Goal: Transaction & Acquisition: Obtain resource

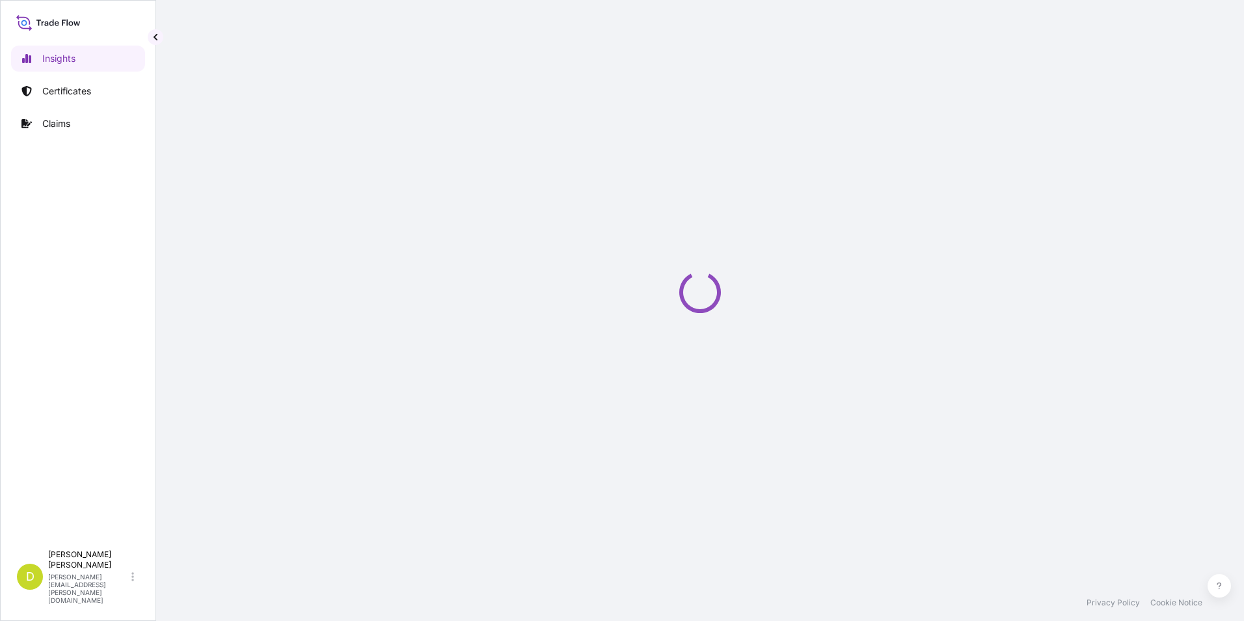
select select "2025"
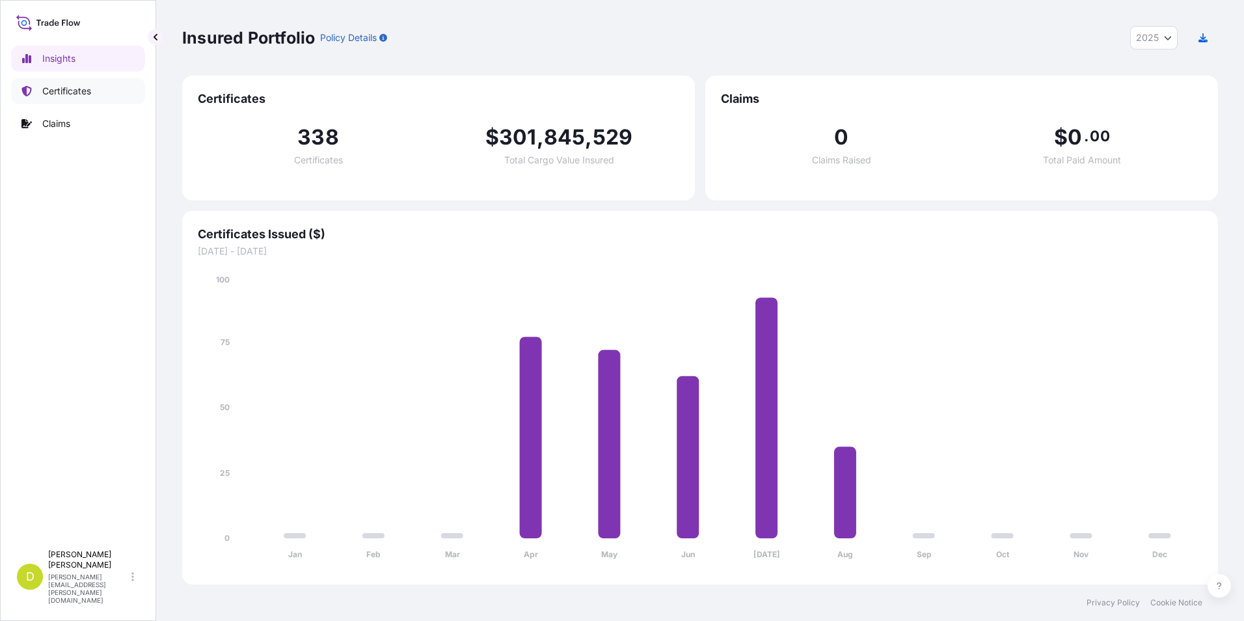
click at [90, 87] on p "Certificates" at bounding box center [66, 91] width 49 height 13
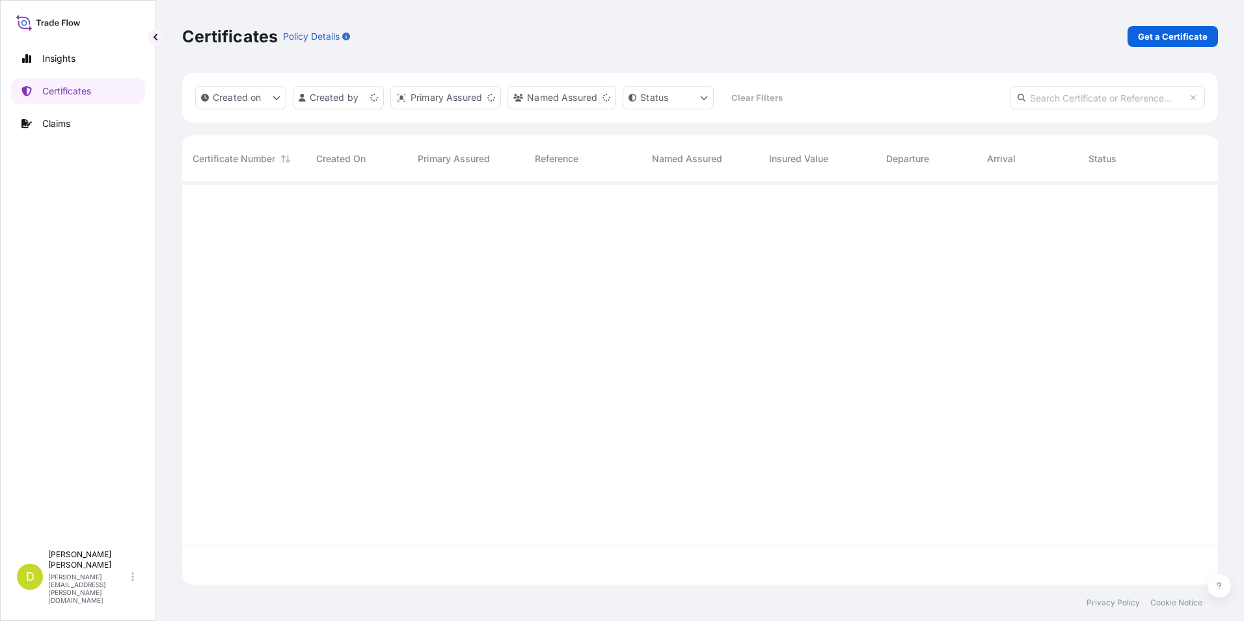
scroll to position [399, 1026]
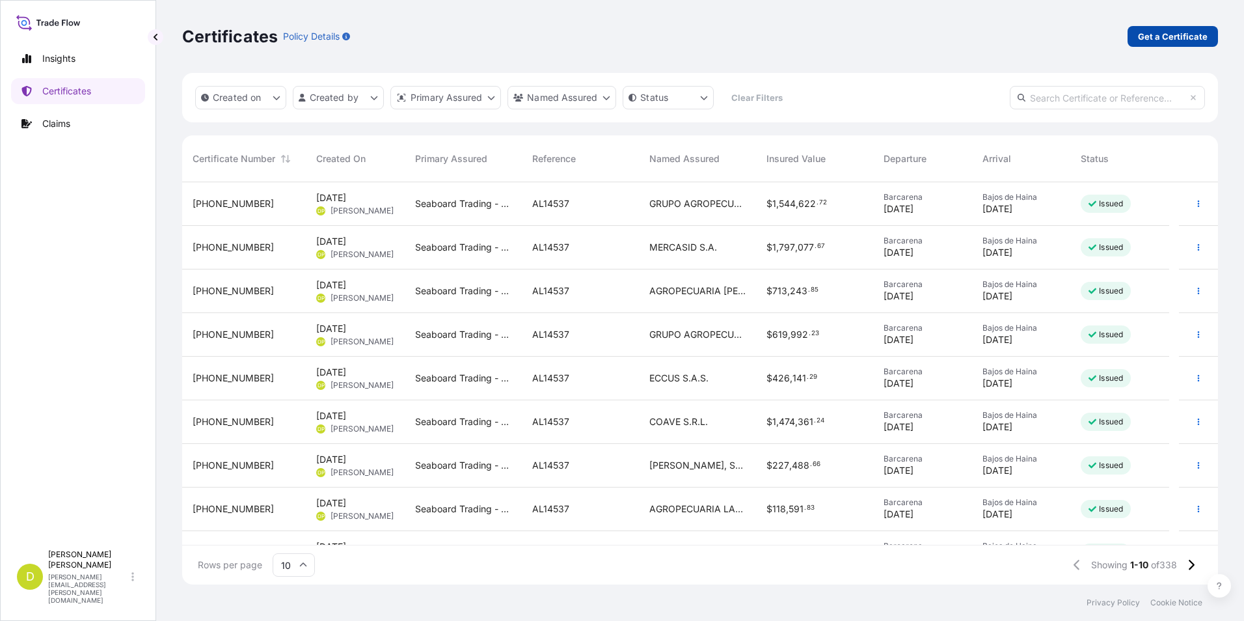
click at [1138, 31] on link "Get a Certificate" at bounding box center [1172, 36] width 90 height 21
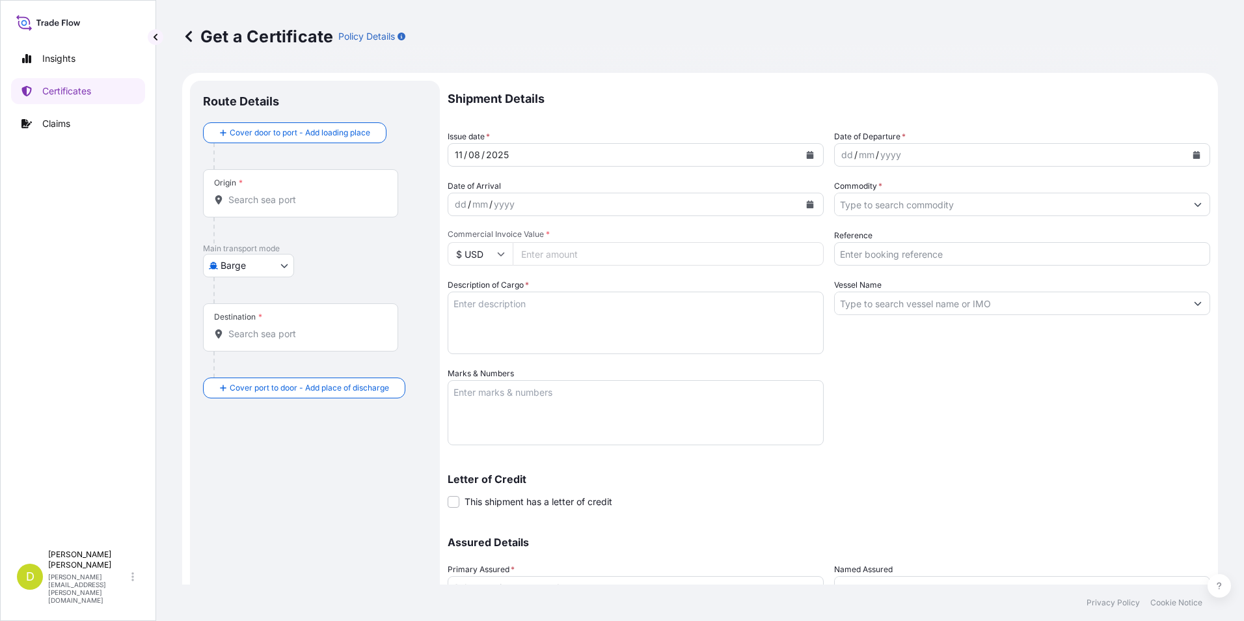
drag, startPoint x: 244, startPoint y: 303, endPoint x: 258, endPoint y: 267, distance: 38.9
click at [244, 303] on div "Destination *" at bounding box center [300, 327] width 195 height 48
click at [244, 327] on input "Destination *" at bounding box center [305, 333] width 154 height 13
click at [258, 267] on body "Insights Certificates Claims D [PERSON_NAME] [PERSON_NAME][EMAIL_ADDRESS][PERSO…" at bounding box center [622, 310] width 1244 height 621
click at [257, 361] on div "Ocean Vessel" at bounding box center [249, 369] width 83 height 23
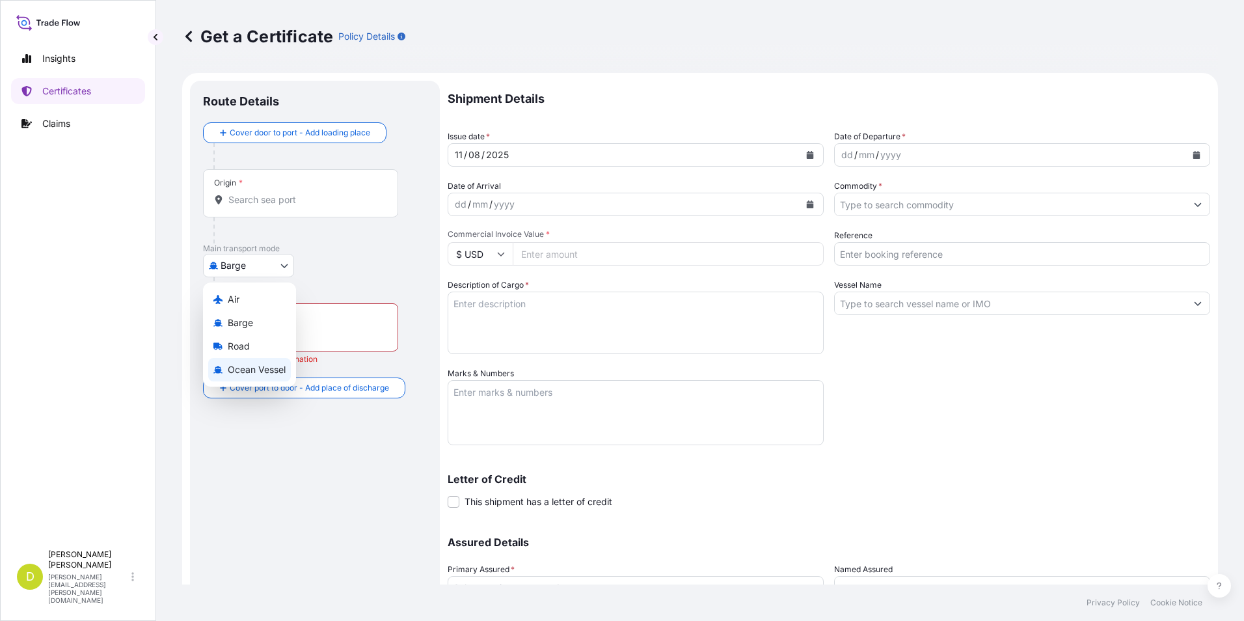
select select "Ocean Vessel"
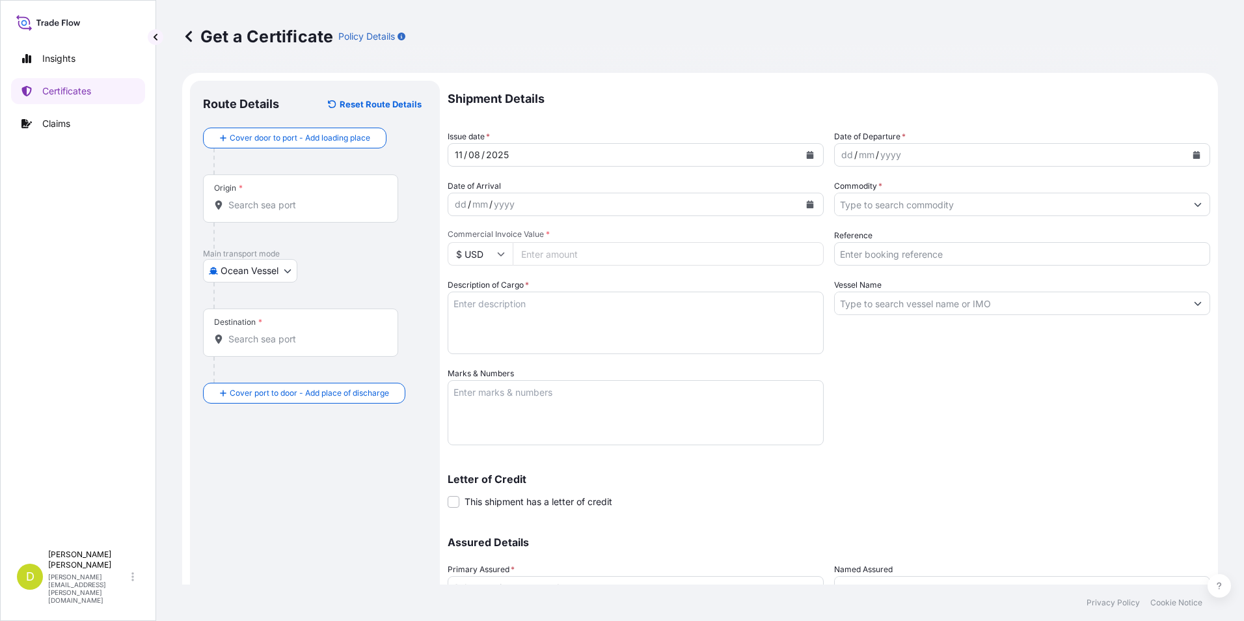
drag, startPoint x: 341, startPoint y: 193, endPoint x: 341, endPoint y: 204, distance: 11.1
click at [341, 193] on div "Origin *" at bounding box center [300, 198] width 195 height 48
click at [341, 198] on input "Origin *" at bounding box center [305, 204] width 154 height 13
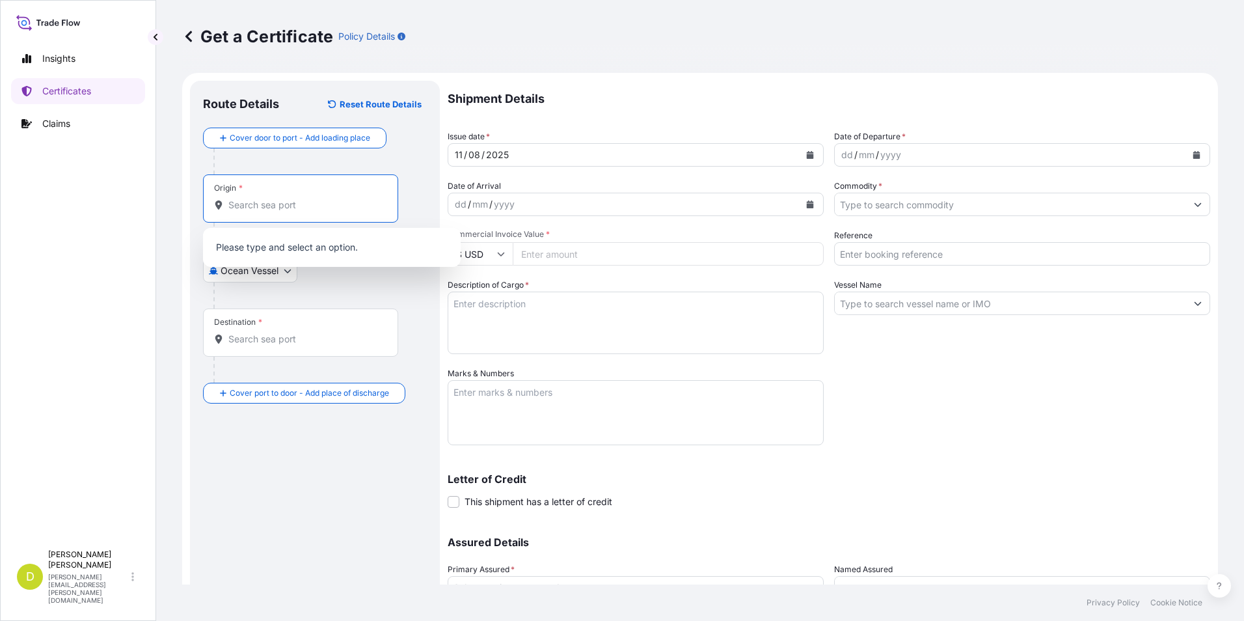
paste input "[GEOGRAPHIC_DATA][PERSON_NAME], [US_STATE]- [GEOGRAPHIC_DATA]"
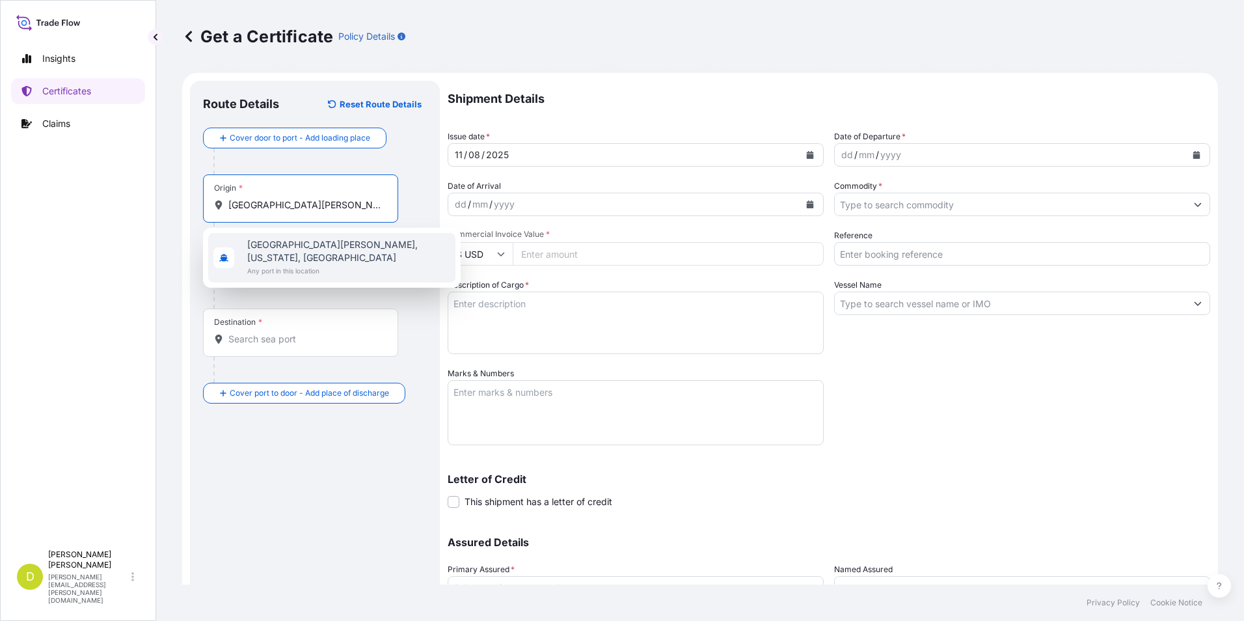
click at [315, 264] on span "Any port in this location" at bounding box center [348, 270] width 203 height 13
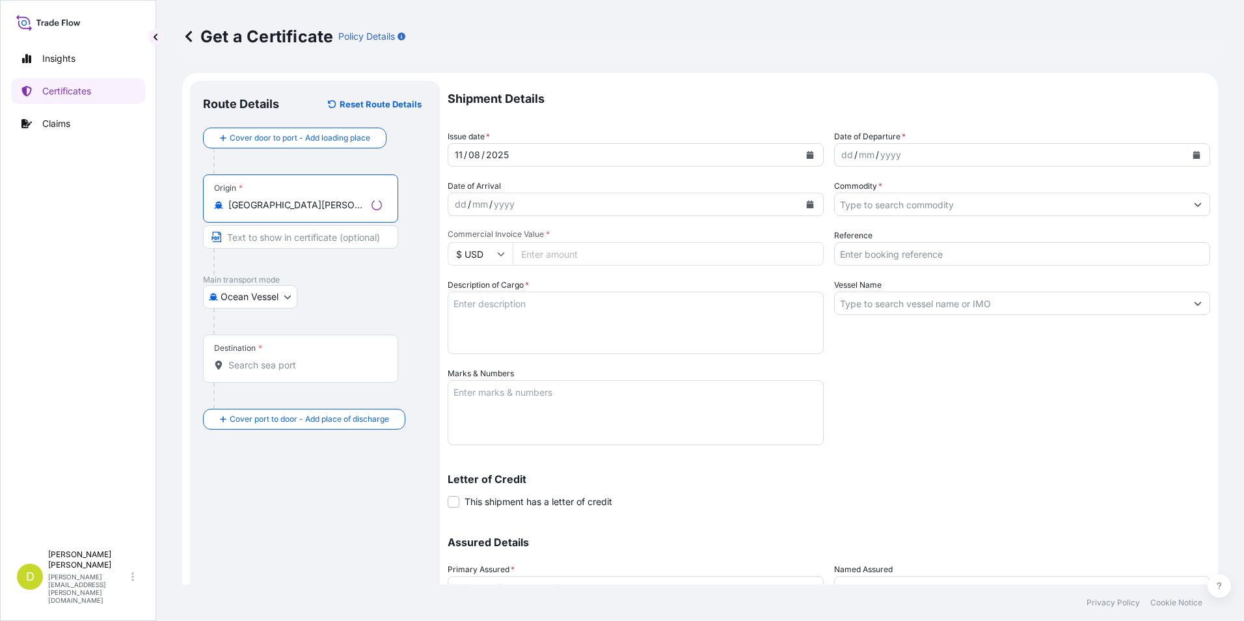
type input "[GEOGRAPHIC_DATA][PERSON_NAME], [US_STATE], [GEOGRAPHIC_DATA]"
click at [329, 243] on input "Text to appear on certificate" at bounding box center [300, 236] width 195 height 23
paste input "[GEOGRAPHIC_DATA][PERSON_NAME], [US_STATE]- [GEOGRAPHIC_DATA]"
type input "[GEOGRAPHIC_DATA][PERSON_NAME], [US_STATE]- [GEOGRAPHIC_DATA]"
click at [339, 356] on div "Destination *" at bounding box center [300, 358] width 195 height 48
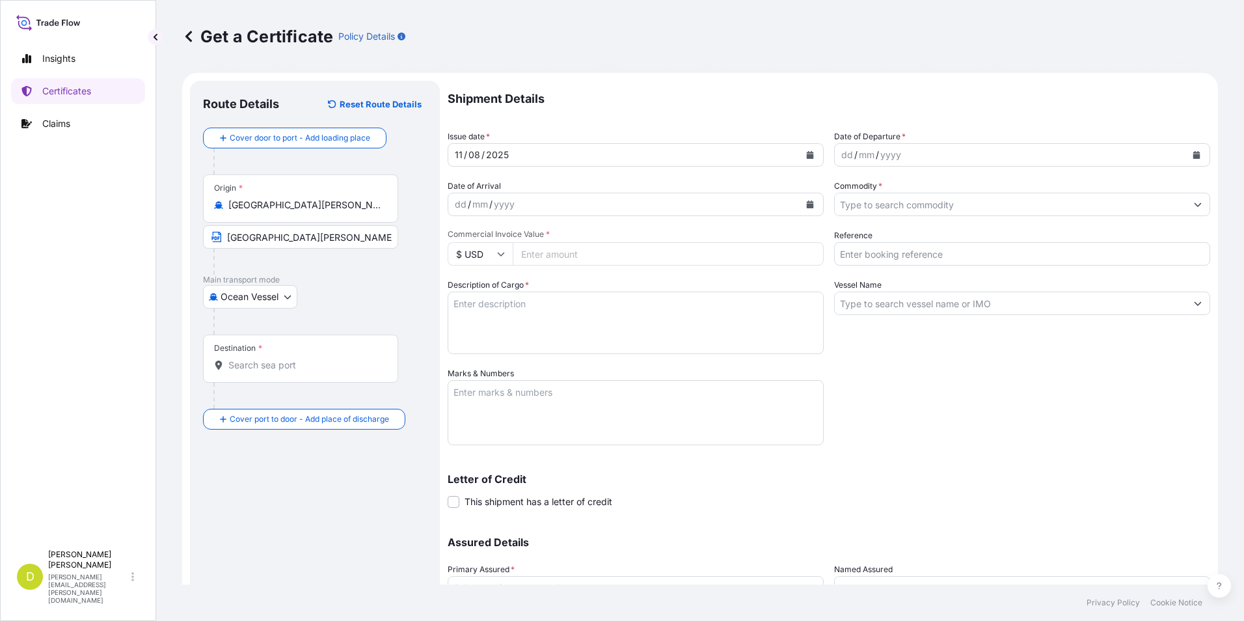
click at [339, 358] on input "Destination *" at bounding box center [305, 364] width 154 height 13
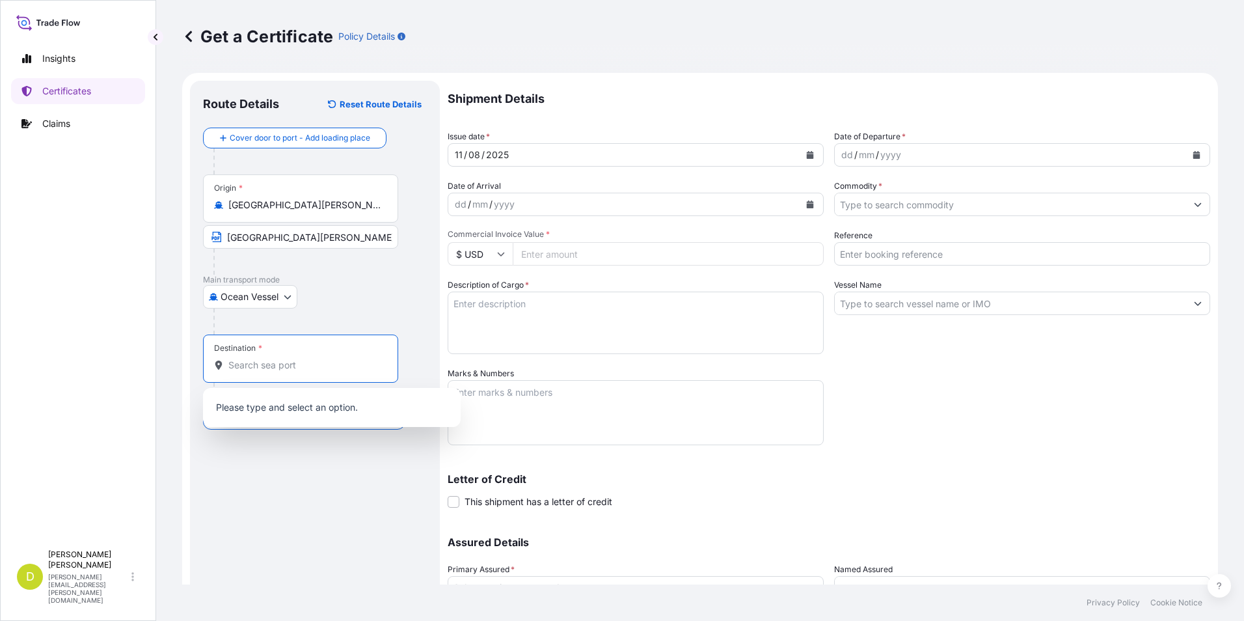
paste input "[GEOGRAPHIC_DATA][PERSON_NAME], [GEOGRAPHIC_DATA]"
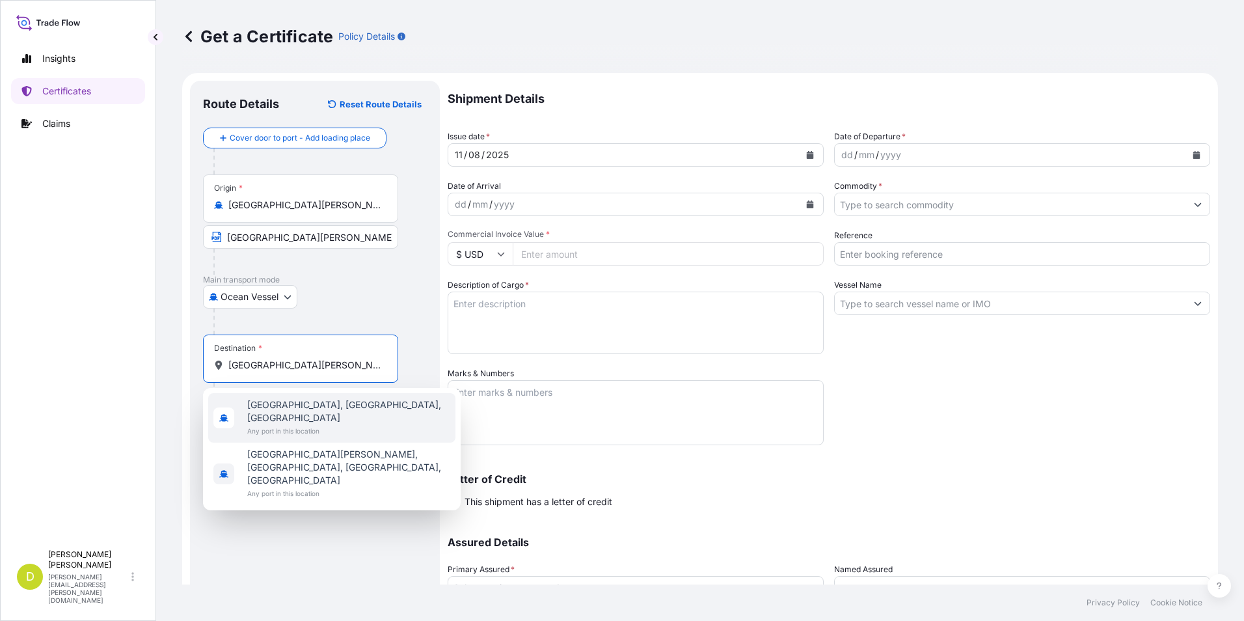
click at [312, 424] on span "Any port in this location" at bounding box center [348, 430] width 203 height 13
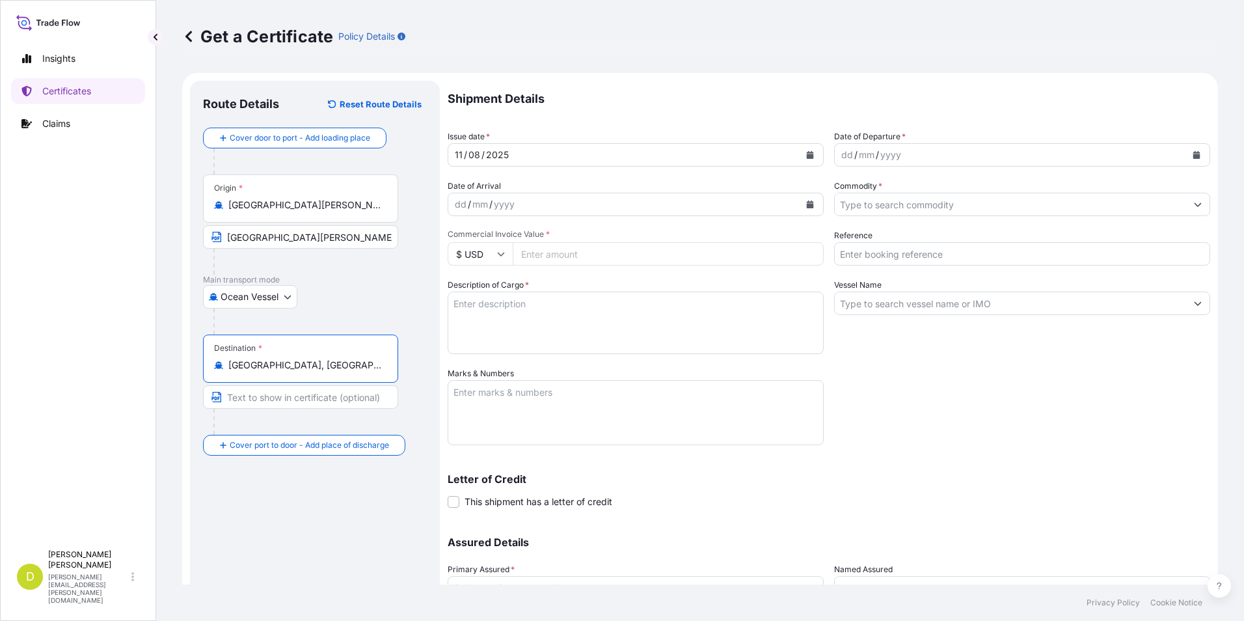
type input "[GEOGRAPHIC_DATA], [GEOGRAPHIC_DATA], [GEOGRAPHIC_DATA]"
click at [317, 396] on input "Text to appear on certificate" at bounding box center [300, 396] width 195 height 23
paste input "[GEOGRAPHIC_DATA][PERSON_NAME], [GEOGRAPHIC_DATA]"
type input "[GEOGRAPHIC_DATA][PERSON_NAME], [GEOGRAPHIC_DATA]"
click at [206, 308] on div "Main transport mode Ocean [GEOGRAPHIC_DATA]" at bounding box center [315, 304] width 224 height 60
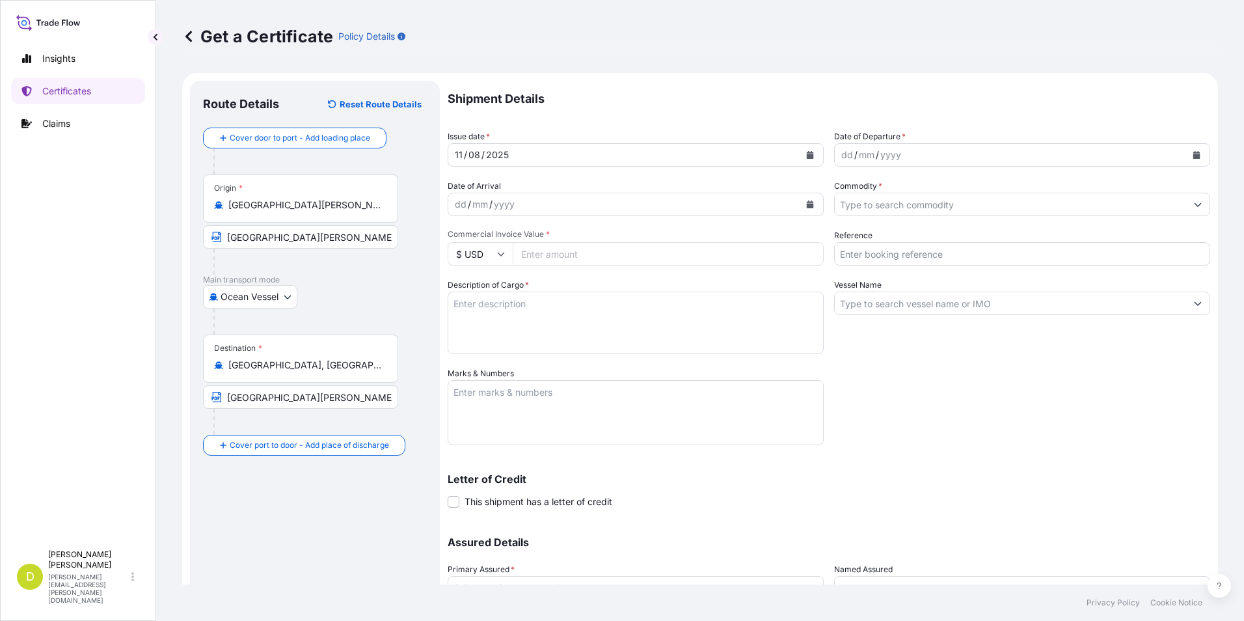
click at [857, 153] on div "mm" at bounding box center [866, 155] width 18 height 16
click at [844, 153] on div "dd" at bounding box center [847, 155] width 14 height 16
click at [462, 214] on div "dd / mm / yyyy" at bounding box center [623, 204] width 351 height 23
click at [460, 207] on div "dd" at bounding box center [460, 204] width 14 height 16
click at [890, 213] on input "Commodity *" at bounding box center [1010, 204] width 351 height 23
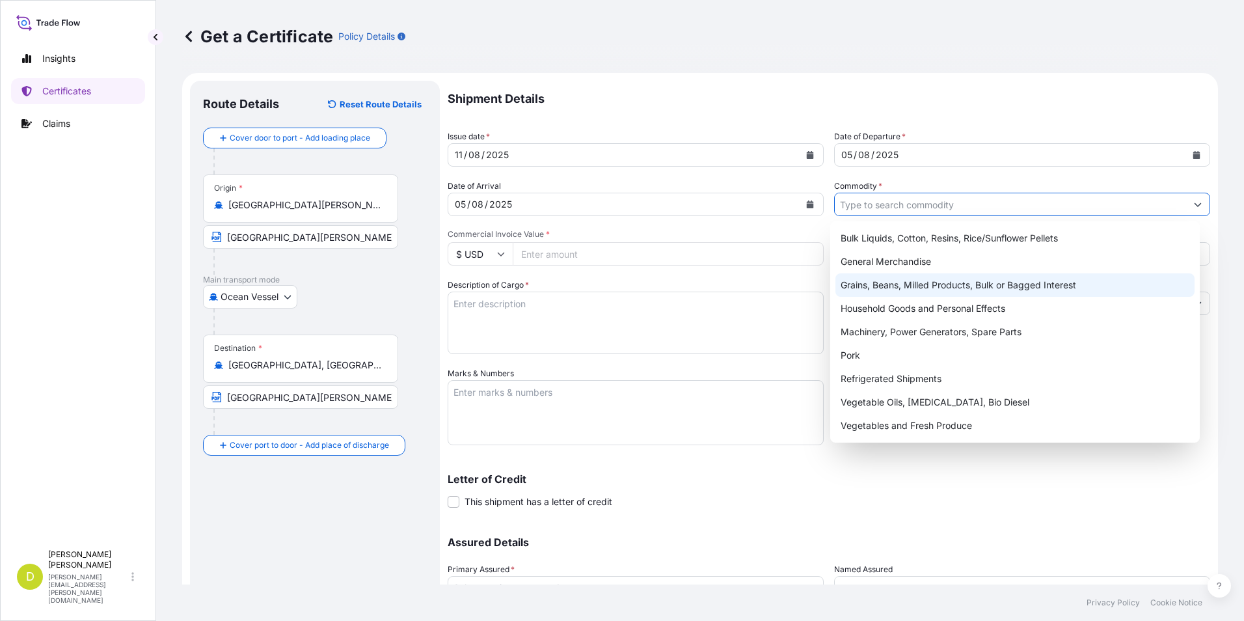
click at [890, 282] on div "Grains, Beans, Milled Products, Bulk or Bagged Interest" at bounding box center [1015, 284] width 360 height 23
type input "Grains, Beans, Milled Products, Bulk or Bagged Interest"
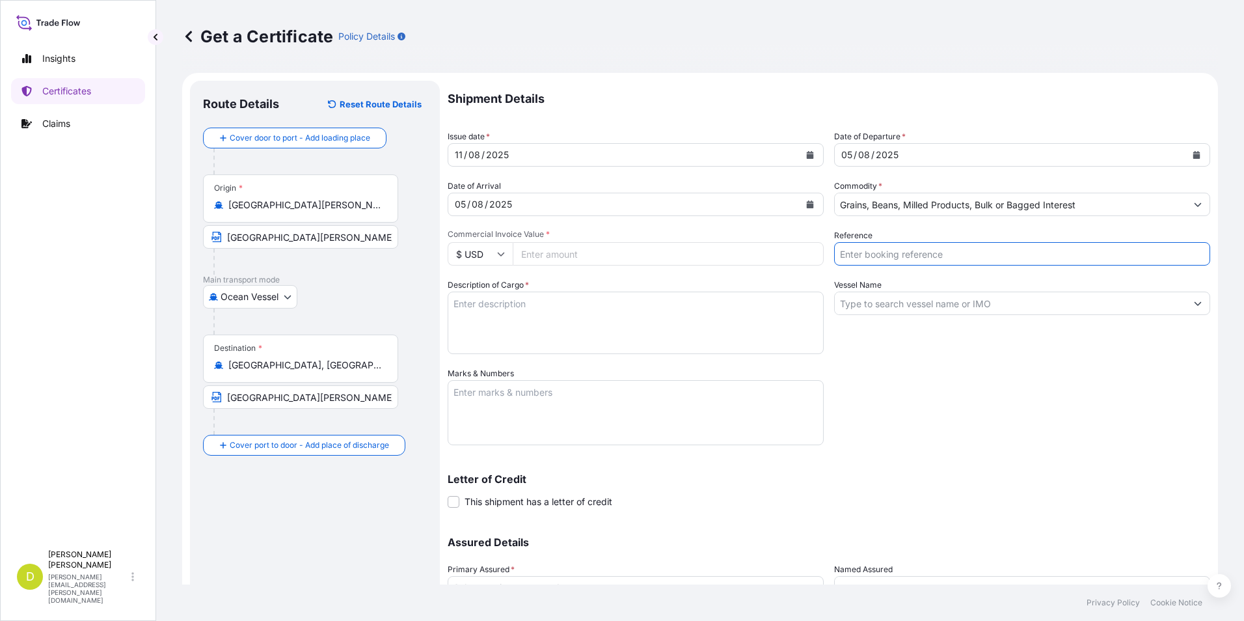
click at [898, 257] on input "Reference" at bounding box center [1022, 253] width 376 height 23
type input "a"
type input "AL14646"
click at [957, 304] on input "Vessel Name" at bounding box center [1010, 302] width 351 height 23
type input "O"
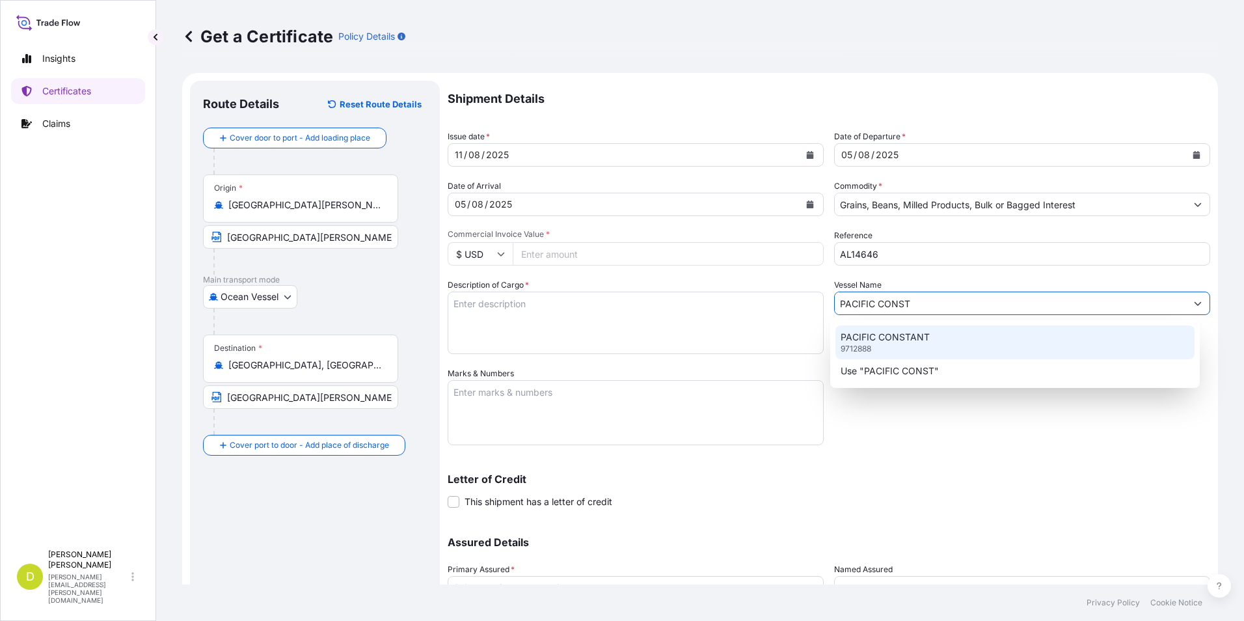
click at [990, 346] on div "PACIFIC CONSTANT 9712888" at bounding box center [1015, 342] width 360 height 34
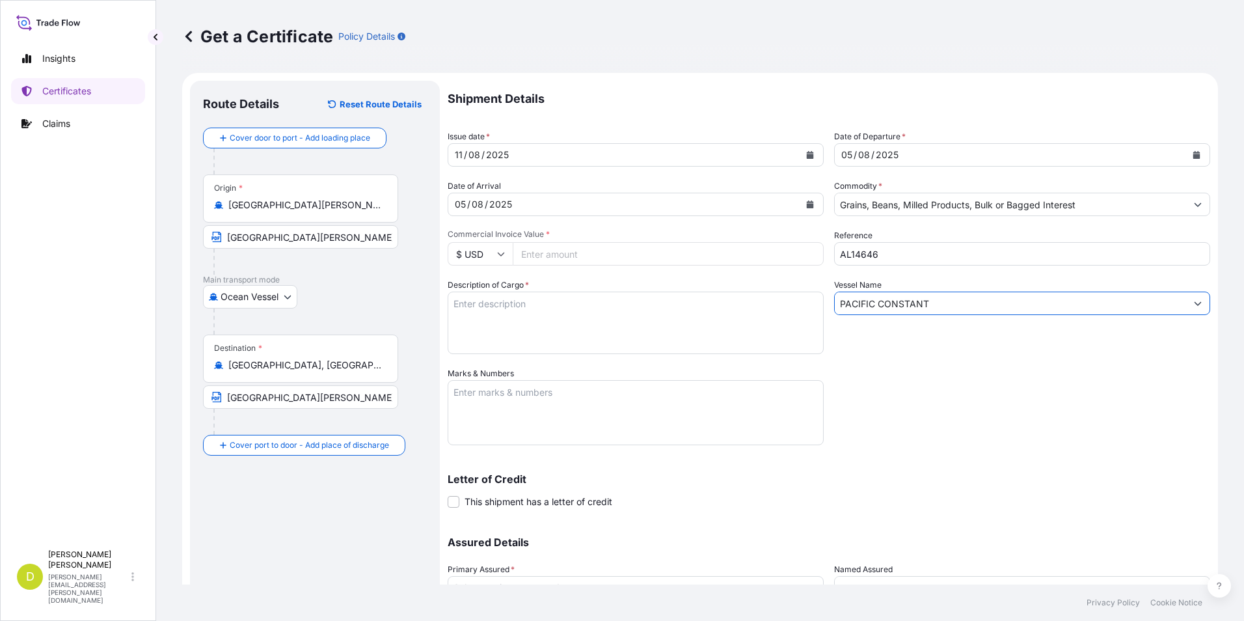
type input "PACIFIC CONSTANT"
click at [593, 319] on textarea "Description of Cargo *" at bounding box center [636, 322] width 376 height 62
click at [585, 323] on textarea "Description of Cargo *" at bounding box center [636, 322] width 376 height 62
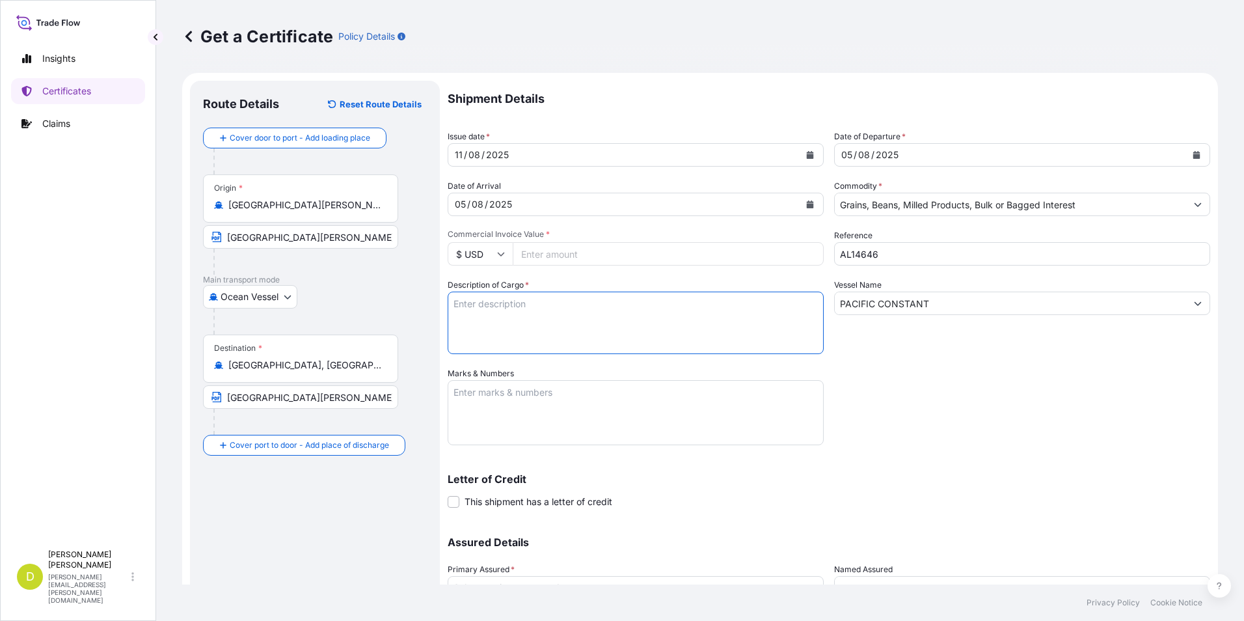
paste textarea "405,000"
click at [601, 299] on textarea "405,000" at bounding box center [636, 322] width 376 height 62
click at [577, 316] on textarea "405,000 MT," at bounding box center [636, 322] width 376 height 62
click at [578, 302] on textarea "405,000 MT," at bounding box center [636, 322] width 376 height 62
paste textarea "U.S YELLOW CORN #2 OR BETTER, IN BULK"
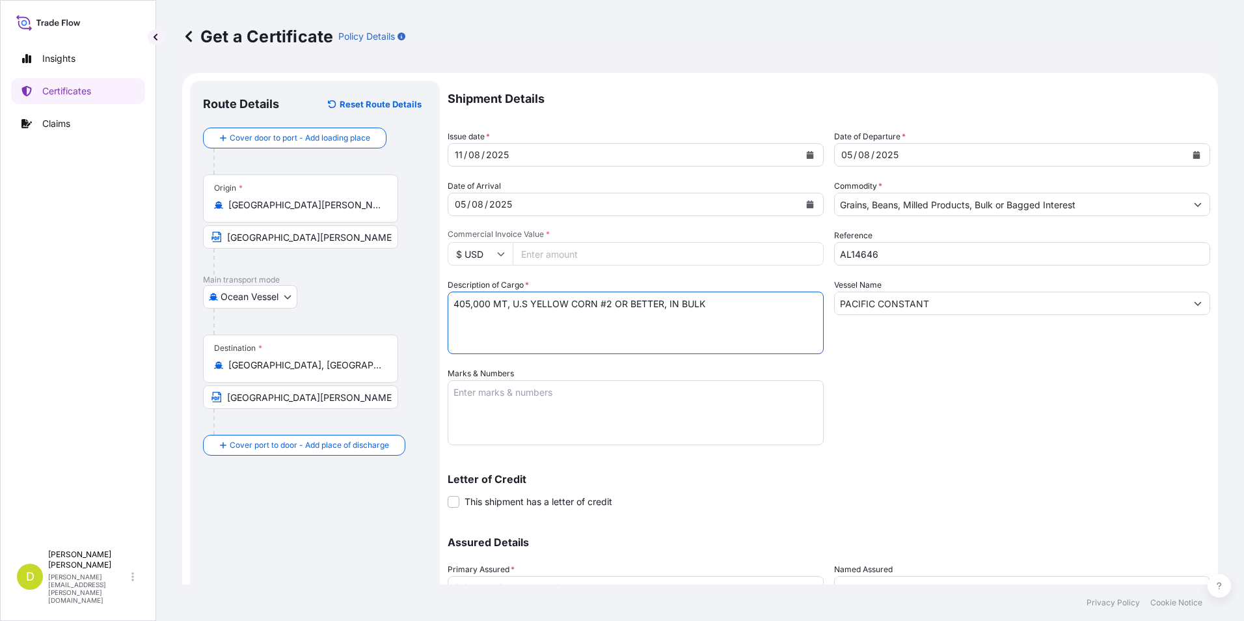
click at [722, 306] on textarea "405,000 MT, U.S YELLOW CORN #2 OR BETTER, IN BULK" at bounding box center [636, 322] width 376 height 62
click at [770, 297] on textarea "405,000 MT, U.S YELLOW CORN #2 OR BETTER, IN BULK, B/L" at bounding box center [636, 322] width 376 height 62
paste textarea "SET No. 06"
type textarea "405,000 MT, U.S YELLOW CORN #2 OR BETTER, IN BULK, B/L SET No. 06, B/L DATED: […"
click at [725, 381] on textarea "Marks & Numbers" at bounding box center [636, 412] width 376 height 65
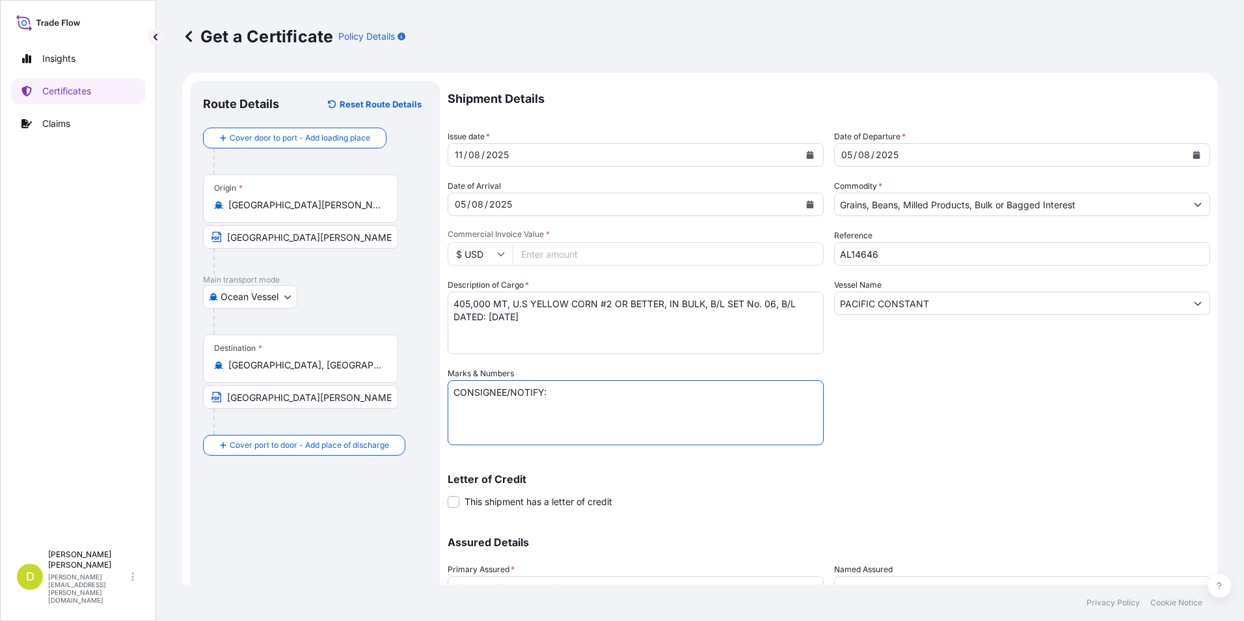
drag, startPoint x: 657, startPoint y: 418, endPoint x: 615, endPoint y: 415, distance: 42.4
click at [657, 418] on textarea "CONSIGNEE/NOTIFY:" at bounding box center [636, 412] width 376 height 65
paste textarea "FABIPOLLO SAS, CR 6 15 45 BRR COBURGO, FUSAGASUGA, [GEOGRAPHIC_DATA] - [GEOGRAP…"
click at [645, 418] on textarea "CONSIGNEE/NOTIFY: FABIPOLLO SAS, CR 6 15 45 BRR COBURGO, FUSAGASUGA, [GEOGRAPHI…" at bounding box center [636, 412] width 376 height 65
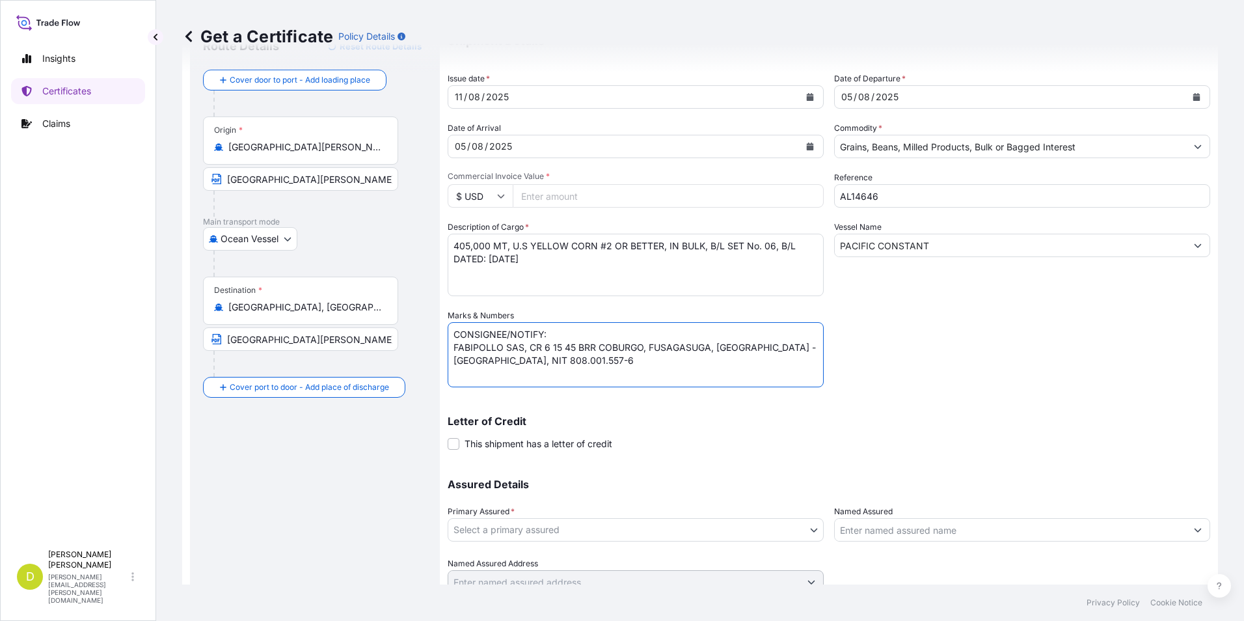
scroll to position [111, 0]
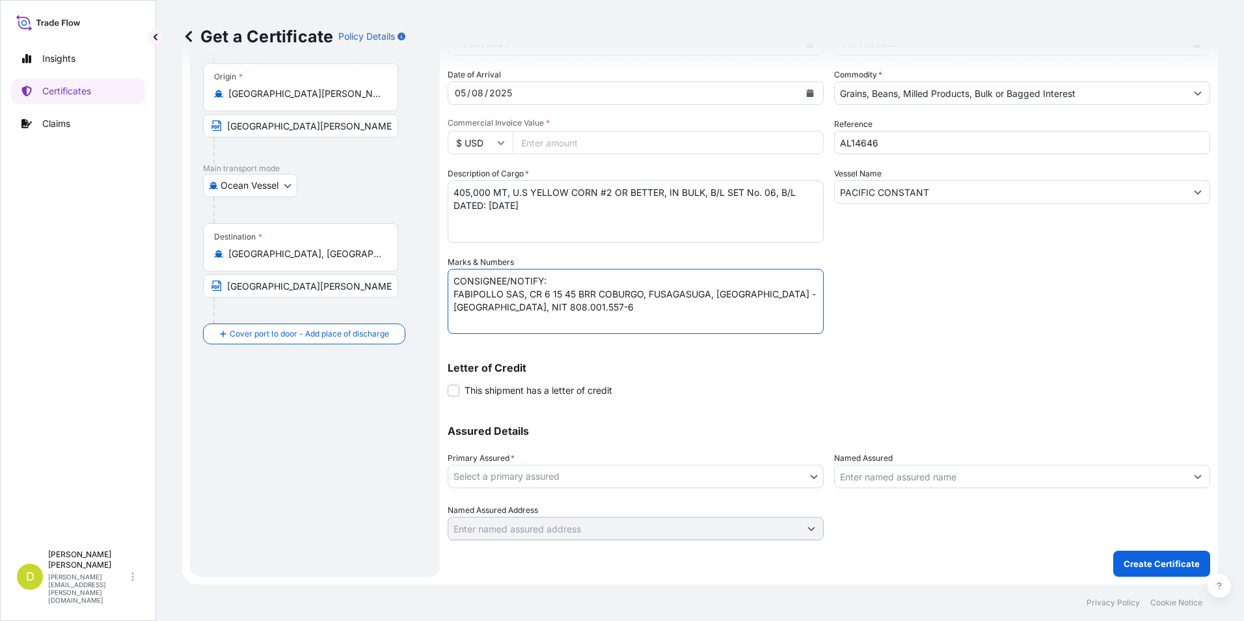
type textarea "CONSIGNEE/NOTIFY: FABIPOLLO SAS, CR 6 15 45 BRR COBURGO, FUSAGASUGA, [GEOGRAPHI…"
click at [697, 479] on body "Insights Certificates Claims D [PERSON_NAME] [PERSON_NAME][EMAIL_ADDRESS][PERSO…" at bounding box center [622, 310] width 1244 height 621
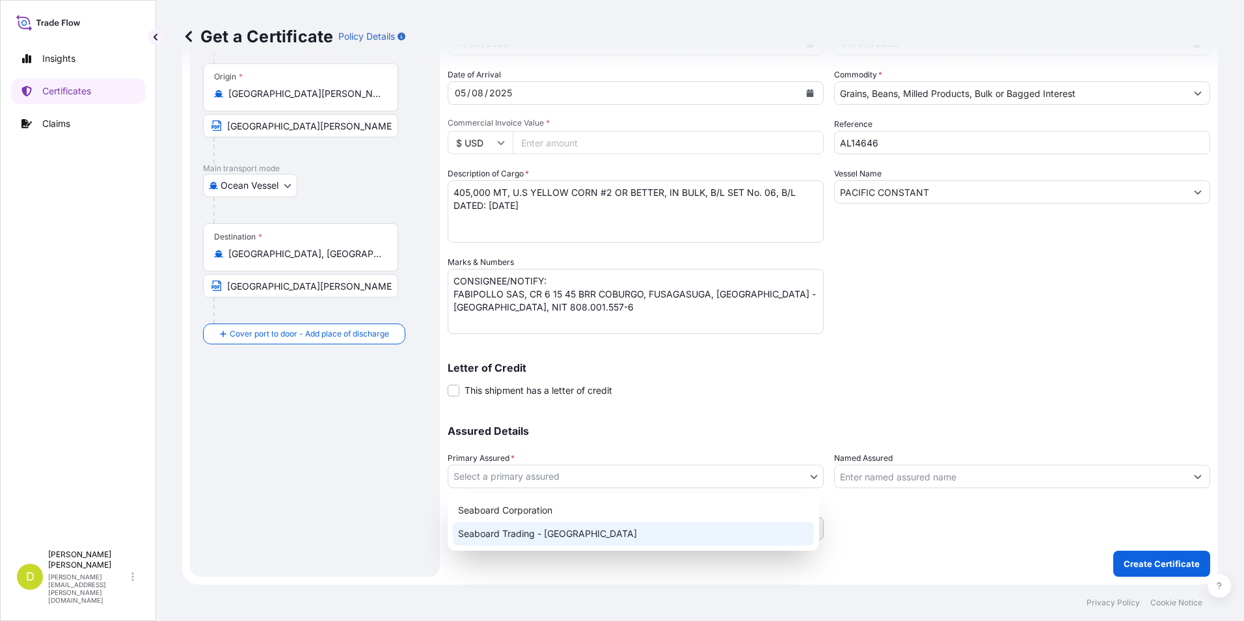
click at [589, 526] on div "Seaboard Trading - [GEOGRAPHIC_DATA]" at bounding box center [633, 533] width 361 height 23
select select "31639"
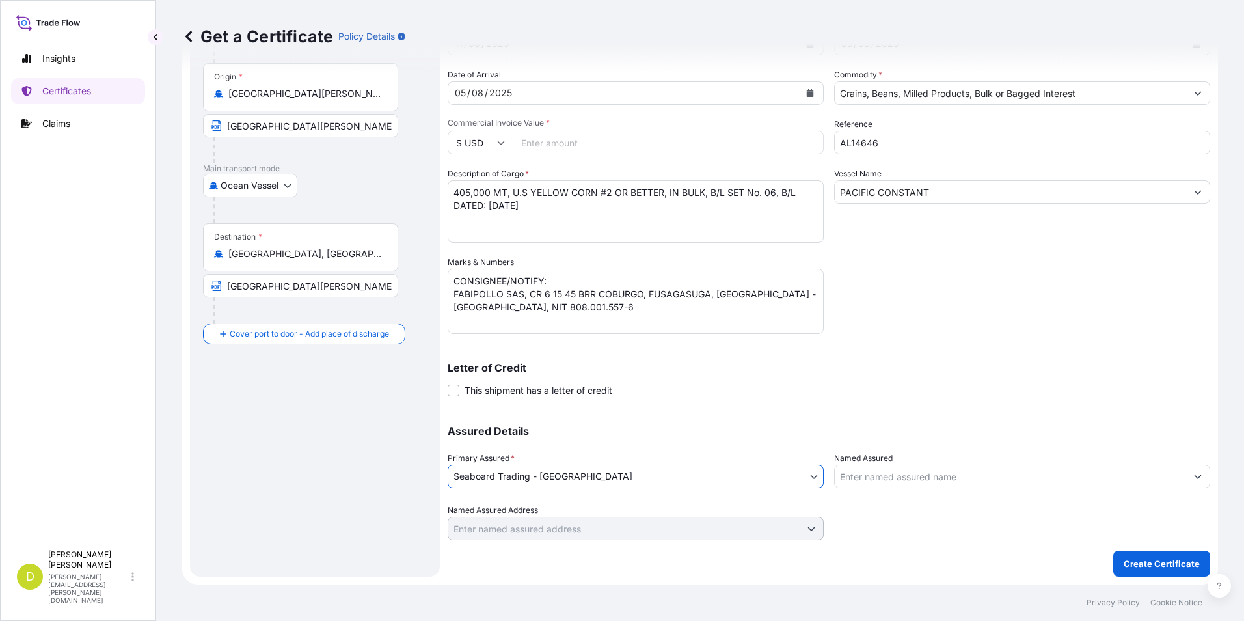
click at [886, 481] on input "Named Assured" at bounding box center [1010, 475] width 351 height 23
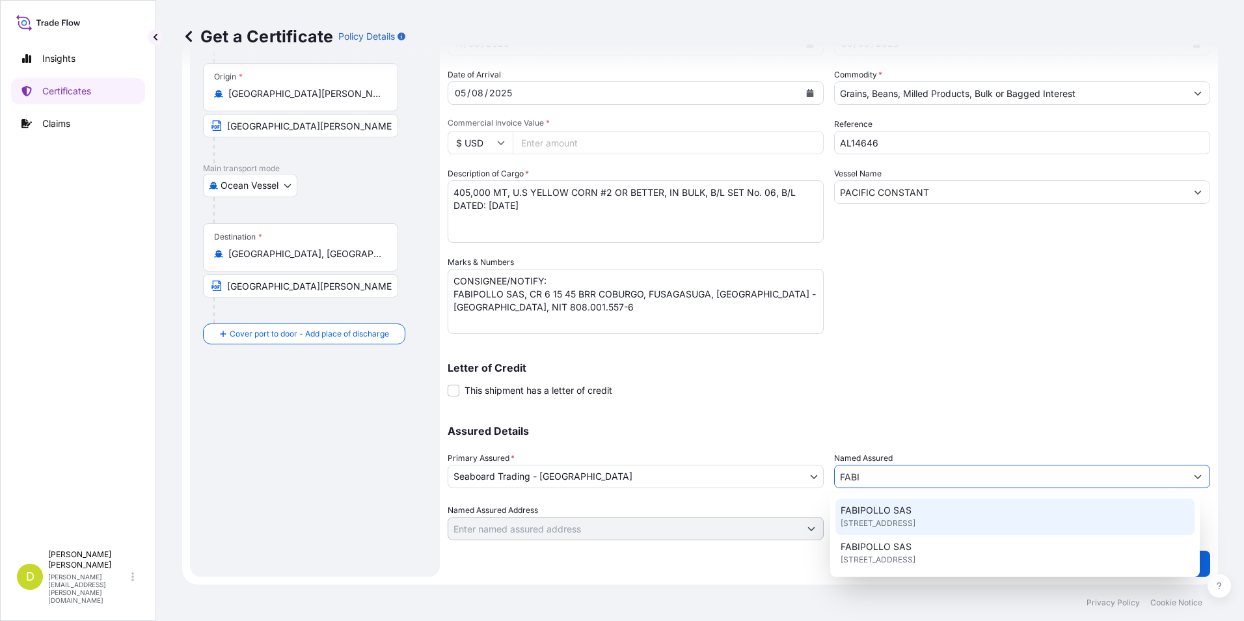
click at [915, 522] on span "[STREET_ADDRESS]" at bounding box center [877, 522] width 75 height 13
type input "FABIPOLLO SAS"
type input "[STREET_ADDRESS]"
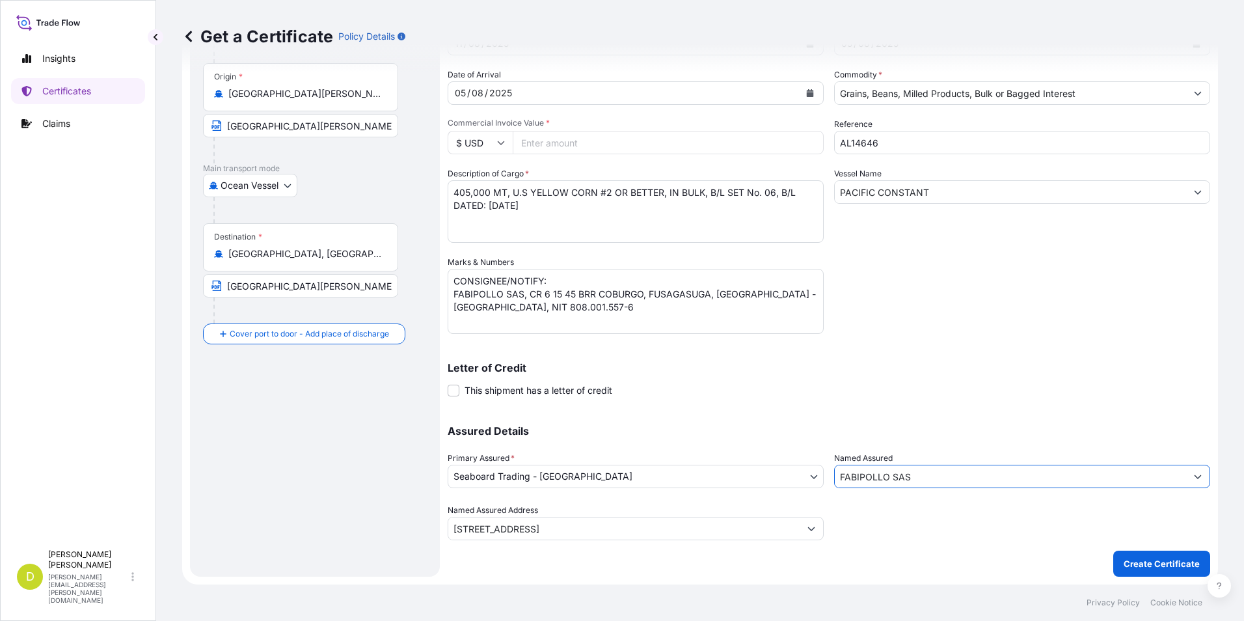
drag, startPoint x: 989, startPoint y: 475, endPoint x: 784, endPoint y: 481, distance: 205.0
click at [784, 481] on div "Assured Details Primary Assured * Seaboard Trading - Colombia Seaboard Corporat…" at bounding box center [829, 475] width 762 height 130
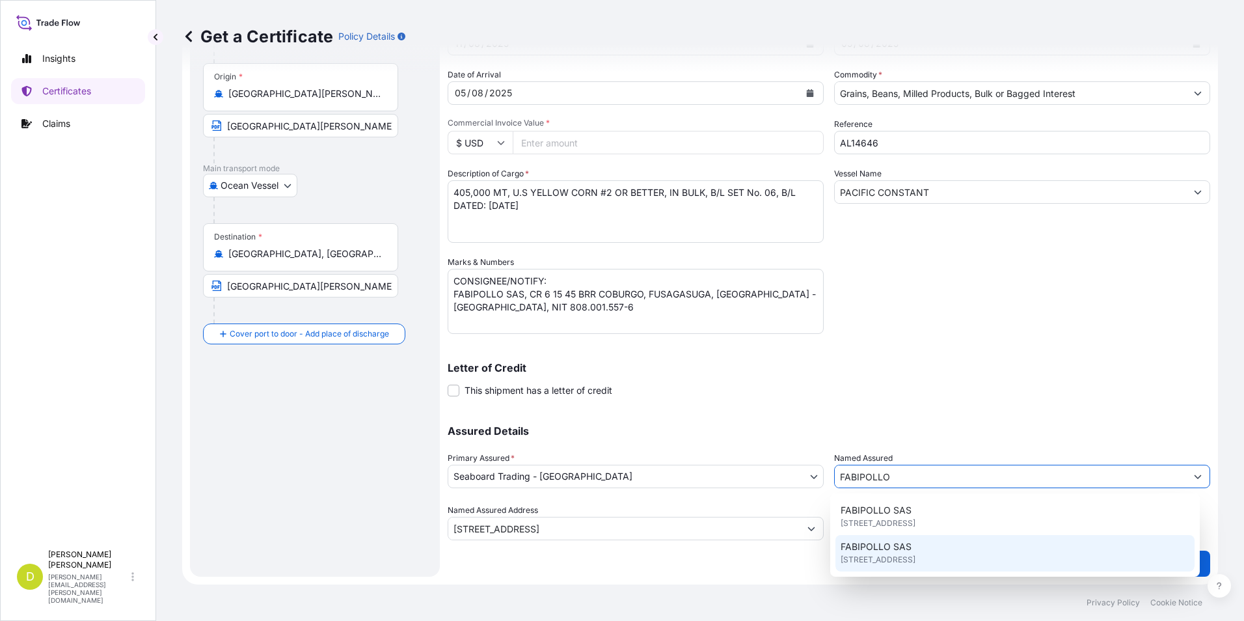
click at [915, 559] on span "[STREET_ADDRESS]" at bounding box center [877, 559] width 75 height 13
type input "FABIPOLLO SAS"
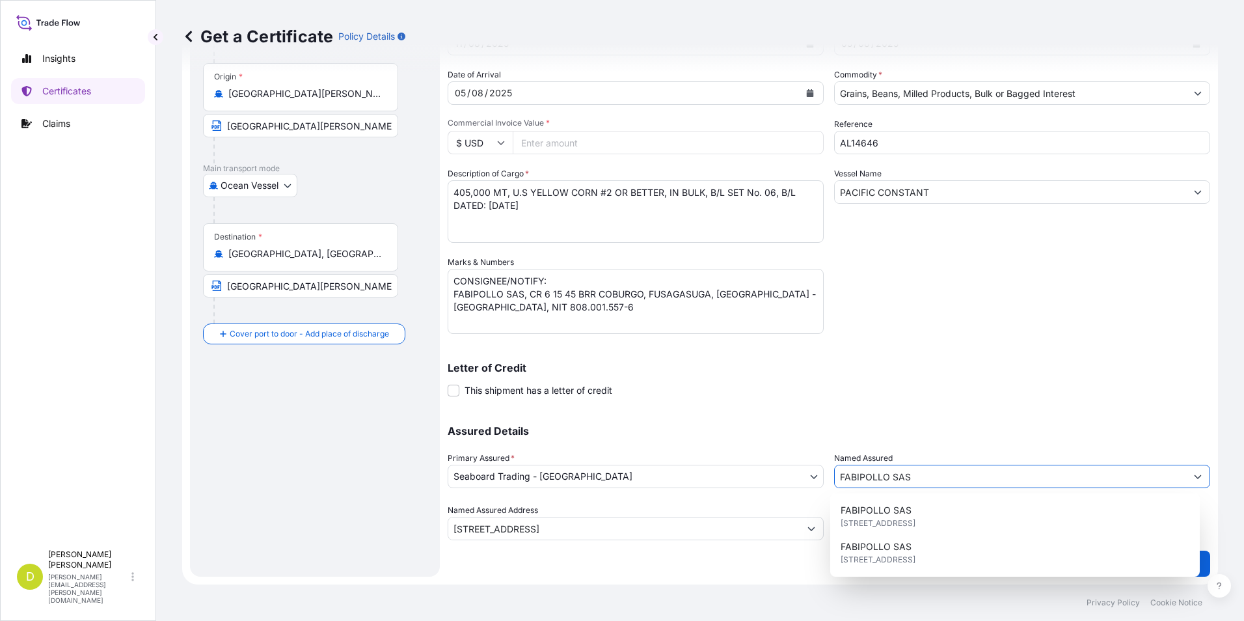
click at [1191, 486] on button "Show suggestions" at bounding box center [1197, 475] width 23 height 23
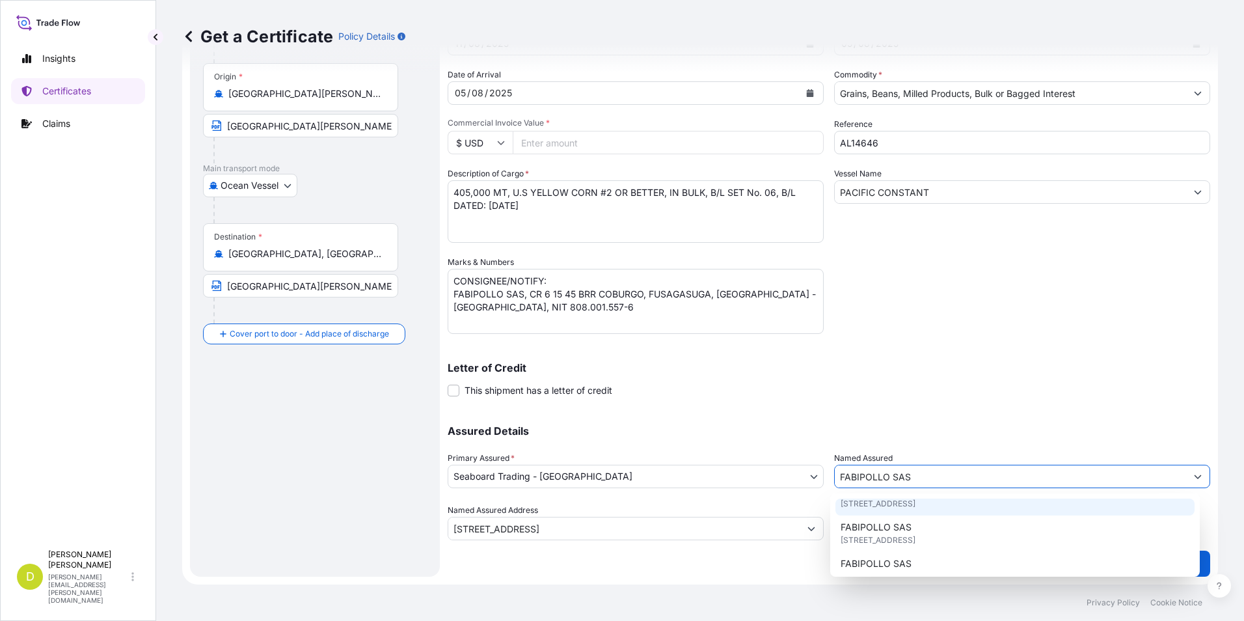
scroll to position [36, 0]
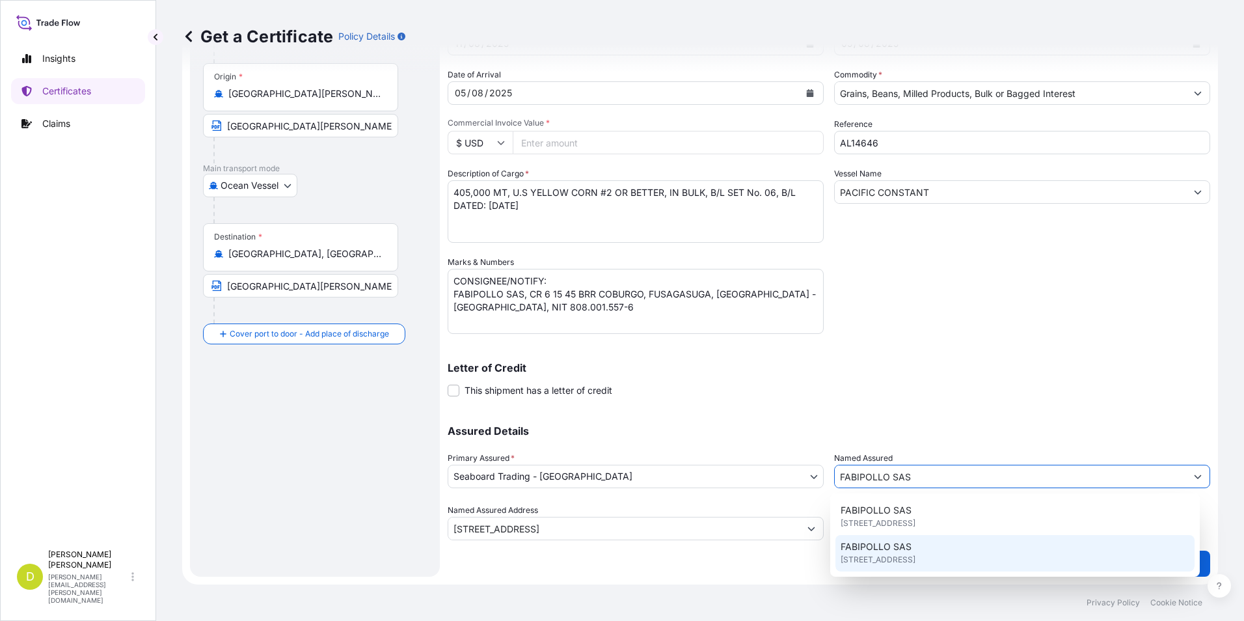
click at [915, 559] on span "[STREET_ADDRESS]" at bounding box center [877, 559] width 75 height 13
type input "[STREET_ADDRESS]"
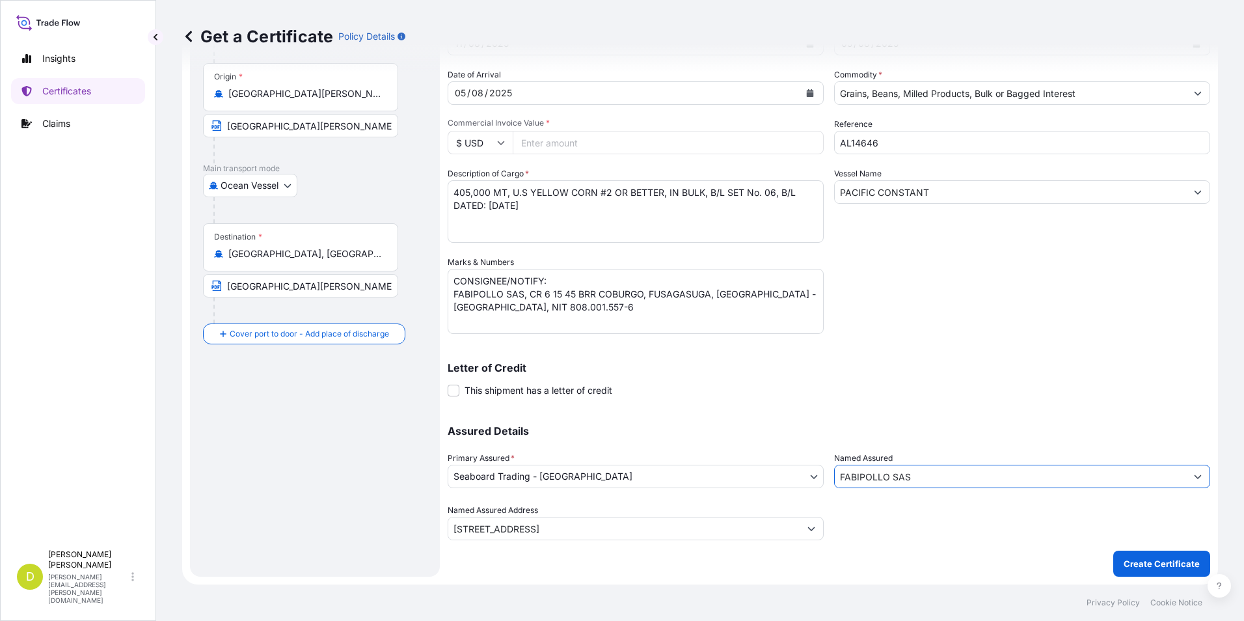
type input "FABIPOLLO SAS"
click at [1136, 558] on p "Create Certificate" at bounding box center [1161, 563] width 76 height 13
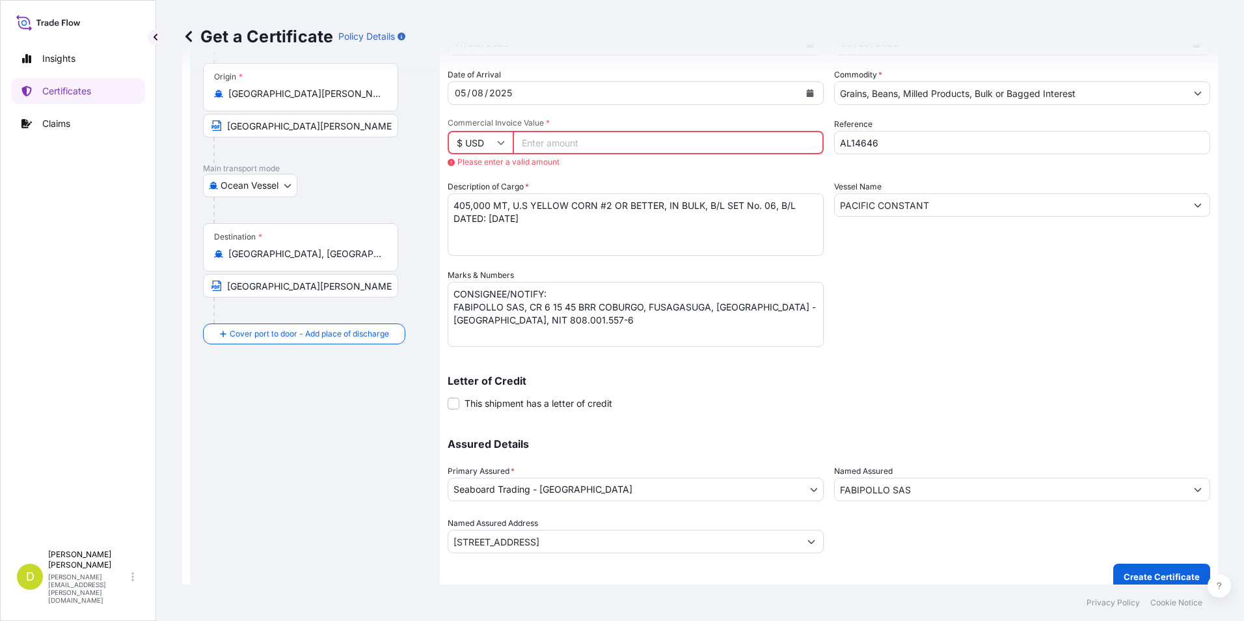
click at [679, 137] on input "Commercial Invoice Value *" at bounding box center [668, 142] width 311 height 23
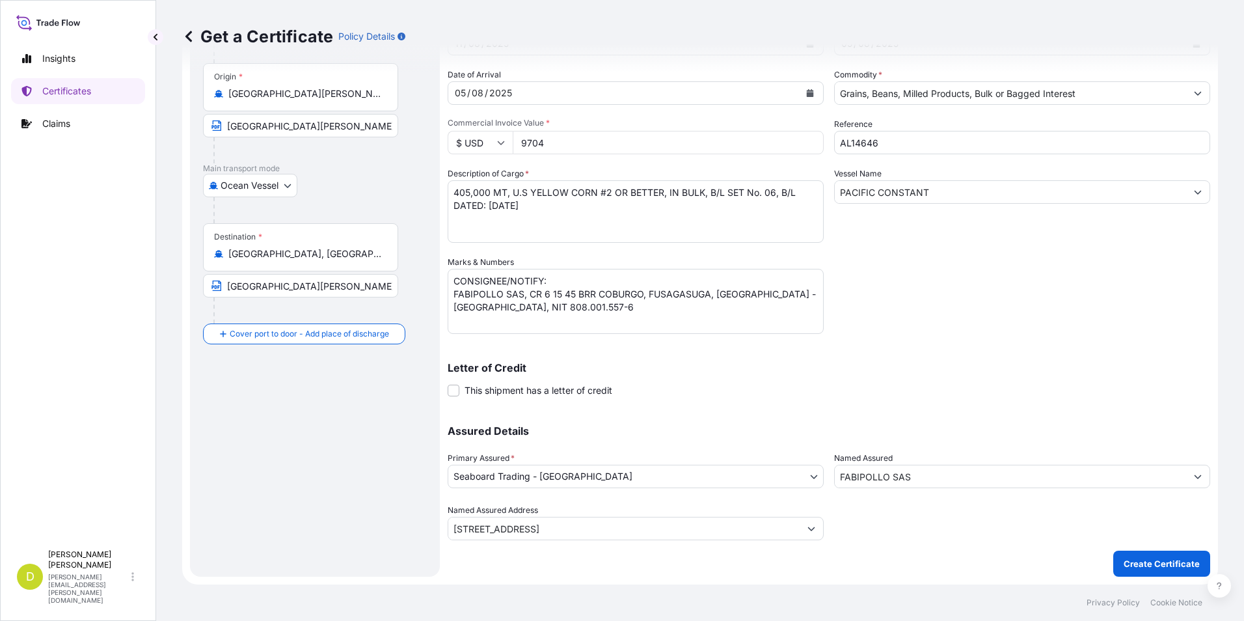
type input "97043"
type input "97043.27"
click at [1133, 553] on button "Create Certificate" at bounding box center [1161, 563] width 97 height 26
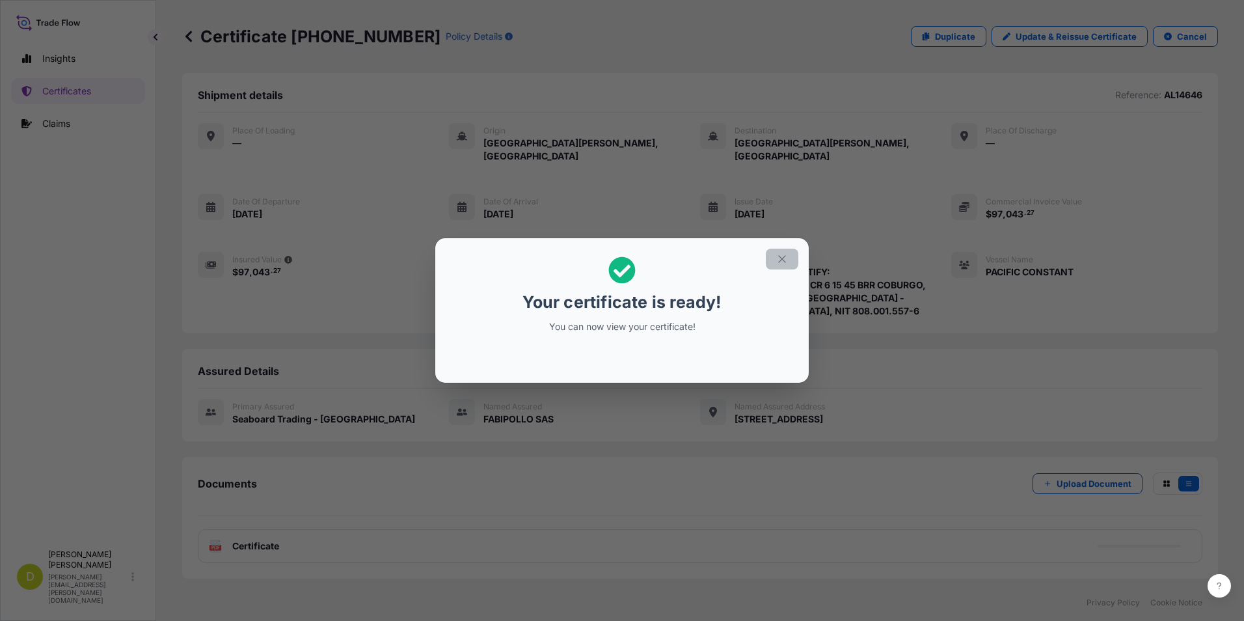
click at [779, 261] on icon "button" at bounding box center [781, 258] width 7 height 7
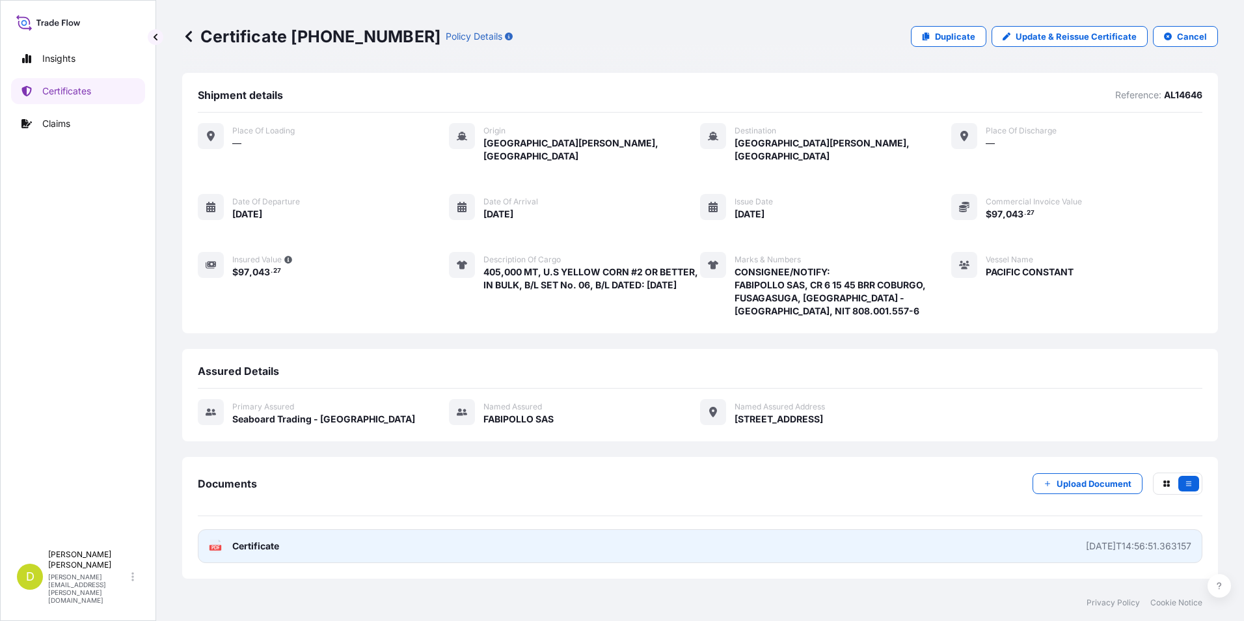
click at [961, 541] on link "PDF Certificate [DATE]T14:56:51.363157" at bounding box center [700, 546] width 1004 height 34
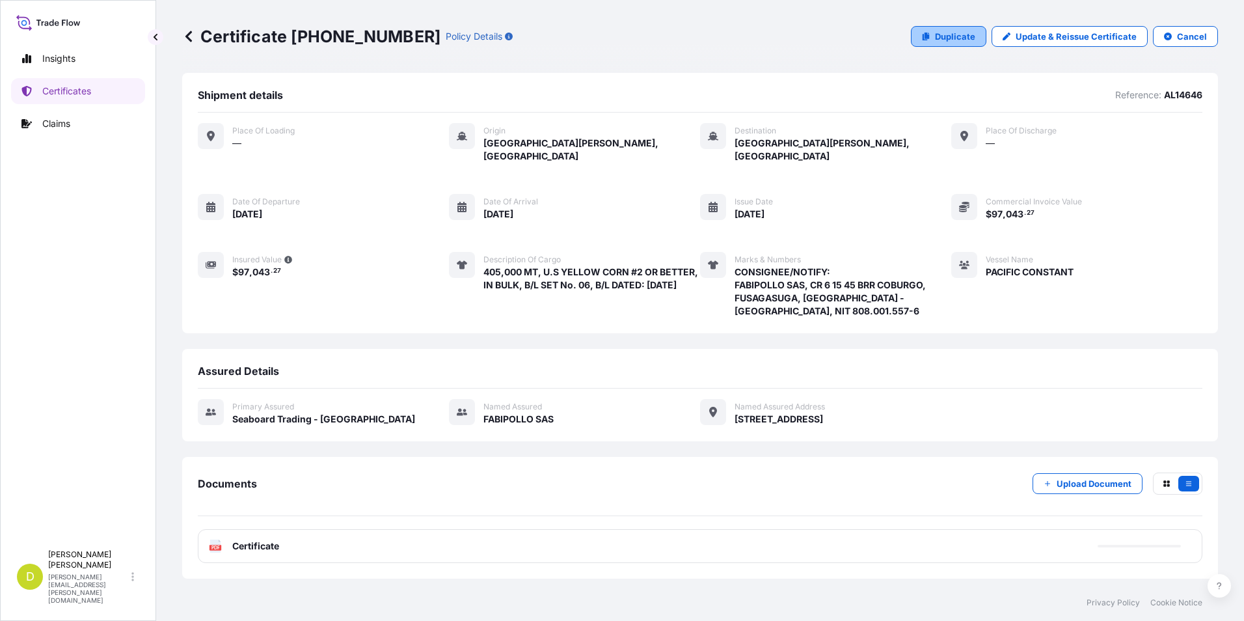
click at [969, 39] on p "Duplicate" at bounding box center [955, 36] width 40 height 13
select select "Ocean Vessel"
select select "31639"
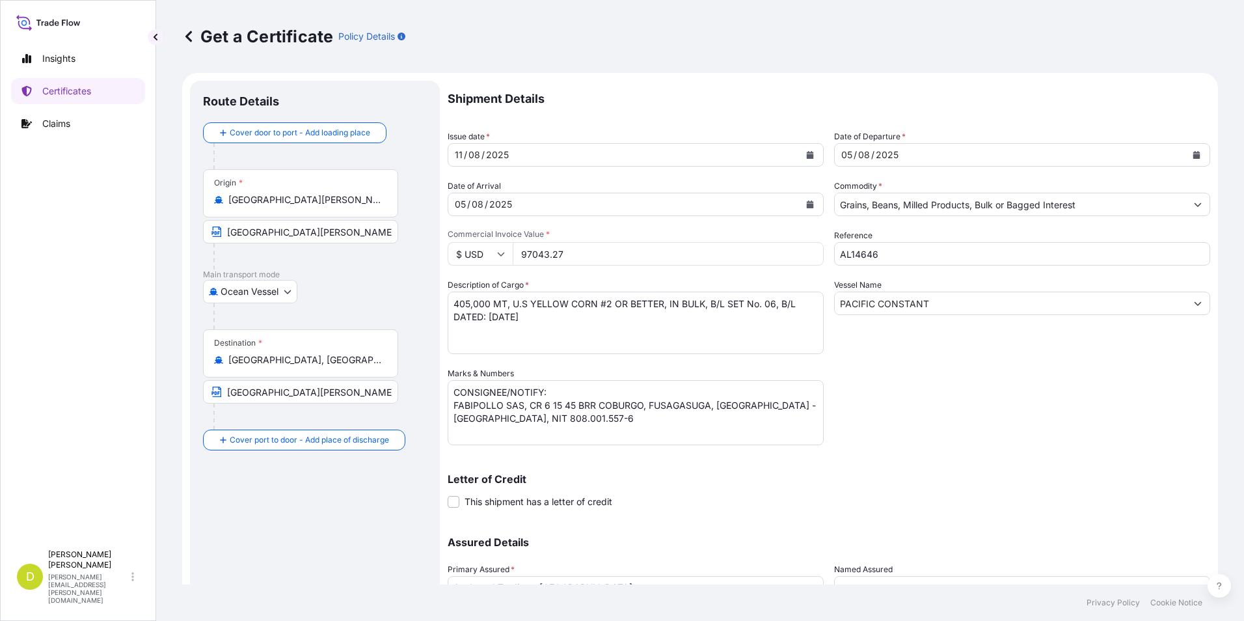
click at [531, 197] on div "[DATE]" at bounding box center [623, 204] width 351 height 23
click at [550, 209] on div "[DATE]" at bounding box center [623, 204] width 351 height 23
click at [595, 250] on input "97043.27" at bounding box center [668, 253] width 311 height 23
click at [601, 254] on input "97043.27" at bounding box center [668, 253] width 311 height 23
type input "4754900.40"
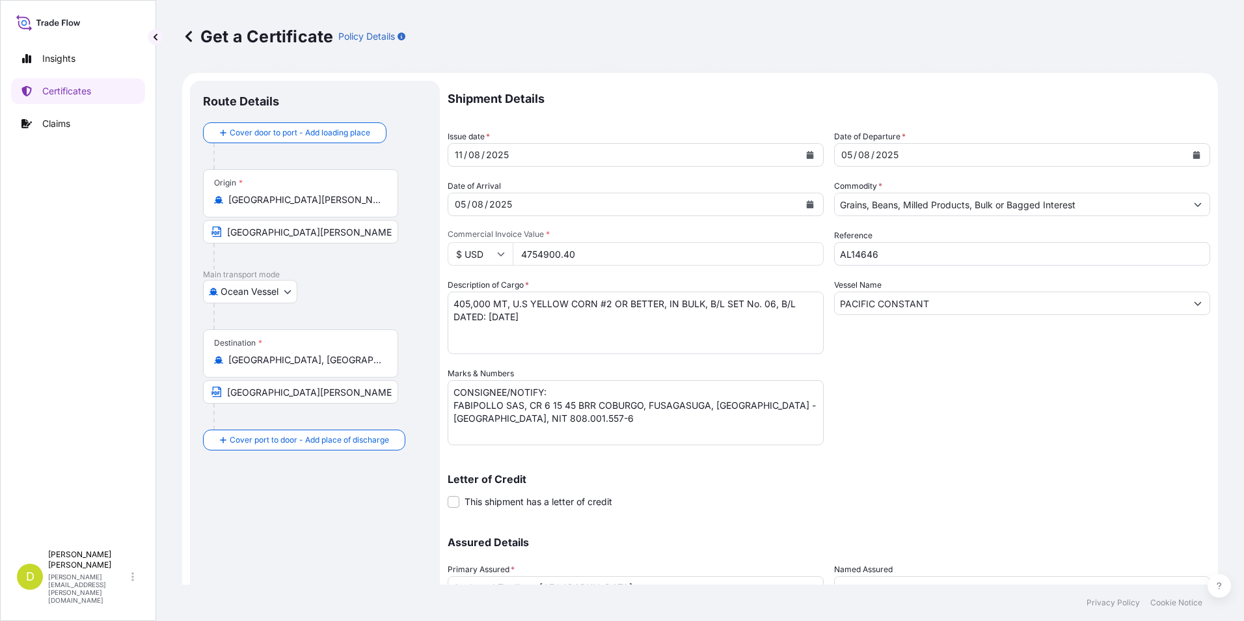
click at [972, 459] on div "Letter of Credit This shipment has a letter of credit Letter of credit * Letter…" at bounding box center [829, 483] width 762 height 50
drag, startPoint x: 467, startPoint y: 374, endPoint x: 530, endPoint y: 419, distance: 77.4
click at [467, 374] on label "Marks & Numbers" at bounding box center [481, 373] width 66 height 13
click at [467, 380] on textarea "CONSIGNEE/NOTIFY: FABIPOLLO SAS, CR 6 15 45 BRR COBURGO, FUSAGASUGA, [GEOGRAPHI…" at bounding box center [636, 412] width 376 height 65
drag, startPoint x: 489, startPoint y: 304, endPoint x: 416, endPoint y: 303, distance: 72.9
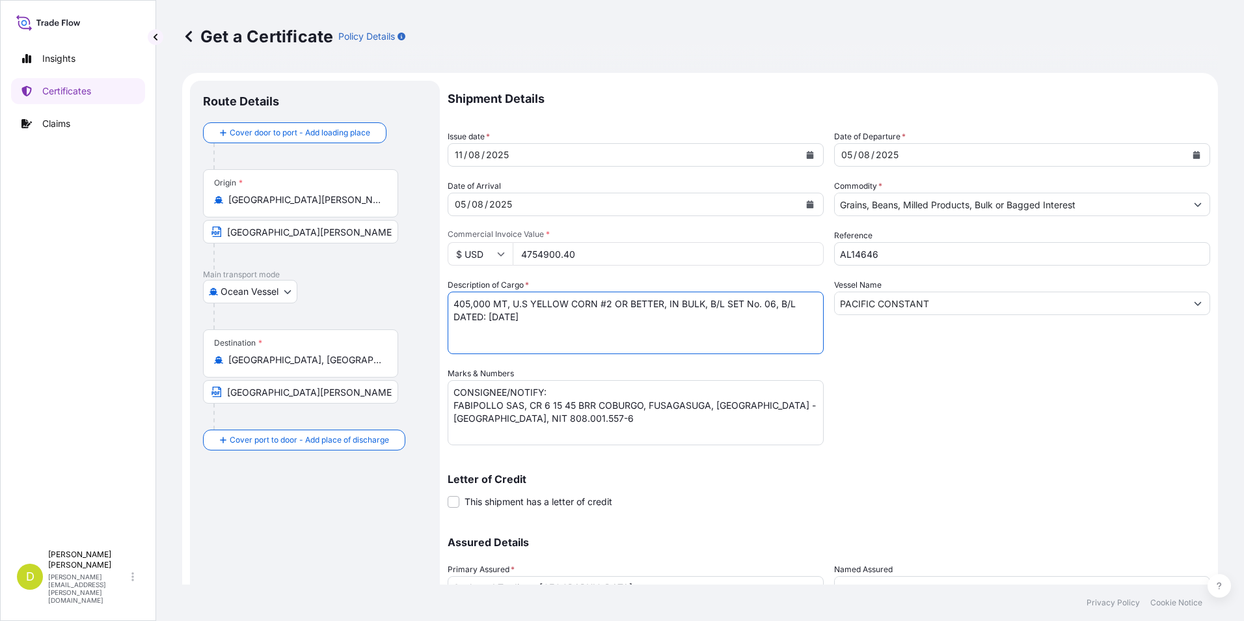
click at [416, 303] on form "Route Details Cover door to port - Add loading place Place of loading Road / [G…" at bounding box center [700, 384] width 1036 height 622
paste textarea "13500,000"
drag, startPoint x: 496, startPoint y: 325, endPoint x: 487, endPoint y: 331, distance: 10.3
click at [496, 325] on textarea "405,000 MT, U.S YELLOW CORN #2 OR BETTER, IN BULK, B/L SET No. 06, B/L DATED: […" at bounding box center [636, 322] width 376 height 62
click at [669, 320] on textarea "405,000 MT, U.S YELLOW CORN #2 OR BETTER, IN BULK, B/L SET No. 06, B/L DATED: […" at bounding box center [636, 322] width 376 height 62
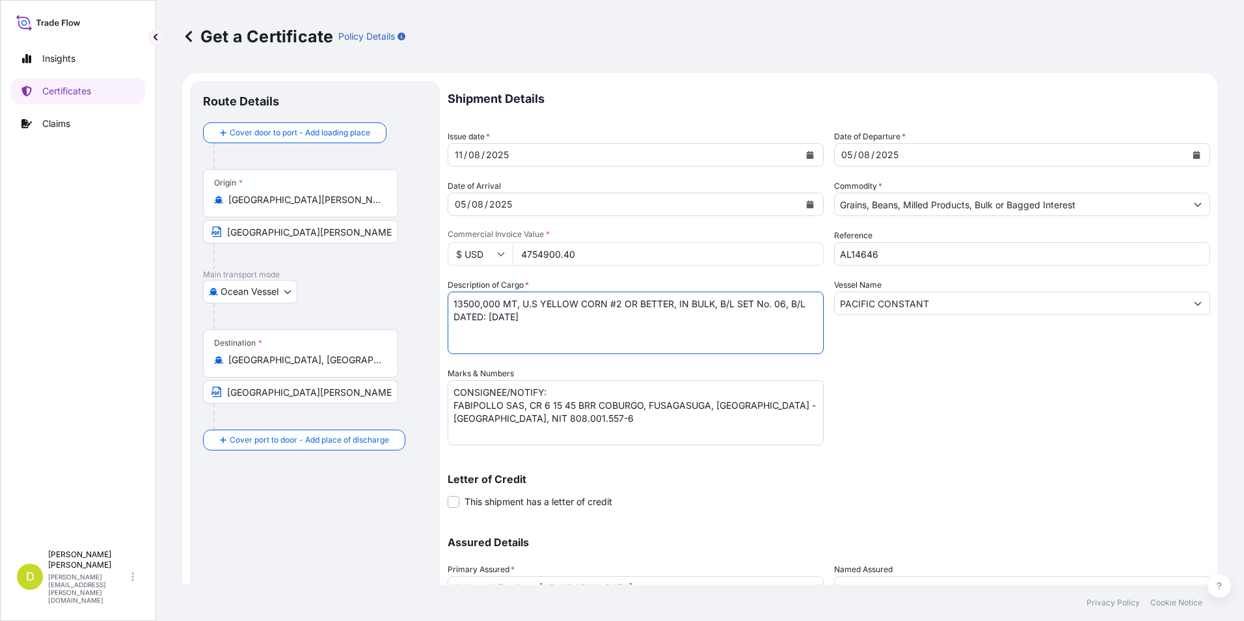
paste textarea "3637,708"
drag, startPoint x: 498, startPoint y: 303, endPoint x: 594, endPoint y: 313, distance: 96.1
click at [594, 313] on textarea "405,000 MT, U.S YELLOW CORN #2 OR BETTER, IN BULK, B/L SET No. 06, B/L DATED: […" at bounding box center [636, 322] width 376 height 62
click at [565, 328] on textarea "405,000 MT, U.S YELLOW CORN #2 OR BETTER, IN BULK, B/L SET No. 06, B/L DATED: […" at bounding box center [636, 322] width 376 height 62
paste textarea "MT, U.S YELLOW CORN #2 OR BETTER, IN BULK, B/L SET No. 06, B/L DATED: [DATE]"
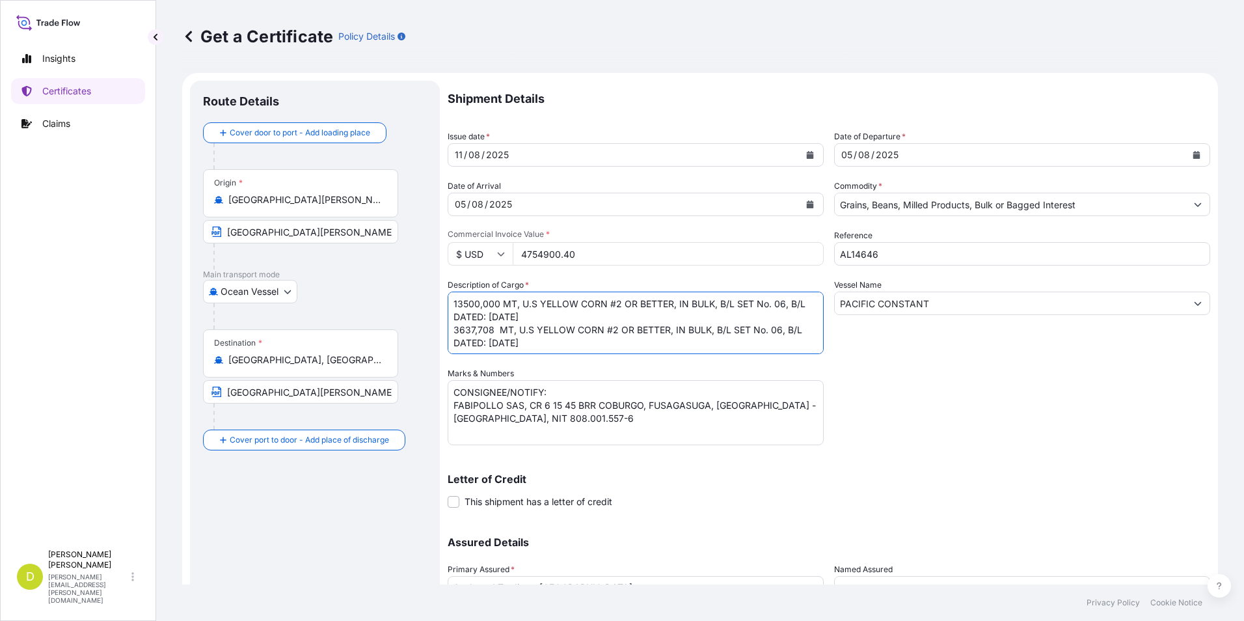
scroll to position [8, 0]
drag, startPoint x: 578, startPoint y: 341, endPoint x: 502, endPoint y: 349, distance: 75.9
click at [578, 341] on textarea "405,000 MT, U.S YELLOW CORN #2 OR BETTER, IN BULK, B/L SET No. 06, B/L DATED: […" at bounding box center [636, 322] width 376 height 62
paste textarea "3575,140"
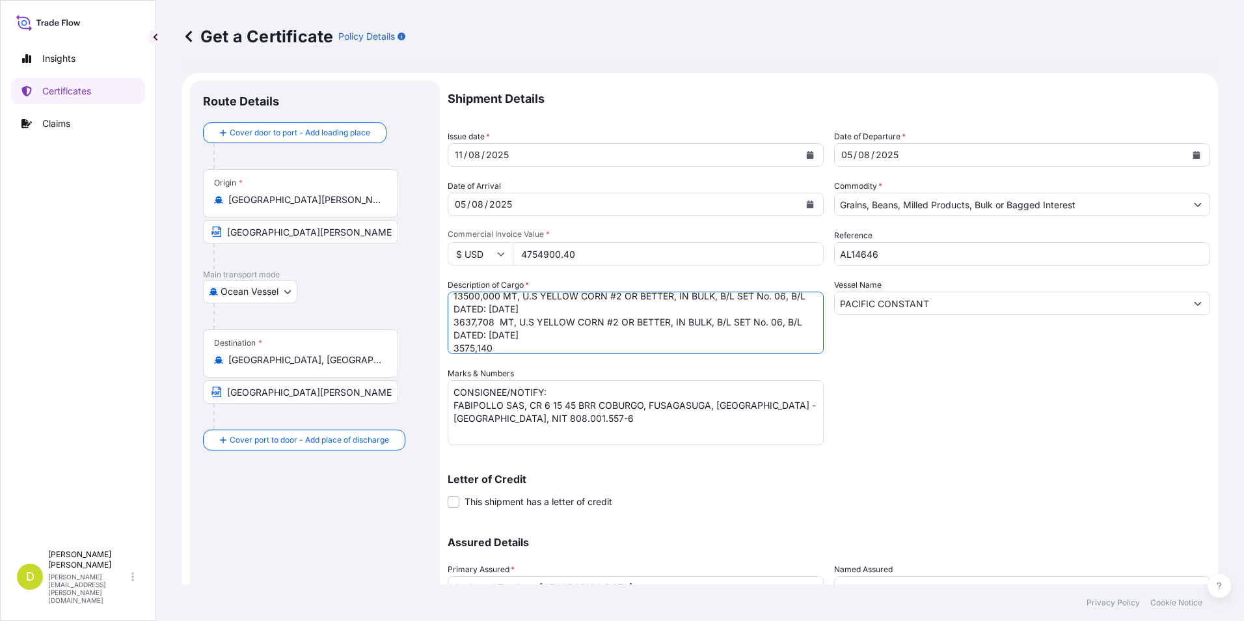
scroll to position [21, 0]
drag, startPoint x: 500, startPoint y: 308, endPoint x: 576, endPoint y: 327, distance: 77.8
click at [576, 327] on textarea "405,000 MT, U.S YELLOW CORN #2 OR BETTER, IN BULK, B/L SET No. 06, B/L DATED: […" at bounding box center [636, 322] width 376 height 62
click at [569, 341] on textarea "405,000 MT, U.S YELLOW CORN #2 OR BETTER, IN BULK, B/L SET No. 06, B/L DATED: […" at bounding box center [636, 322] width 376 height 62
click at [568, 332] on textarea "405,000 MT, U.S YELLOW CORN #2 OR BETTER, IN BULK, B/L SET No. 06, B/L DATED: […" at bounding box center [636, 322] width 376 height 62
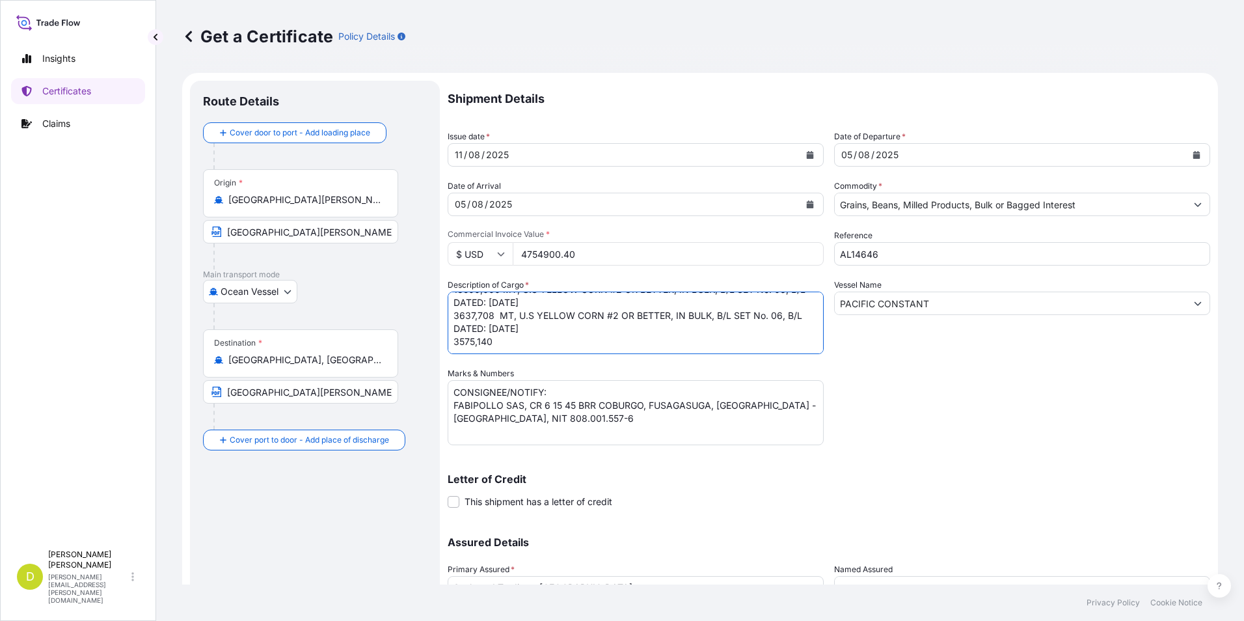
paste textarea "MT, U.S YELLOW CORN #2 OR BETTER, IN BULK, B/L SET No. 06, B/L DATED: [DATE]"
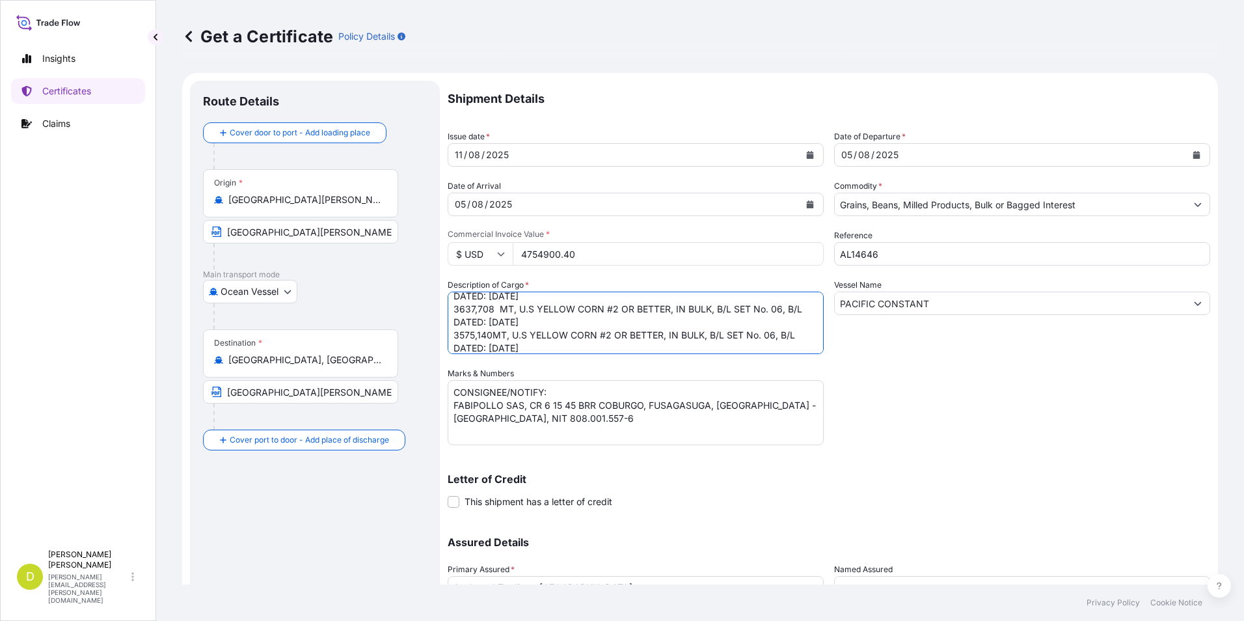
click at [492, 335] on textarea "405,000 MT, U.S YELLOW CORN #2 OR BETTER, IN BULK, B/L SET No. 06, B/L DATED: […" at bounding box center [636, 322] width 376 height 62
drag, startPoint x: 778, startPoint y: 325, endPoint x: 786, endPoint y: 327, distance: 8.7
click at [778, 325] on textarea "405,000 MT, U.S YELLOW CORN #2 OR BETTER, IN BULK, B/L SET No. 06, B/L DATED: […" at bounding box center [636, 322] width 376 height 62
click at [781, 306] on textarea "405,000 MT, U.S YELLOW CORN #2 OR BETTER, IN BULK, B/L SET No. 06, B/L DATED: […" at bounding box center [636, 322] width 376 height 62
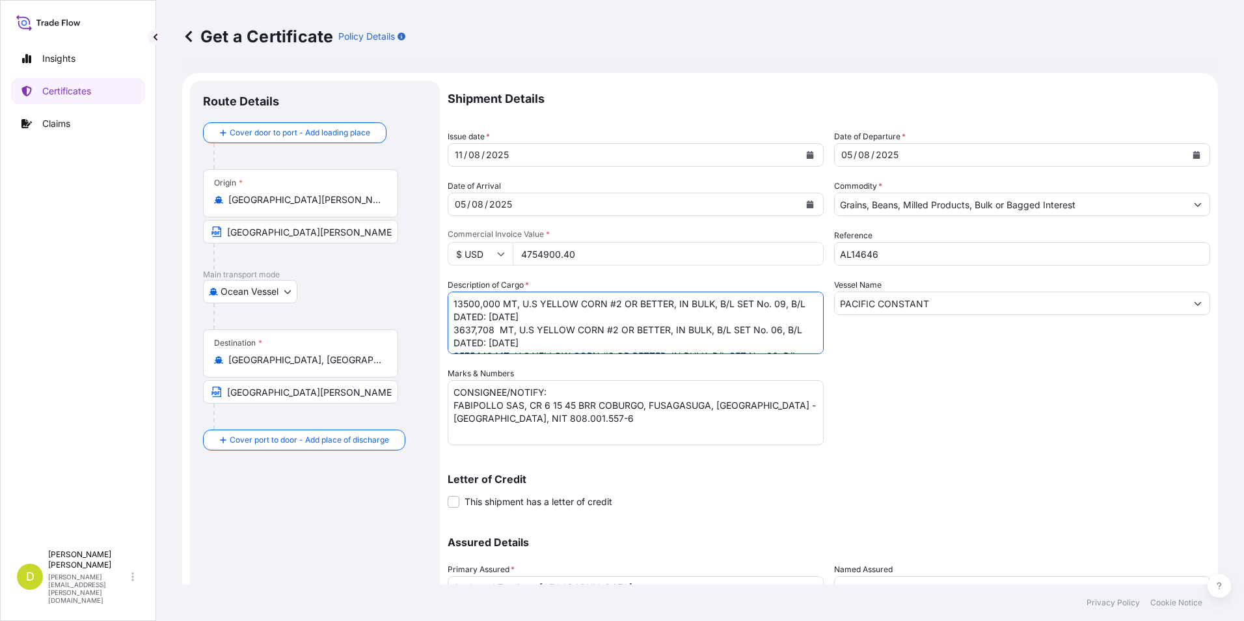
click at [779, 331] on textarea "405,000 MT, U.S YELLOW CORN #2 OR BETTER, IN BULK, B/L SET No. 06, B/L DATED: […" at bounding box center [636, 322] width 376 height 62
click at [774, 303] on textarea "405,000 MT, U.S YELLOW CORN #2 OR BETTER, IN BULK, B/L SET No. 06, B/L DATED: […" at bounding box center [636, 322] width 376 height 62
type textarea "13500,000 MT, U.S YELLOW CORN #2 OR BETTER, IN BULK, B/L SET No. 09, B/L DATED:…"
click at [1029, 381] on div "Shipment Details Issue date * [DATE] Date of Departure * [DATE] Date of Arrival…" at bounding box center [829, 366] width 762 height 570
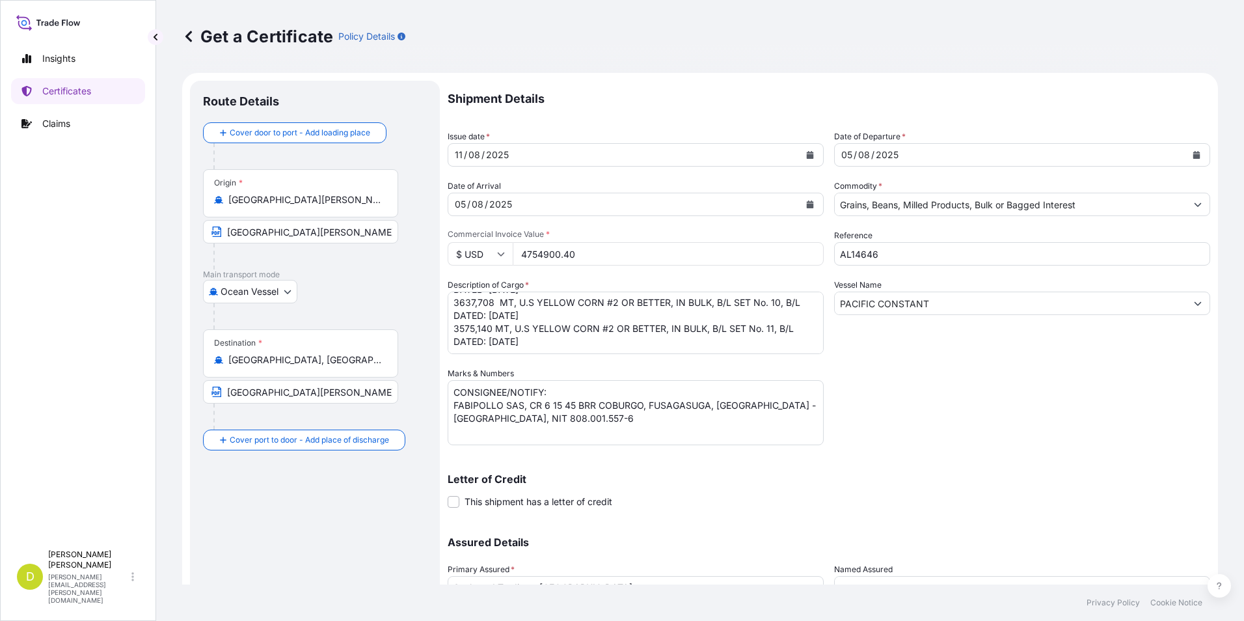
drag, startPoint x: 646, startPoint y: 397, endPoint x: 615, endPoint y: 423, distance: 39.7
click at [646, 397] on textarea "CONSIGNEE/NOTIFY: FABIPOLLO SAS, CR 6 15 45 BRR COBURGO, FUSAGASUGA, [GEOGRAPHI…" at bounding box center [636, 412] width 376 height 65
drag, startPoint x: 611, startPoint y: 420, endPoint x: 447, endPoint y: 404, distance: 164.7
click at [447, 404] on form "Route Details Cover door to port - Add loading place Place of loading Road / [G…" at bounding box center [700, 384] width 1036 height 622
paste textarea "SEABOARD OVERSEAS [GEOGRAPHIC_DATA] S.A.S., [STREET_ADDRESS], NIT 900.219.353-1"
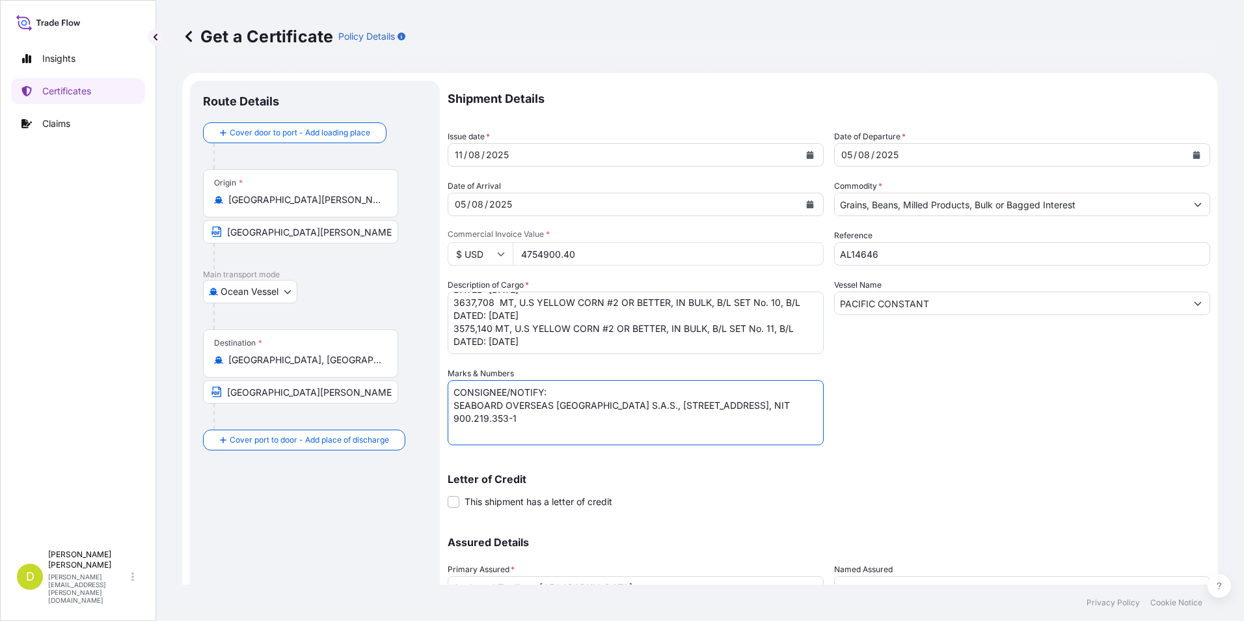
type textarea "CONSIGNEE/NOTIFY: SEABOARD OVERSEAS [GEOGRAPHIC_DATA] S.A.S., [STREET_ADDRESS],…"
click at [974, 397] on div "Shipment Details Issue date * [DATE] Date of Departure * [DATE] Date of Arrival…" at bounding box center [829, 366] width 762 height 570
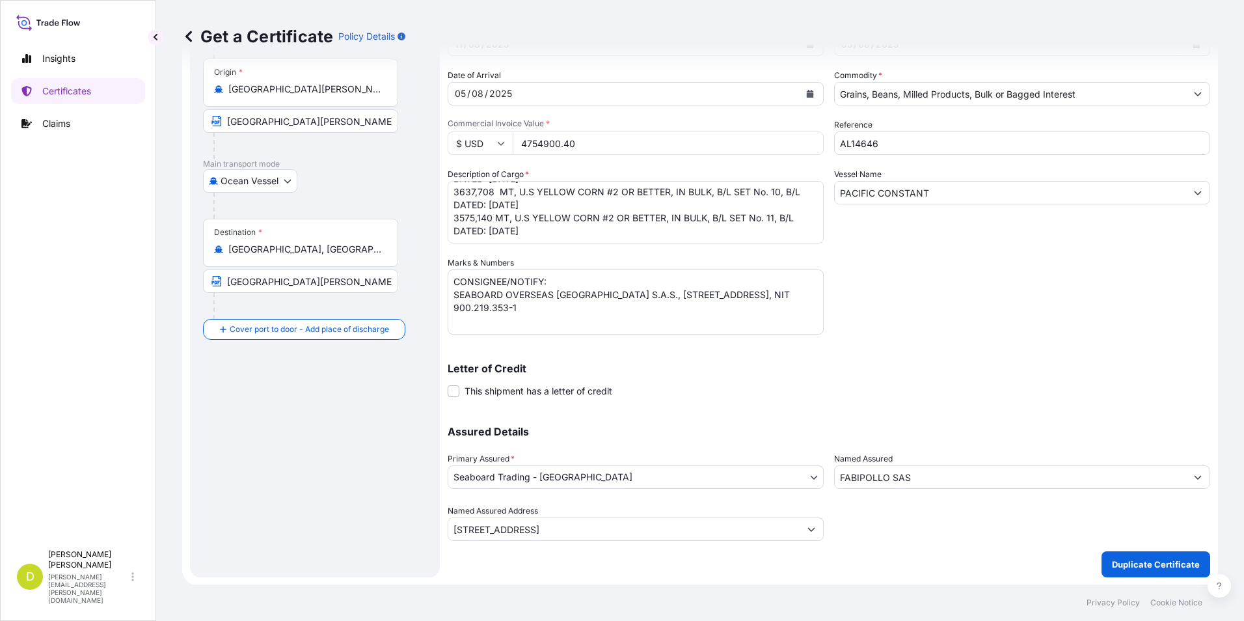
scroll to position [111, 0]
click at [581, 470] on body "Insights Certificates Claims D [PERSON_NAME] [PERSON_NAME][EMAIL_ADDRESS][PERSO…" at bounding box center [622, 310] width 1244 height 621
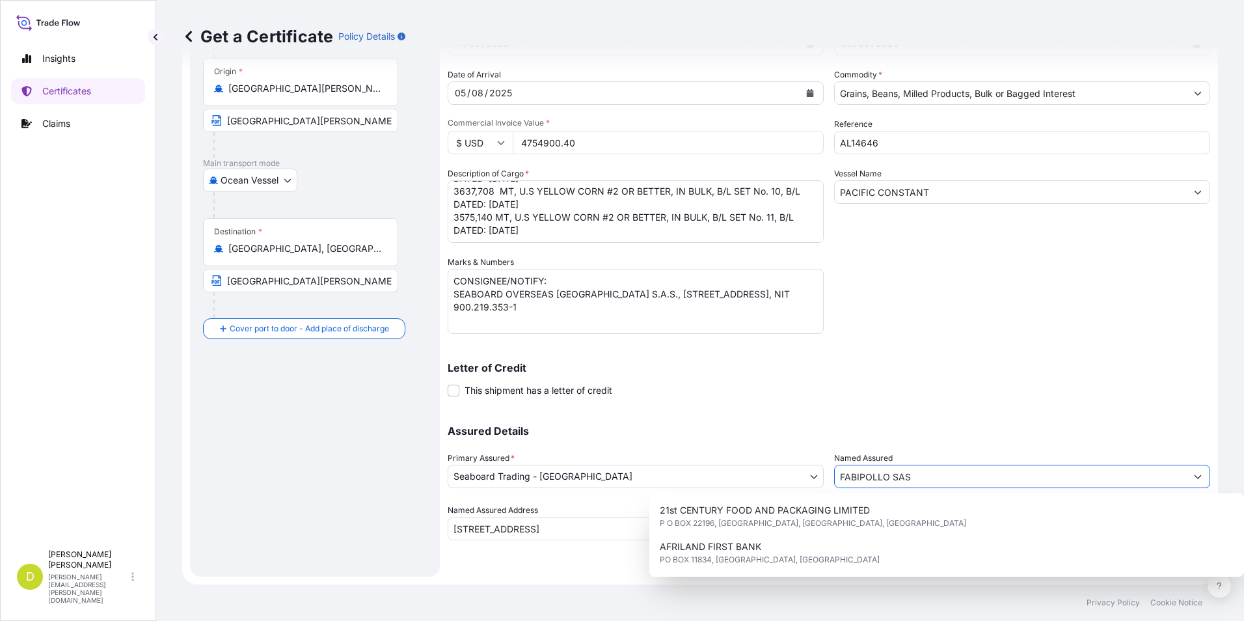
drag, startPoint x: 937, startPoint y: 481, endPoint x: 734, endPoint y: 483, distance: 202.9
click at [734, 483] on div "Assured Details Primary Assured * Seaboard Trading - Colombia Seaboard Corporat…" at bounding box center [829, 475] width 762 height 130
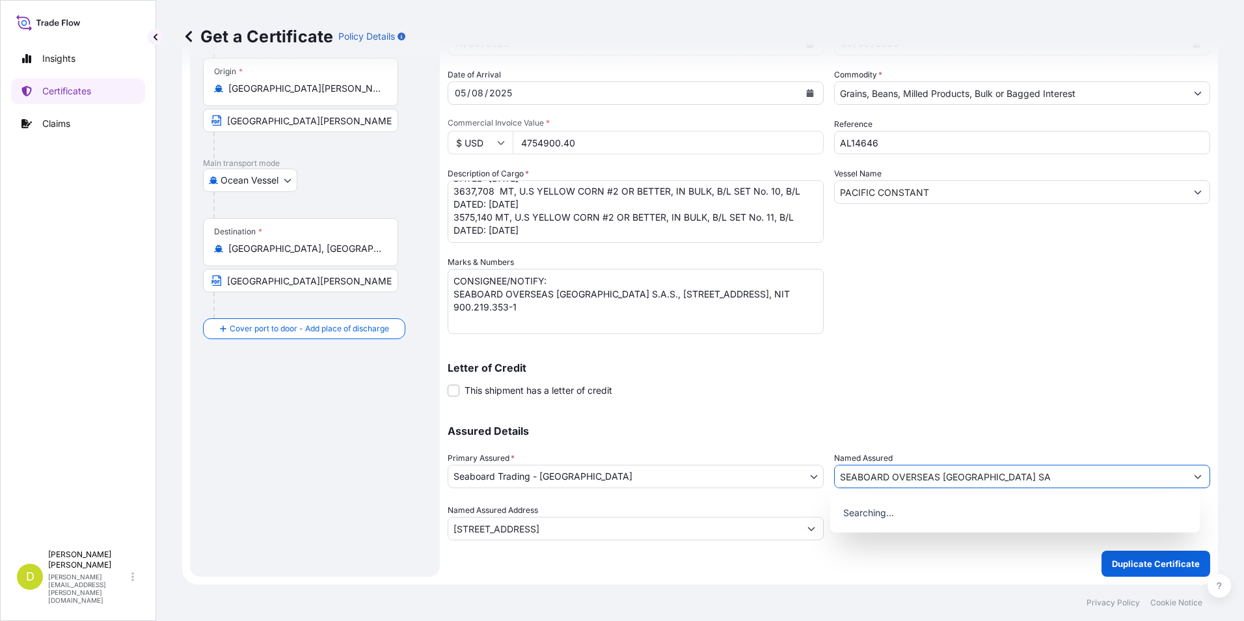
type input "SEABOARD OVERSEAS [GEOGRAPHIC_DATA] SAS"
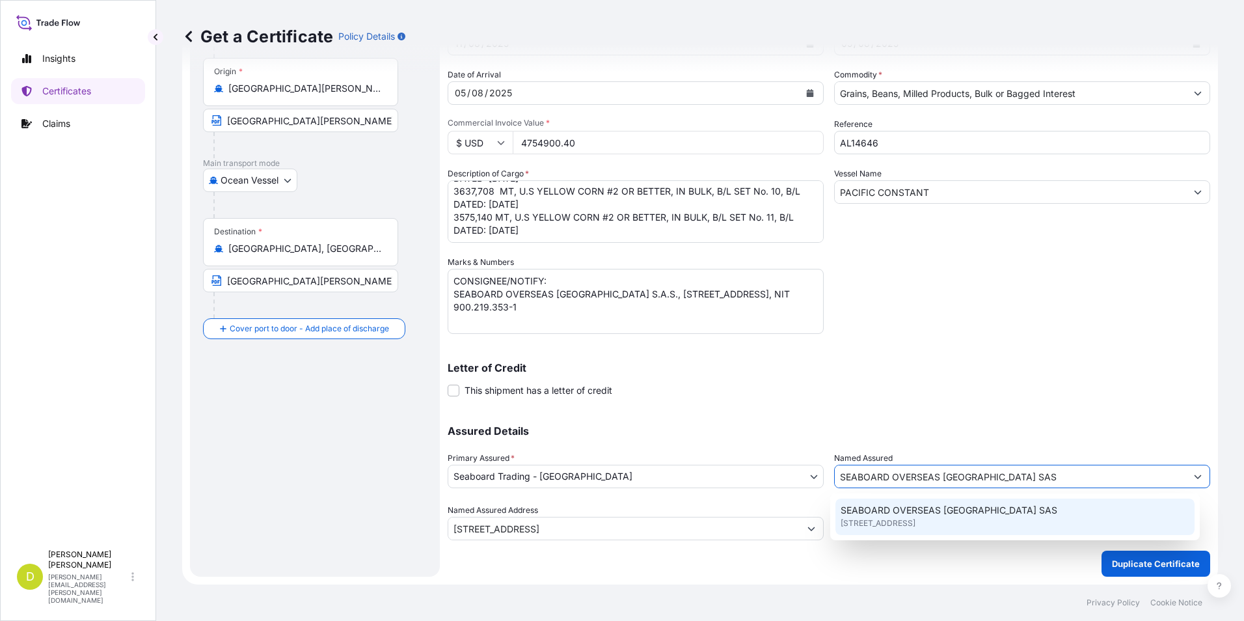
click at [1019, 505] on div "SEABOARD OVERSEAS [GEOGRAPHIC_DATA] SAS [STREET_ADDRESS]" at bounding box center [1015, 516] width 360 height 36
type input "CARRERA 11 NO 77A-49 OF.902"
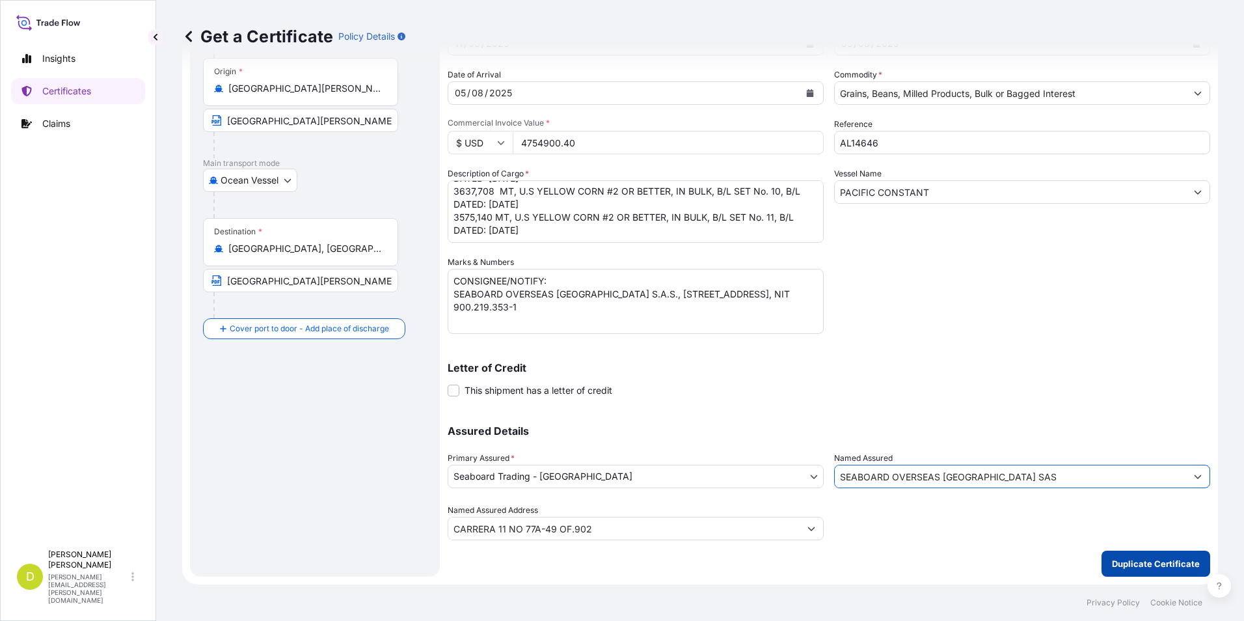
type input "SEABOARD OVERSEAS [GEOGRAPHIC_DATA] SAS"
click at [1171, 571] on button "Duplicate Certificate" at bounding box center [1155, 563] width 109 height 26
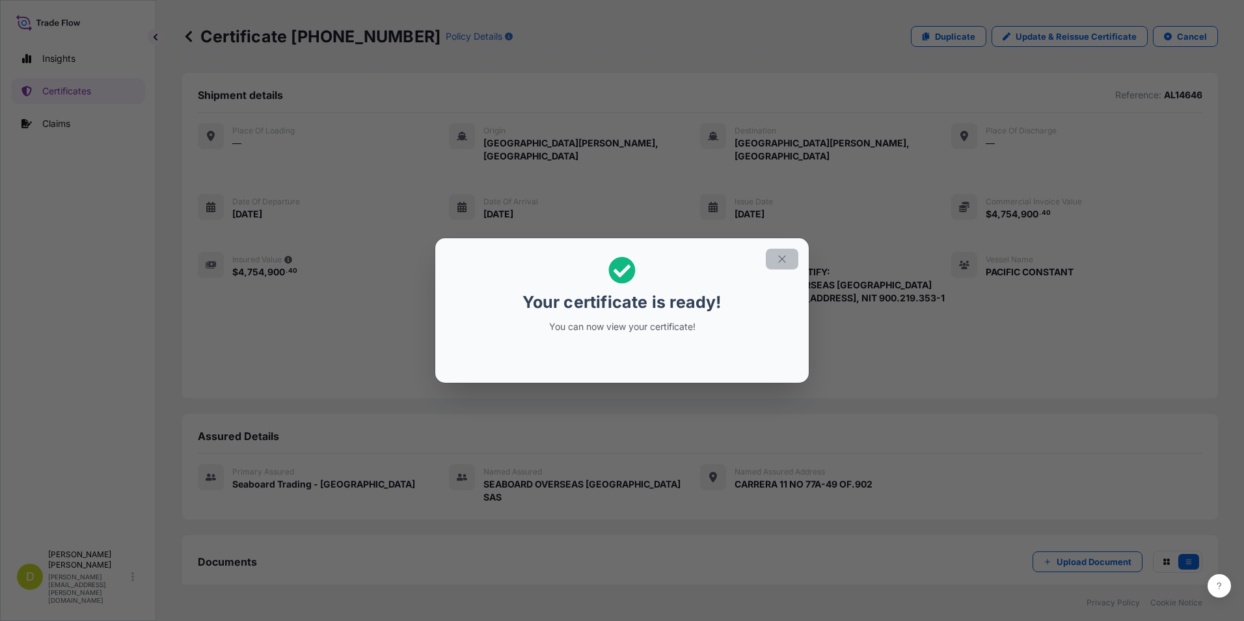
click at [788, 258] on button "button" at bounding box center [782, 258] width 33 height 21
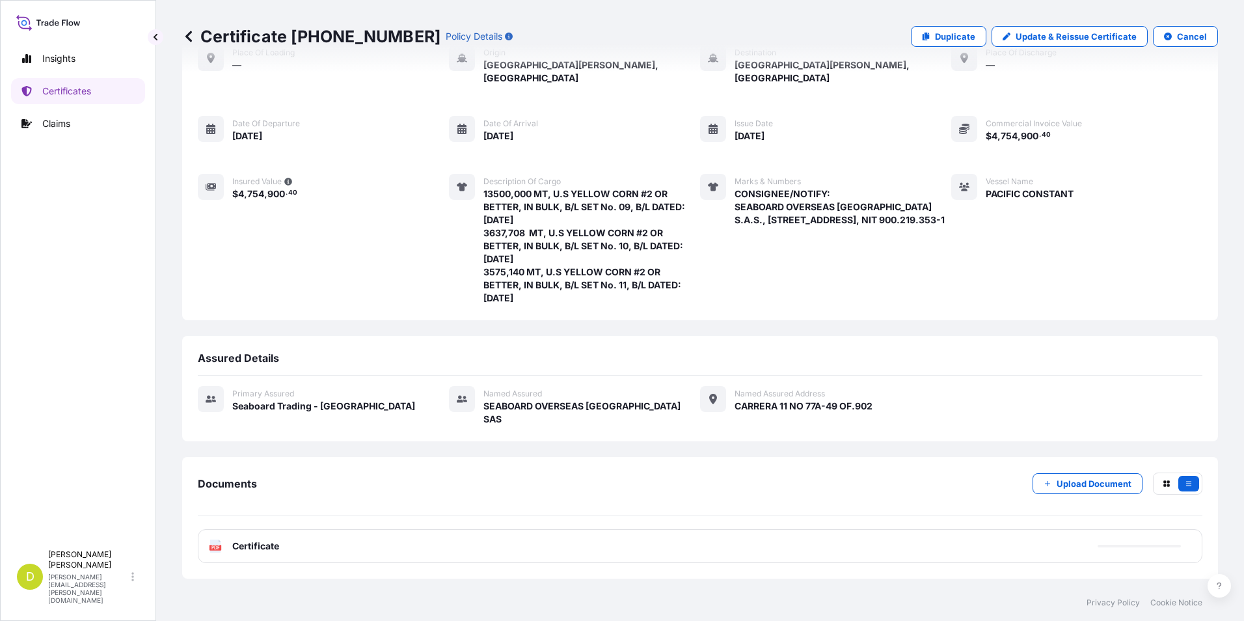
scroll to position [127, 0]
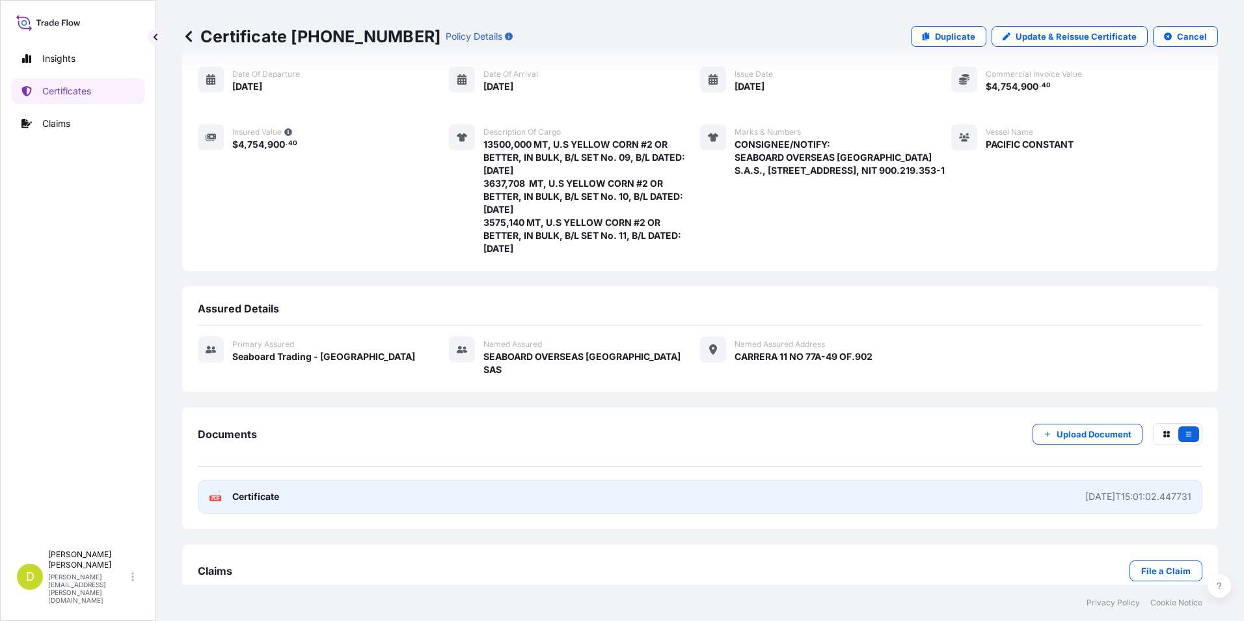
click at [917, 479] on link "PDF Certificate [DATE]T15:01:02.447731" at bounding box center [700, 496] width 1004 height 34
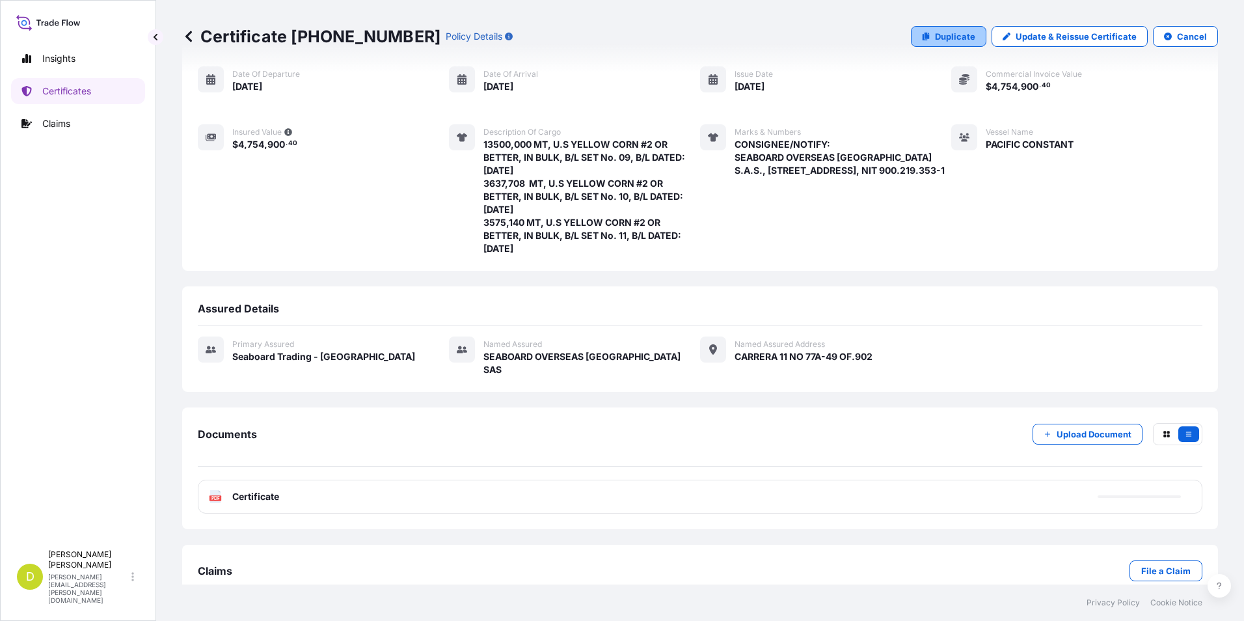
click at [948, 36] on p "Duplicate" at bounding box center [955, 36] width 40 height 13
select select "Ocean Vessel"
select select "31639"
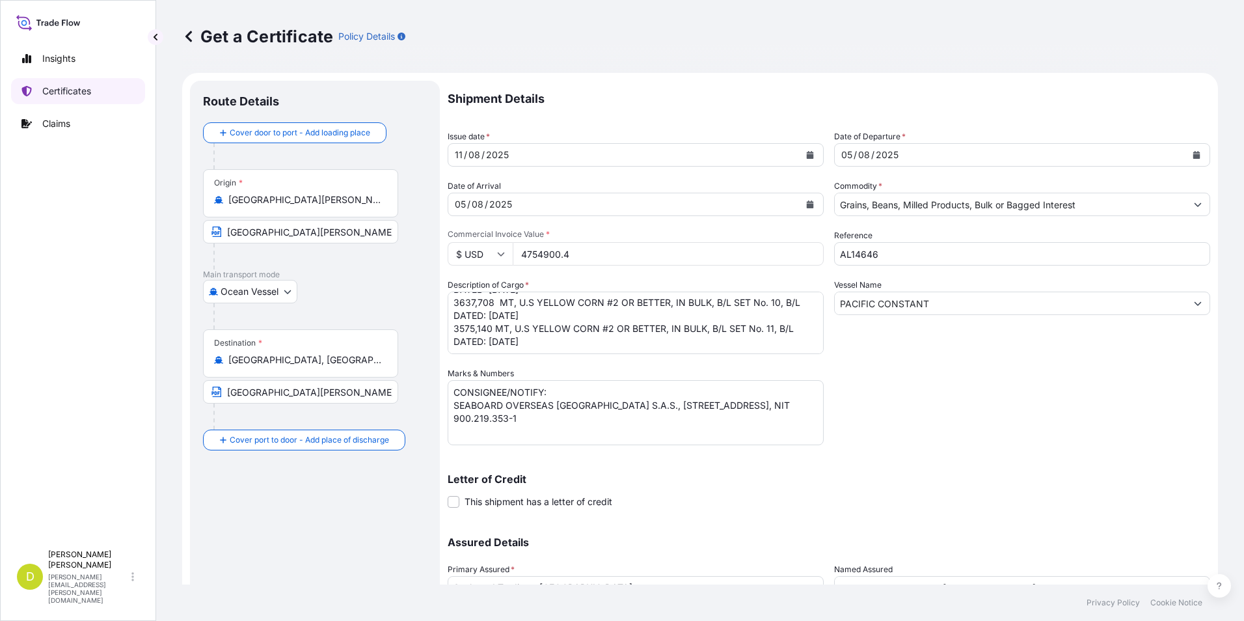
click at [95, 91] on link "Certificates" at bounding box center [78, 91] width 134 height 26
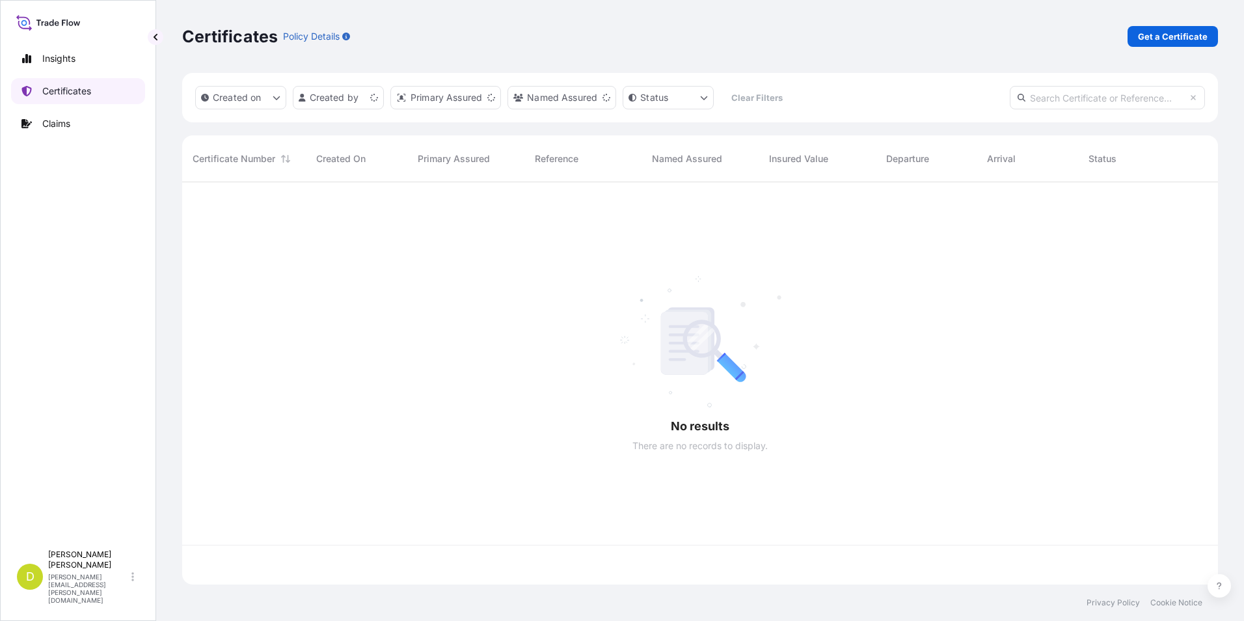
scroll to position [399, 1026]
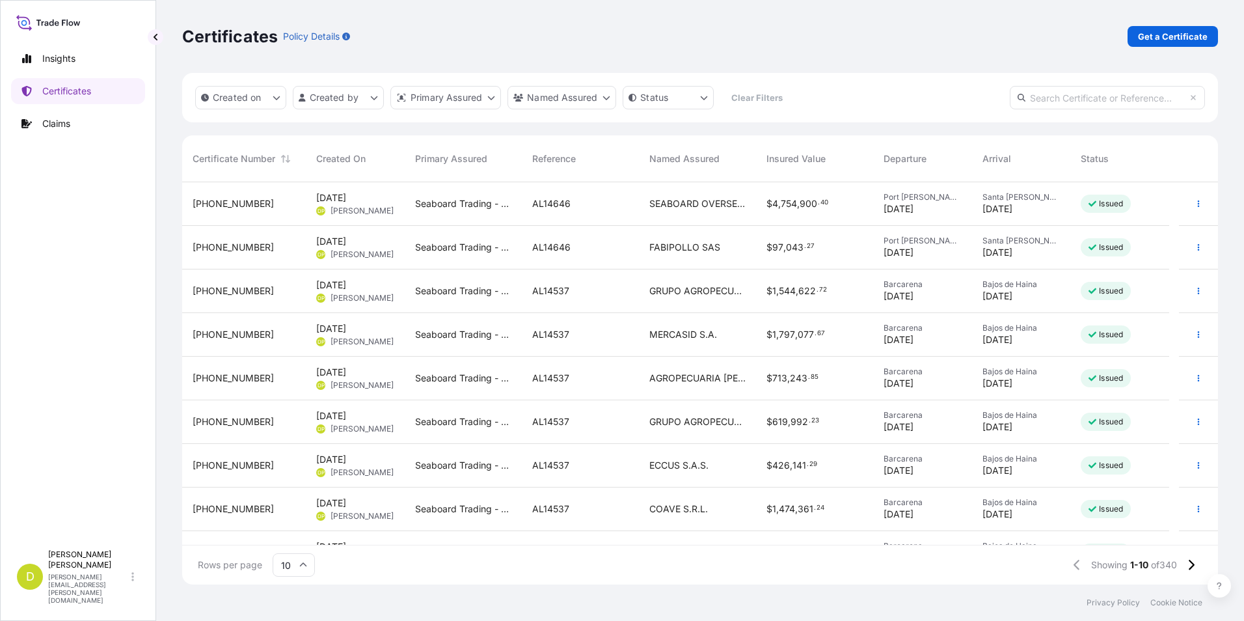
click at [902, 253] on span "[DATE]" at bounding box center [898, 252] width 30 height 13
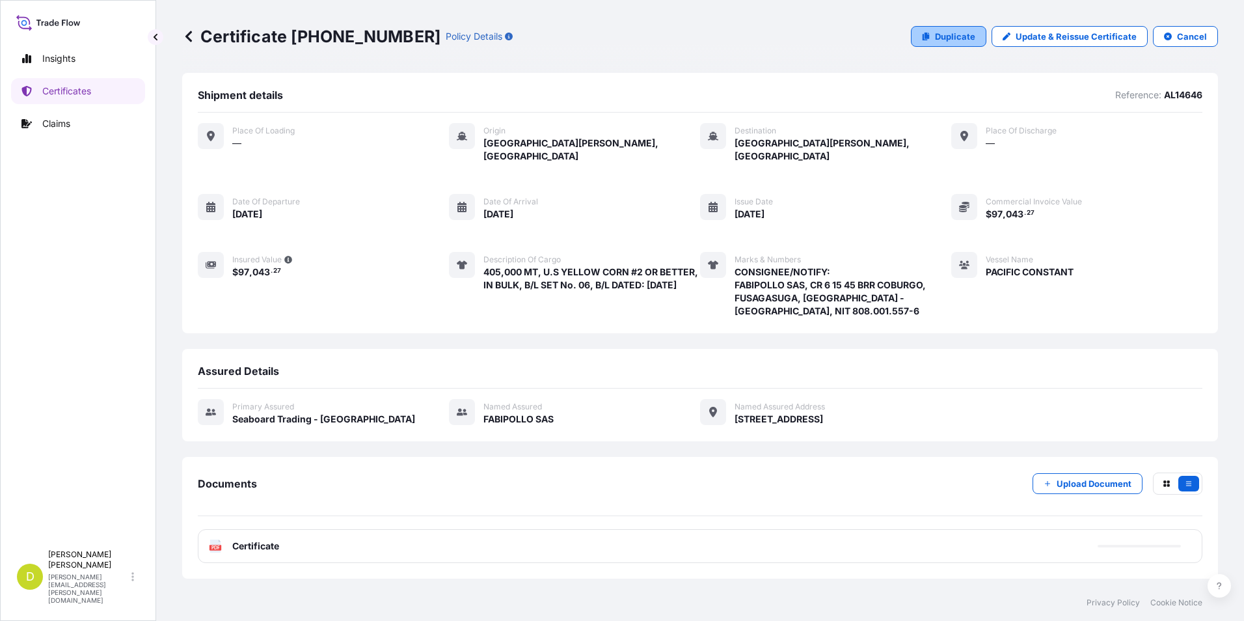
click at [948, 37] on p "Duplicate" at bounding box center [955, 36] width 40 height 13
select select "Ocean Vessel"
select select "31639"
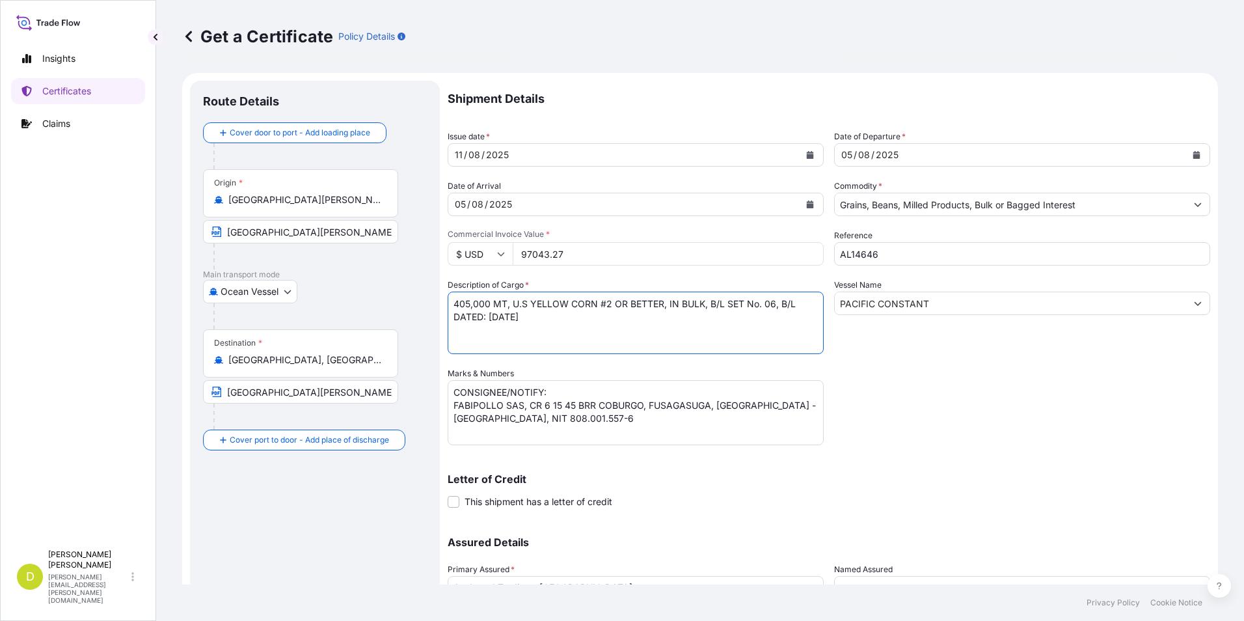
drag, startPoint x: 513, startPoint y: 303, endPoint x: 707, endPoint y: 303, distance: 194.5
click at [707, 303] on textarea "405,000 MT, U.S YELLOW CORN #2 OR BETTER, IN BULK, B/L SET No. 06, B/L DATED: […" at bounding box center [636, 322] width 376 height 62
paste textarea "SOYBEANS # 2 OR BETTER, IN BULK"
click at [799, 300] on textarea "405,000 MT, U.S YELLOW CORN #2 OR BETTER, IN BULK, B/L SET No. 06, B/L DATED: […" at bounding box center [636, 322] width 376 height 62
click at [792, 330] on textarea "405,000 MT, U.S YELLOW CORN #2 OR BETTER, IN BULK, B/L SET No. 06, B/L DATED: […" at bounding box center [636, 322] width 376 height 62
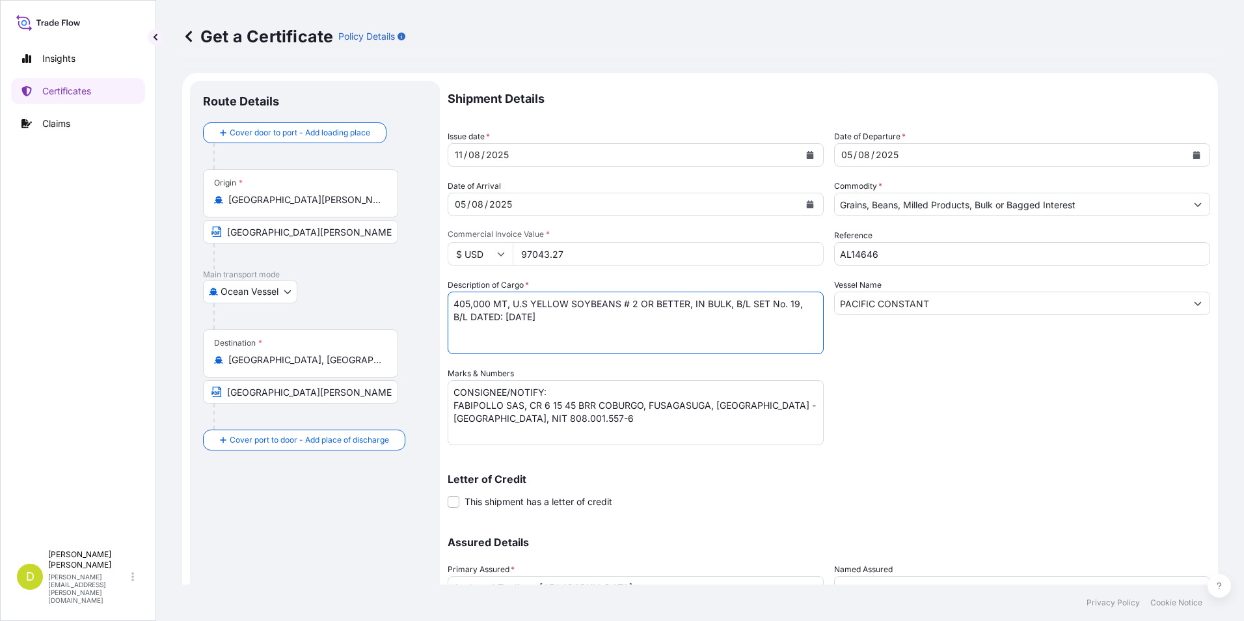
type textarea "405,000 MT, U.S YELLOW SOYBEANS # 2 OR BETTER, IN BULK, B/L SET No. 19, B/L DAT…"
click at [612, 255] on input "97043.27" at bounding box center [668, 253] width 311 height 23
type input "209518.76"
click at [1038, 429] on div "Shipment Details Issue date * [DATE] Date of Departure * [DATE] Date of Arrival…" at bounding box center [829, 366] width 762 height 570
drag, startPoint x: 462, startPoint y: 292, endPoint x: 492, endPoint y: 304, distance: 31.5
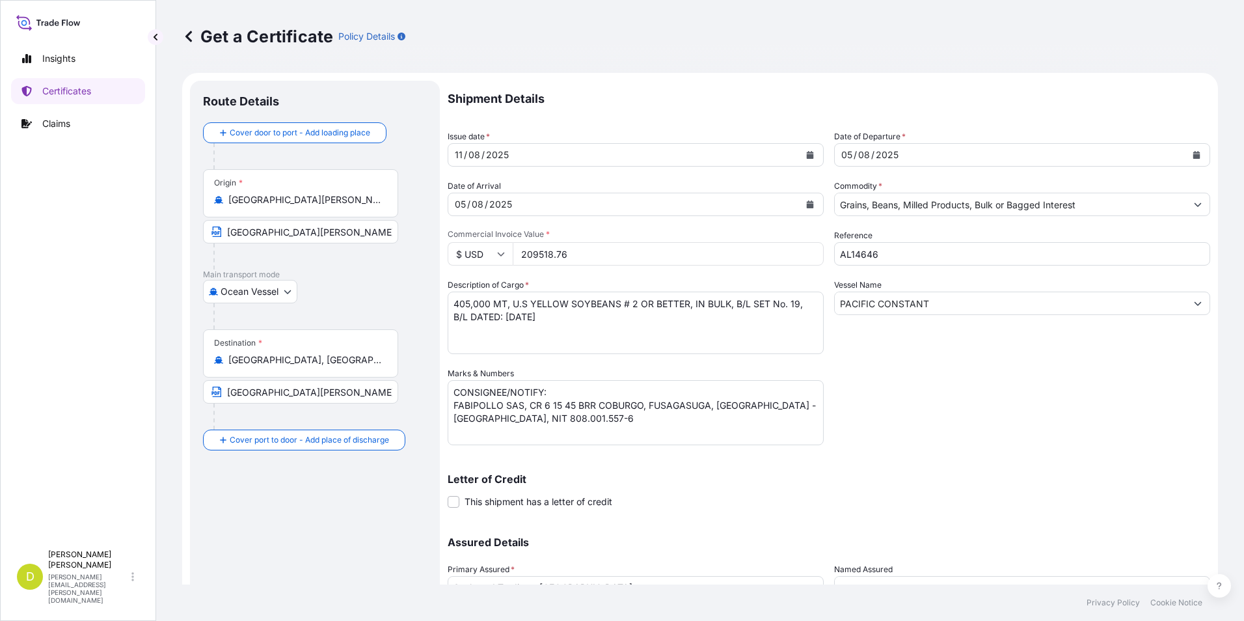
click at [463, 292] on textarea "405,000 MT, U.S YELLOW CORN #2 OR BETTER, IN BULK, B/L SET No. 06, B/L DATED: […" at bounding box center [636, 322] width 376 height 62
drag, startPoint x: 490, startPoint y: 307, endPoint x: 422, endPoint y: 303, distance: 68.4
click at [422, 303] on form "Route Details Cover door to port - Add loading place Place of loading Road / [G…" at bounding box center [700, 384] width 1036 height 622
paste textarea "40,000"
click at [694, 337] on textarea "405,000 MT, U.S YELLOW CORN #2 OR BETTER, IN BULK, B/L SET No. 06, B/L DATED: […" at bounding box center [636, 322] width 376 height 62
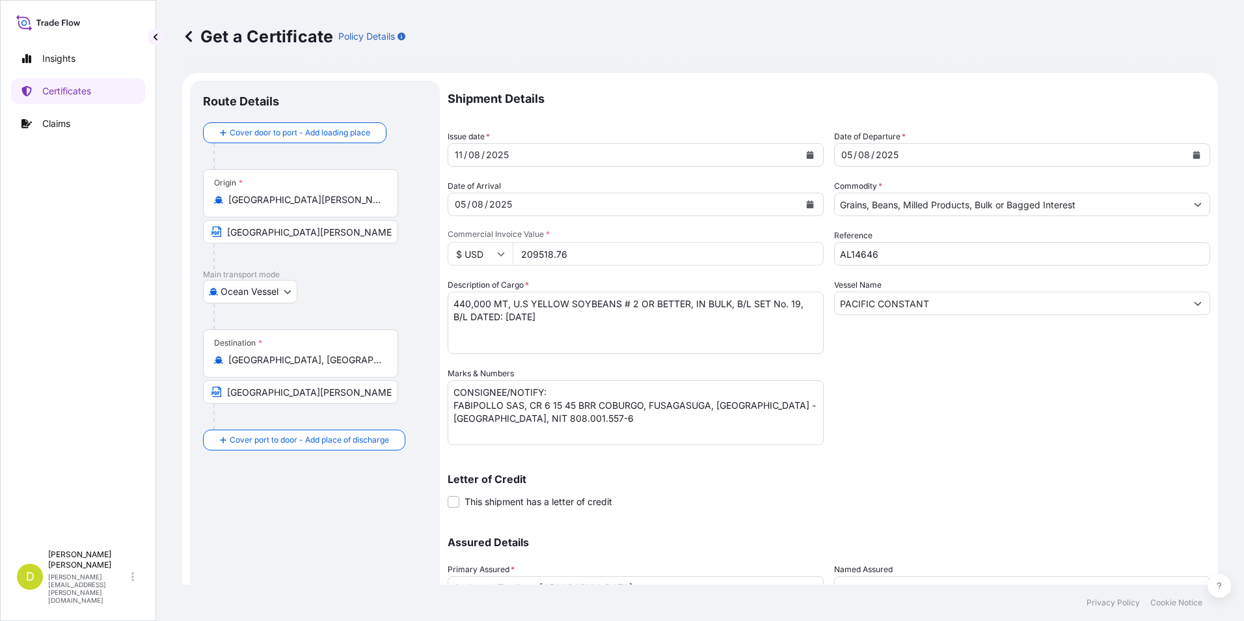
drag, startPoint x: 844, startPoint y: 159, endPoint x: 855, endPoint y: 157, distance: 11.4
click at [844, 159] on div "05" at bounding box center [847, 155] width 14 height 16
click at [853, 156] on div "/" at bounding box center [854, 155] width 3 height 16
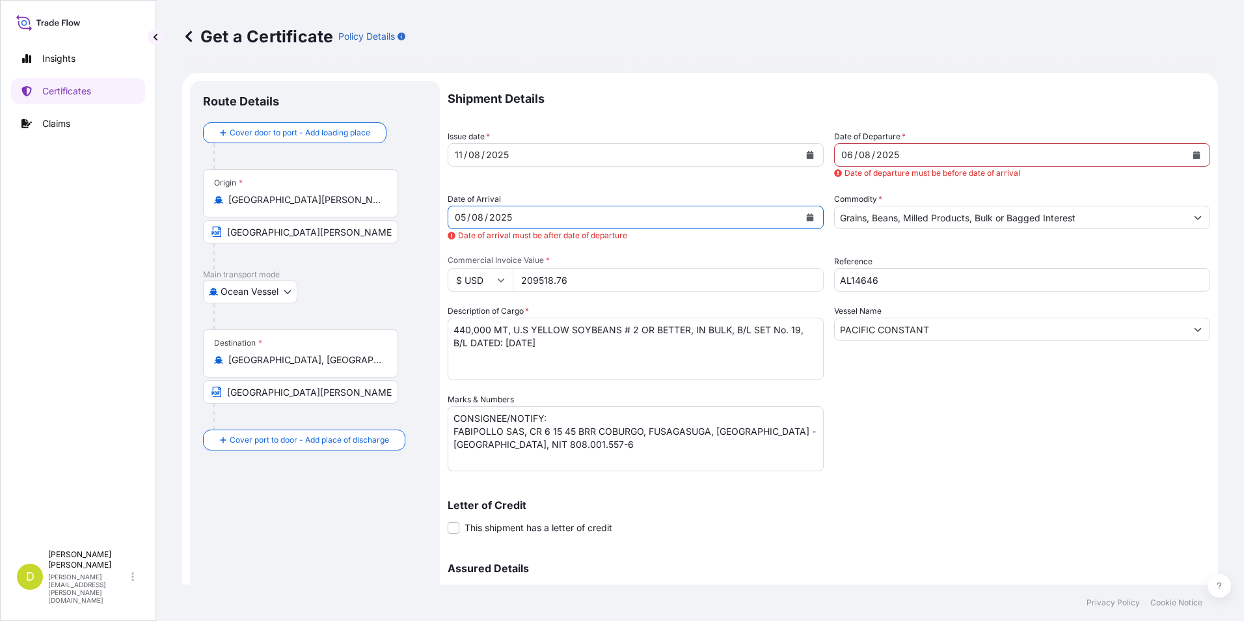
click at [465, 218] on div "05" at bounding box center [460, 217] width 14 height 16
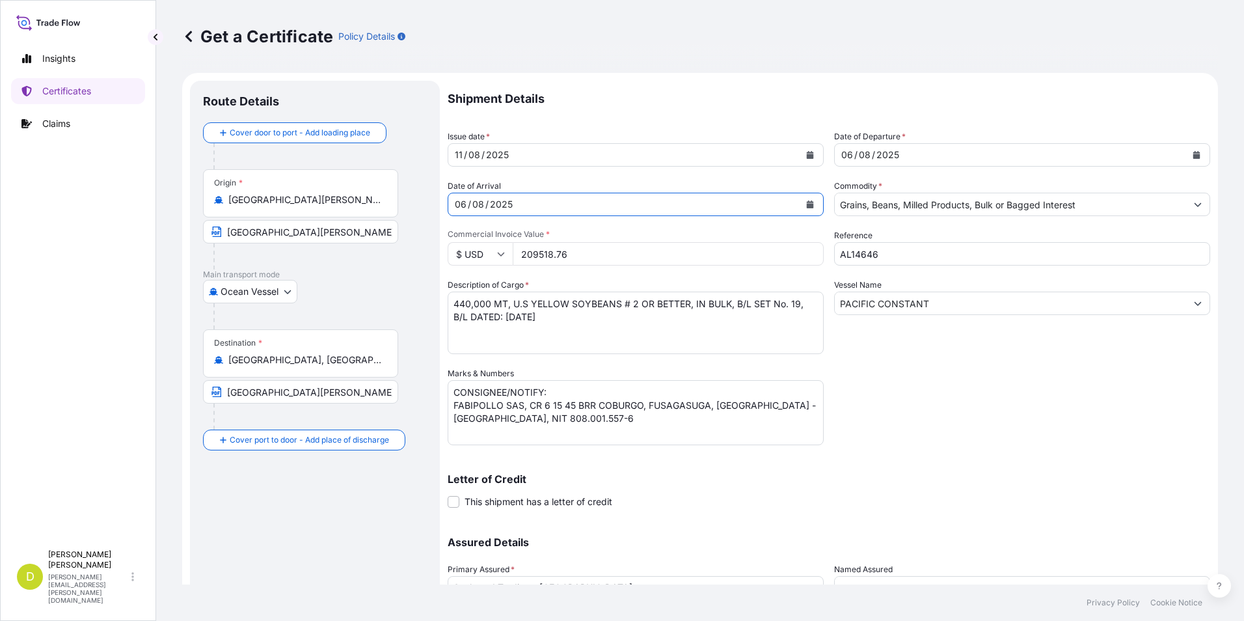
click at [1024, 397] on div "Shipment Details Issue date * [DATE] Date of Departure * [DATE] Date of Arrival…" at bounding box center [829, 366] width 762 height 570
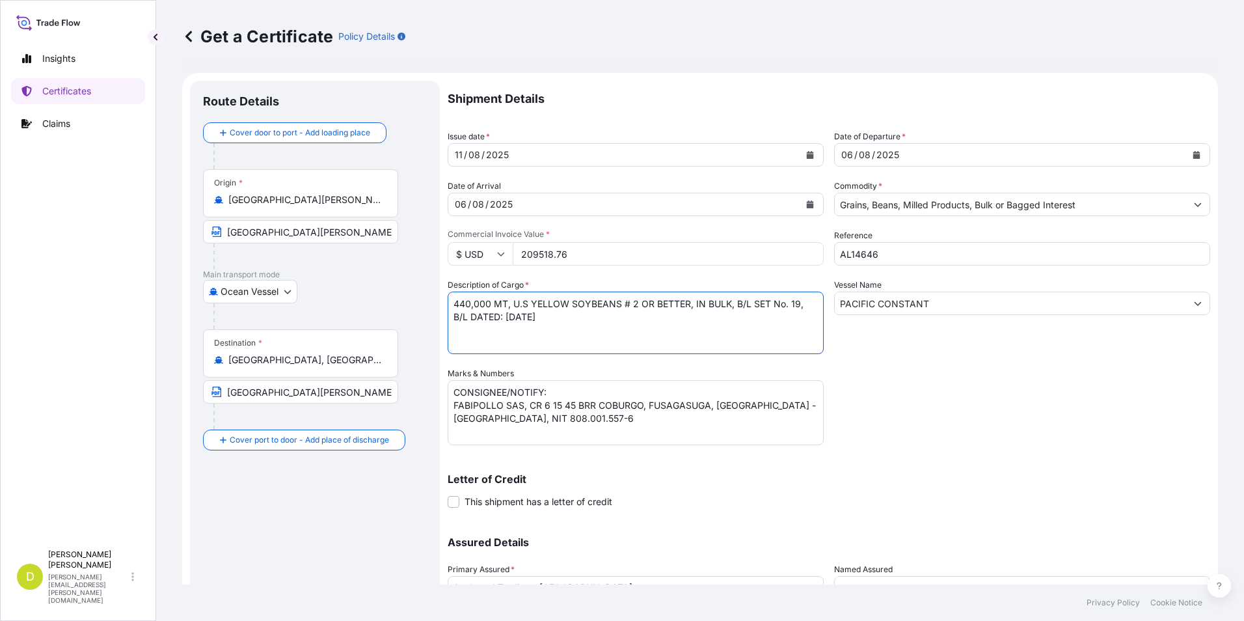
click at [552, 321] on textarea "405,000 MT, U.S YELLOW CORN #2 OR BETTER, IN BULK, B/L SET No. 06, B/L DATED: […" at bounding box center [636, 322] width 376 height 62
type textarea "440,000 MT, U.S YELLOW SOYBEANS # 2 OR BETTER, IN BULK, B/L SET No. 19, B/L DAT…"
click at [1089, 384] on div "Shipment Details Issue date * [DATE] Date of Departure * [DATE] Date of Arrival…" at bounding box center [829, 366] width 762 height 570
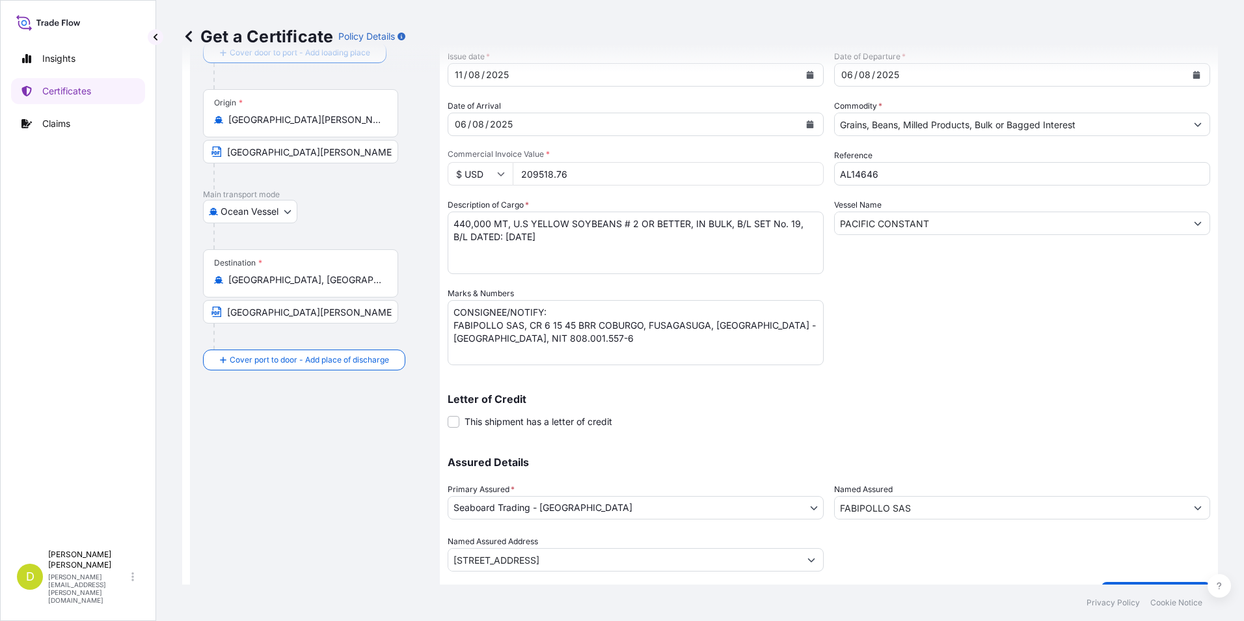
scroll to position [111, 0]
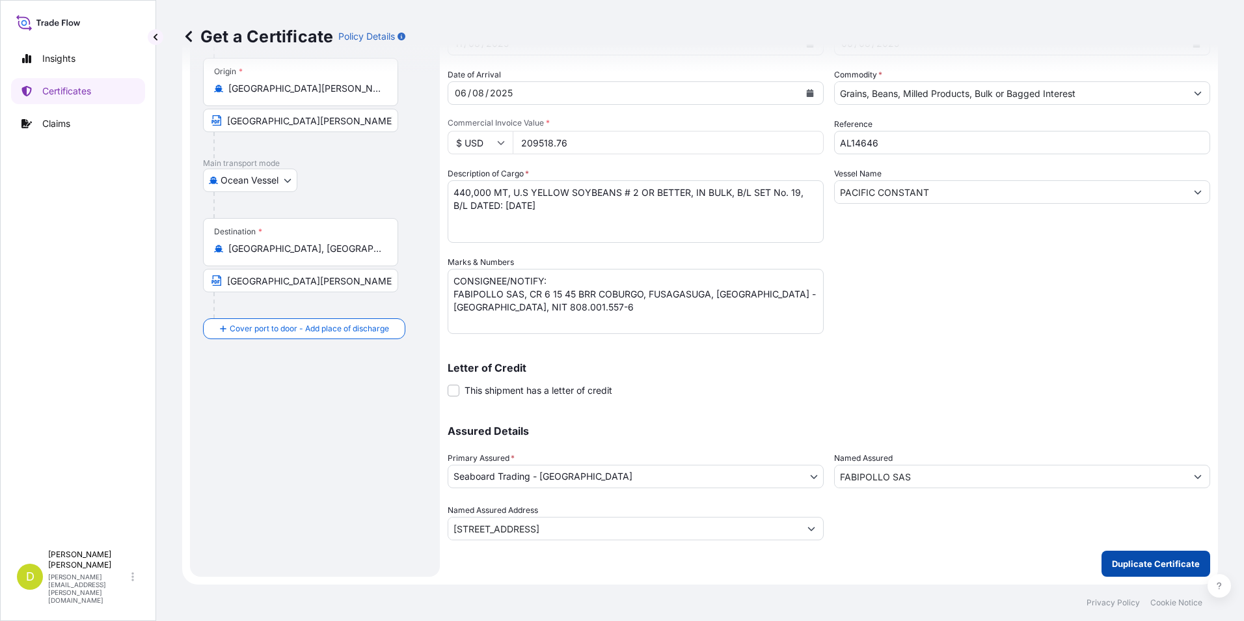
click at [1143, 567] on p "Duplicate Certificate" at bounding box center [1156, 563] width 88 height 13
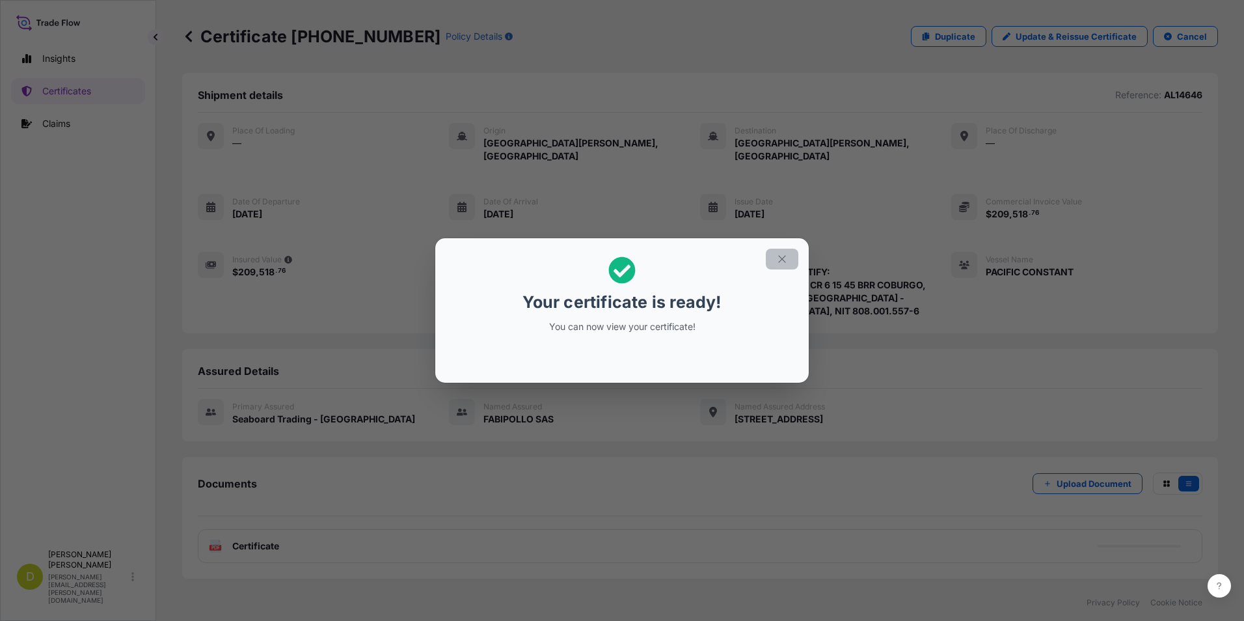
click at [775, 250] on button "button" at bounding box center [782, 258] width 33 height 21
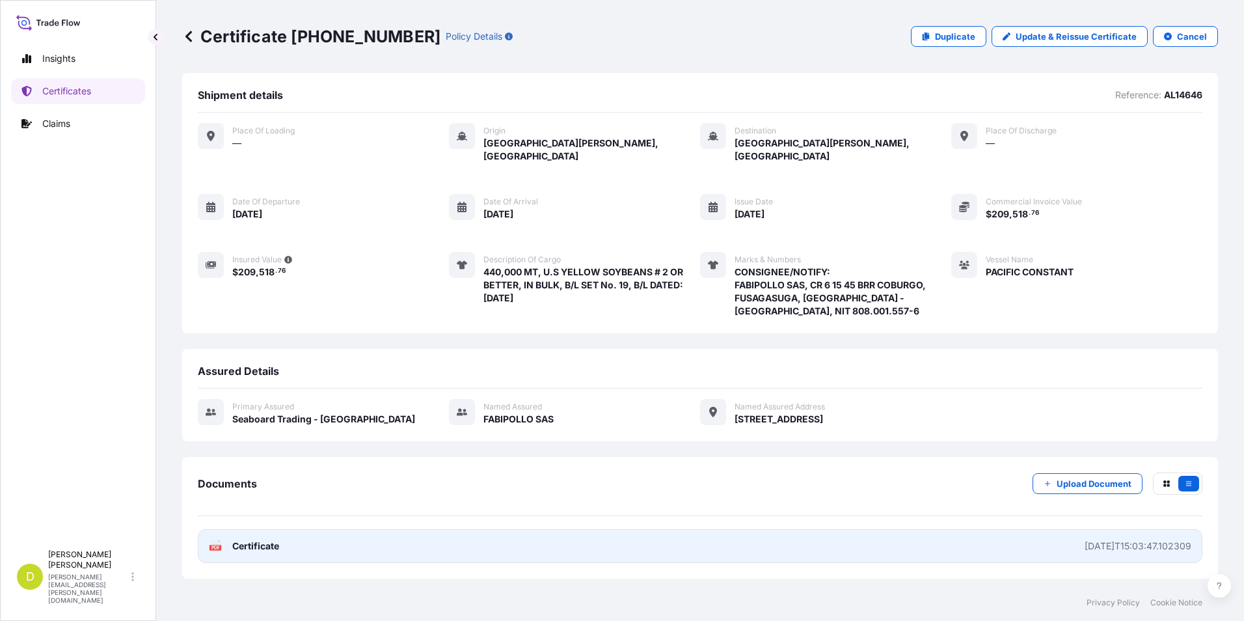
click at [967, 541] on link "PDF Certificate [DATE]T15:03:47.102309" at bounding box center [700, 546] width 1004 height 34
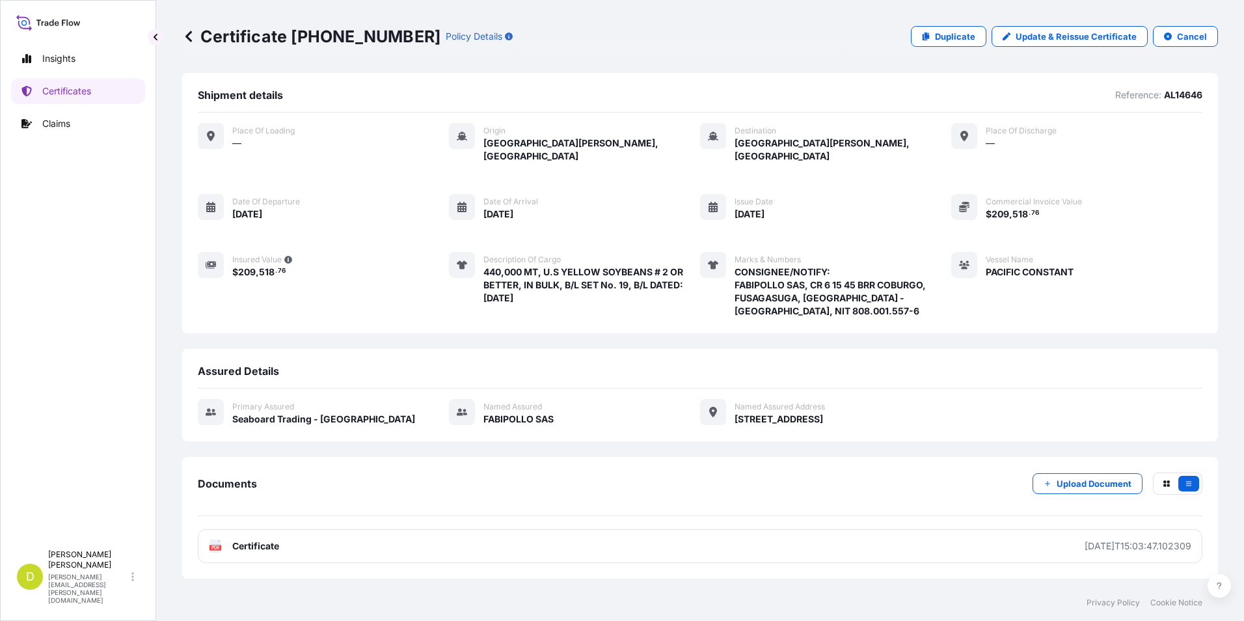
click at [935, 40] on p "Duplicate" at bounding box center [955, 36] width 40 height 13
select select "Ocean Vessel"
select select "31639"
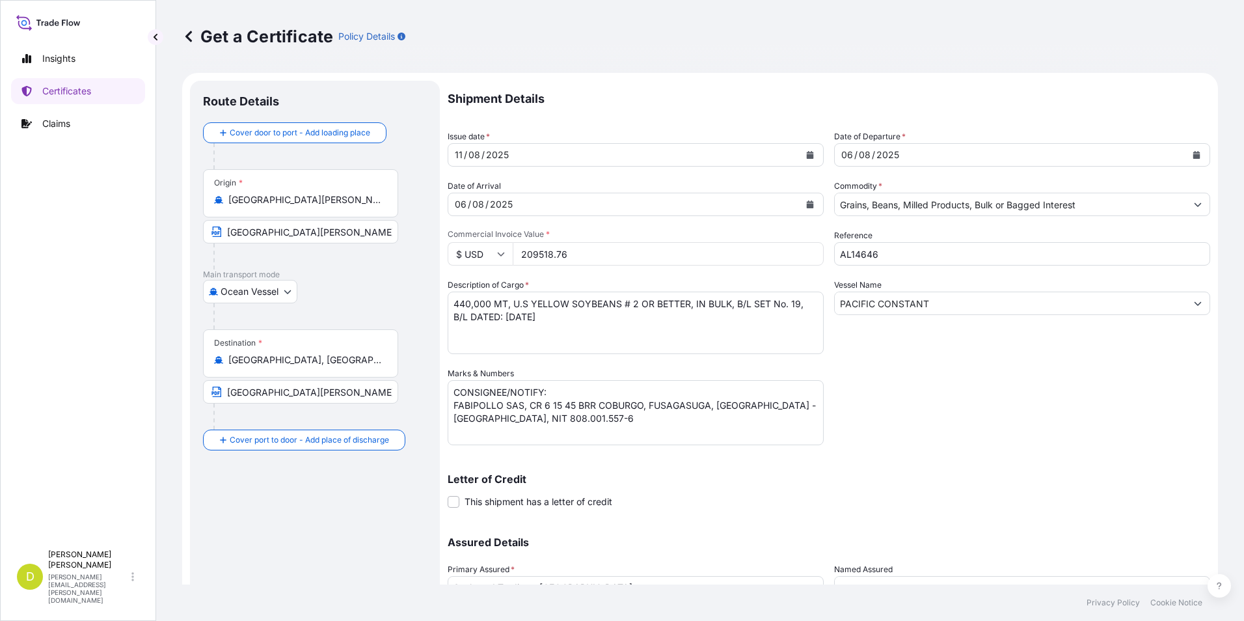
click at [598, 255] on input "209518.76" at bounding box center [668, 253] width 311 height 23
click at [618, 252] on input "209518.76" at bounding box center [668, 253] width 311 height 23
type input "1185319.65"
drag, startPoint x: 537, startPoint y: 399, endPoint x: 526, endPoint y: 371, distance: 30.3
click at [537, 399] on textarea "CONSIGNEE/NOTIFY: FABIPOLLO SAS, CR 6 15 45 BRR COBURGO, FUSAGASUGA, [GEOGRAPHI…" at bounding box center [636, 412] width 376 height 65
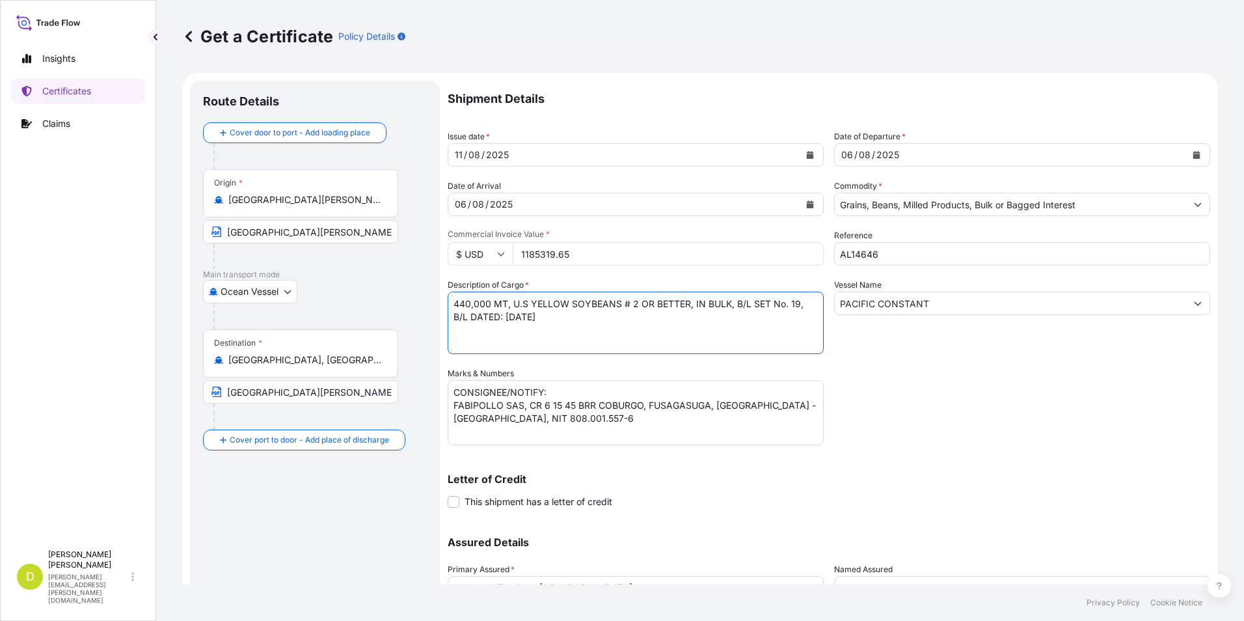
drag, startPoint x: 494, startPoint y: 303, endPoint x: 432, endPoint y: 297, distance: 62.7
click at [432, 297] on form "Route Details Cover door to port - Add loading place Place of loading Road / [G…" at bounding box center [700, 384] width 1036 height 622
paste textarea "384,465"
click at [475, 354] on div "Shipment Details Issue date * [DATE] Date of Departure * [DATE] Date of Arrival…" at bounding box center [829, 366] width 762 height 570
click at [462, 336] on textarea "440,000 MT, U.S YELLOW SOYBEANS # 2 OR BETTER, IN BULK, B/L SET No. 19, B/L DAT…" at bounding box center [636, 322] width 376 height 62
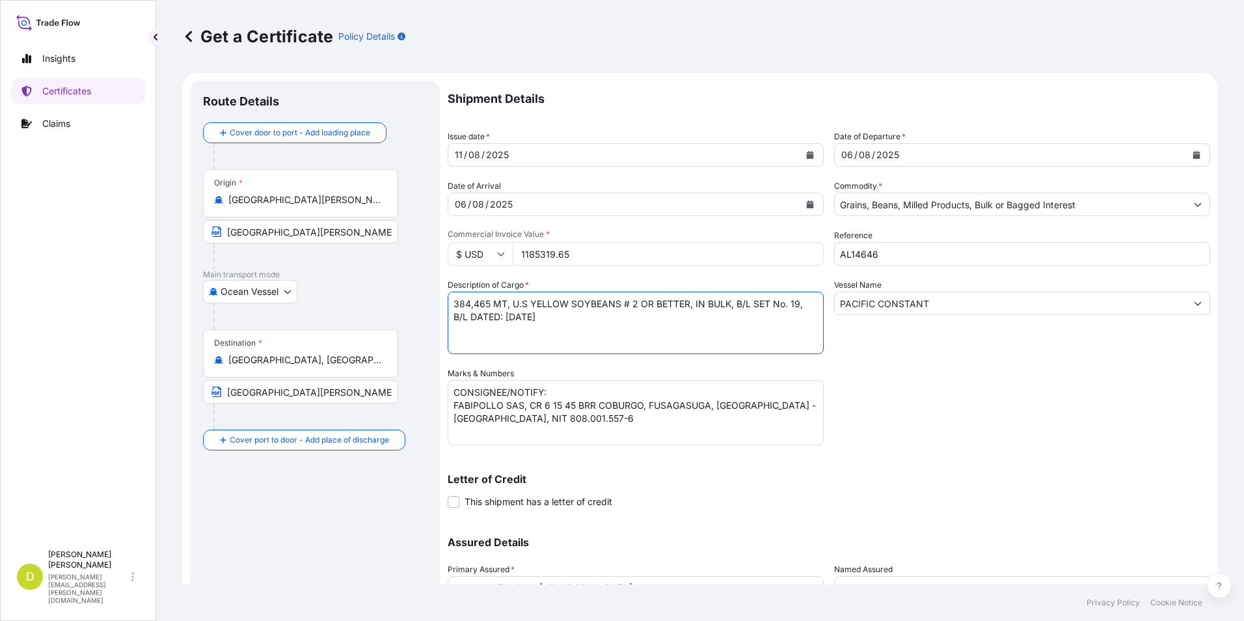
click at [667, 324] on textarea "440,000 MT, U.S YELLOW SOYBEANS # 2 OR BETTER, IN BULK, B/L SET No. 19, B/L DAT…" at bounding box center [636, 322] width 376 height 62
paste textarea "1650,000"
click at [640, 332] on textarea "440,000 MT, U.S YELLOW SOYBEANS # 2 OR BETTER, IN BULK, B/L SET No. 19, B/L DAT…" at bounding box center [636, 322] width 376 height 62
click at [470, 340] on textarea "440,000 MT, U.S YELLOW SOYBEANS # 2 OR BETTER, IN BULK, B/L SET No. 19, B/L DAT…" at bounding box center [636, 322] width 376 height 62
paste textarea "550,000"
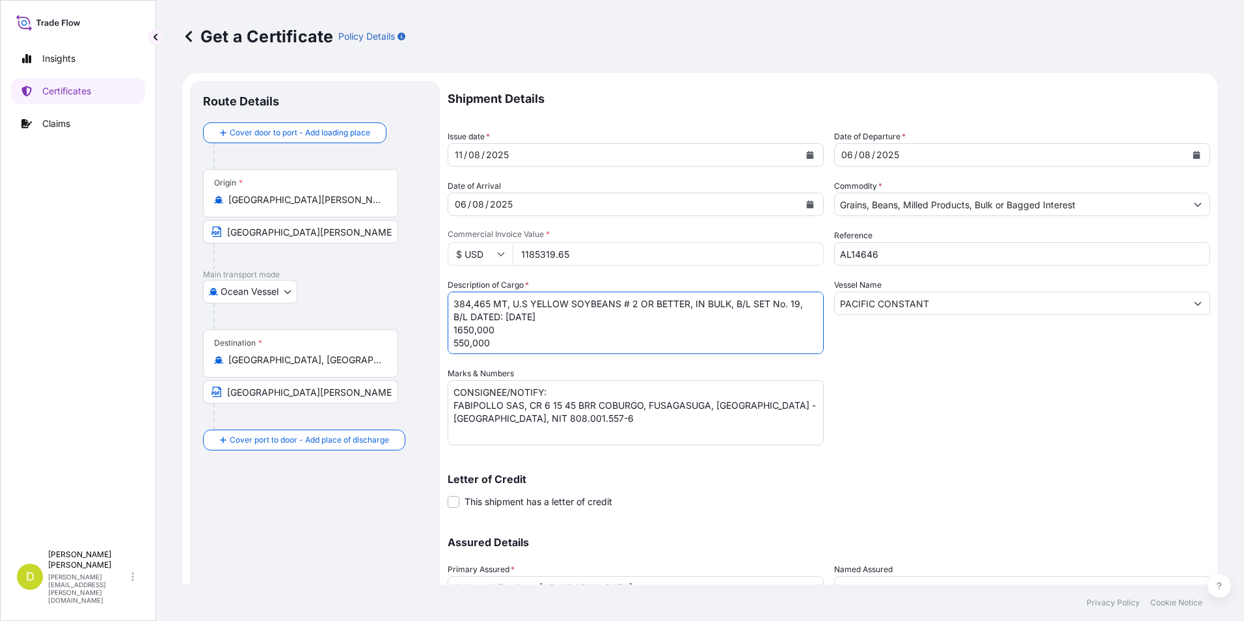
drag, startPoint x: 511, startPoint y: 302, endPoint x: 597, endPoint y: 316, distance: 86.9
click at [597, 316] on textarea "440,000 MT, U.S YELLOW SOYBEANS # 2 OR BETTER, IN BULK, B/L SET No. 19, B/L DAT…" at bounding box center [636, 322] width 376 height 62
click at [576, 327] on textarea "440,000 MT, U.S YELLOW SOYBEANS # 2 OR BETTER, IN BULK, B/L SET No. 19, B/L DAT…" at bounding box center [636, 322] width 376 height 62
paste textarea "U.S YELLOW SOYBEANS # 2 OR BETTER, IN BULK, B/L SET No. 19, B/L DATED: [DATE]"
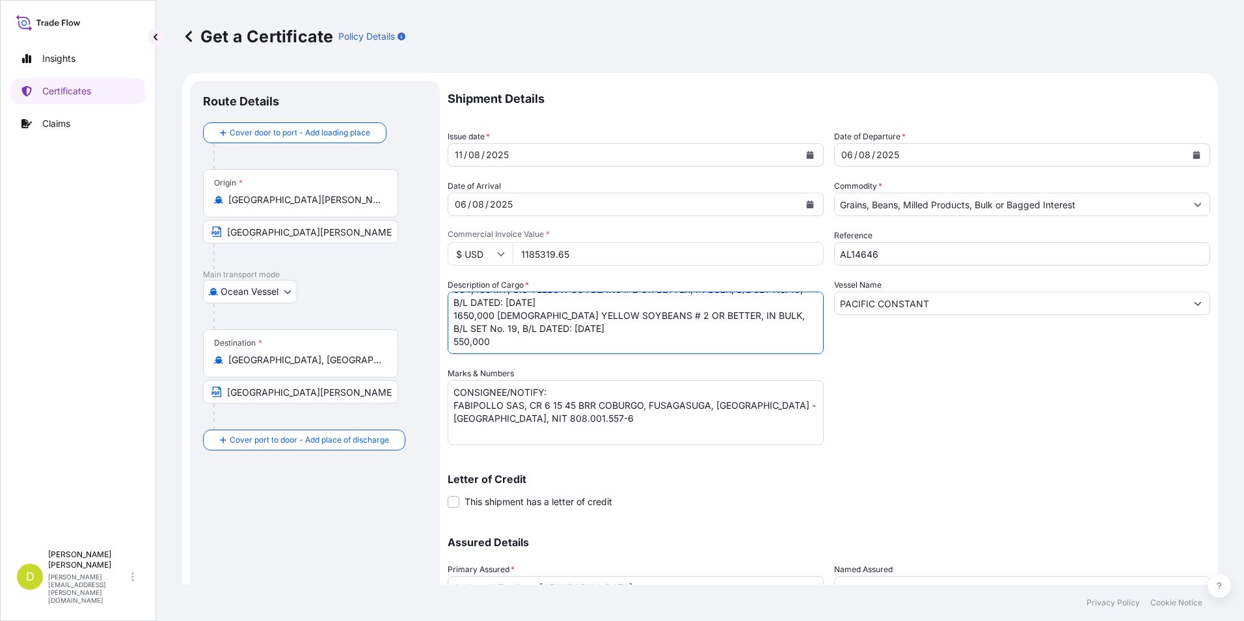
click at [526, 318] on textarea "440,000 MT, U.S YELLOW SOYBEANS # 2 OR BETTER, IN BULK, B/L SET No. 19, B/L DAT…" at bounding box center [636, 322] width 376 height 62
paste textarea "U.S YELLOW SOYBEANS # 2 OR BETTER, IN BULK, B/L SET No. 19, B/L DATED: [DATE]"
click at [489, 317] on textarea "440,000 MT, U.S YELLOW SOYBEANS # 2 OR BETTER, IN BULK, B/L SET No. 19, B/L DAT…" at bounding box center [636, 322] width 376 height 62
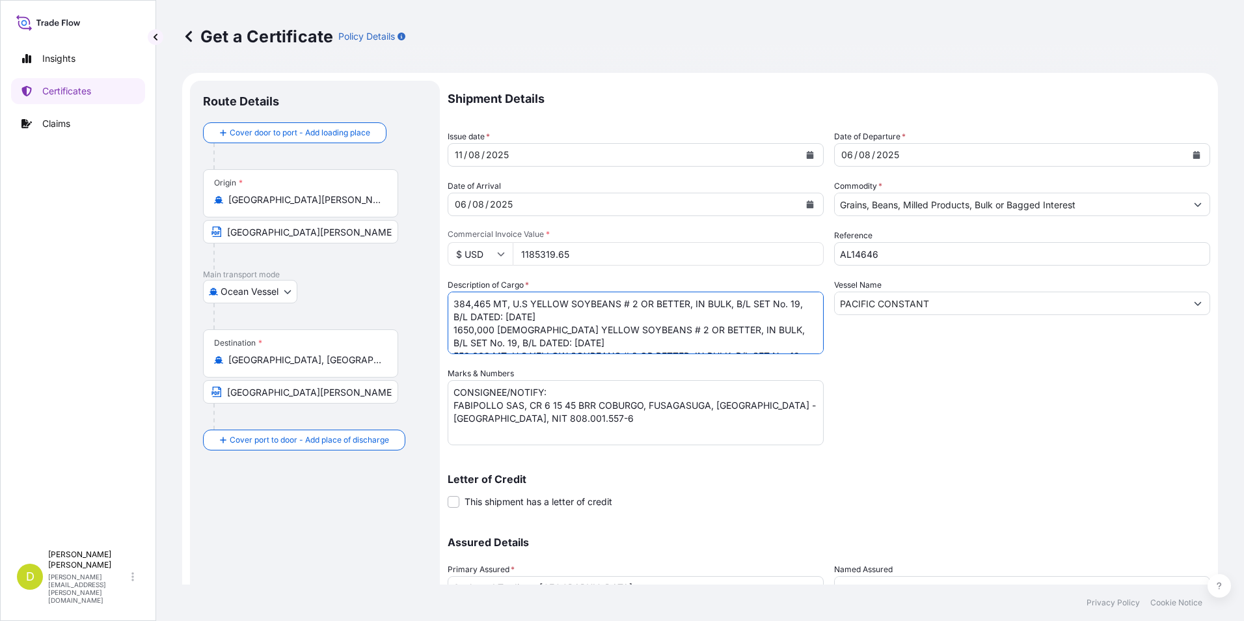
click at [496, 331] on textarea "440,000 MT, U.S YELLOW SOYBEANS # 2 OR BETTER, IN BULK, B/L SET No. 19, B/L DAT…" at bounding box center [636, 322] width 376 height 62
click at [799, 301] on textarea "440,000 MT, U.S YELLOW SOYBEANS # 2 OR BETTER, IN BULK, B/L SET No. 19, B/L DAT…" at bounding box center [636, 322] width 376 height 62
click at [801, 332] on textarea "440,000 MT, U.S YELLOW SOYBEANS # 2 OR BETTER, IN BULK, B/L SET No. 19, B/L DAT…" at bounding box center [636, 322] width 376 height 62
click at [796, 302] on textarea "440,000 MT, U.S YELLOW SOYBEANS # 2 OR BETTER, IN BULK, B/L SET No. 19, B/L DAT…" at bounding box center [636, 322] width 376 height 62
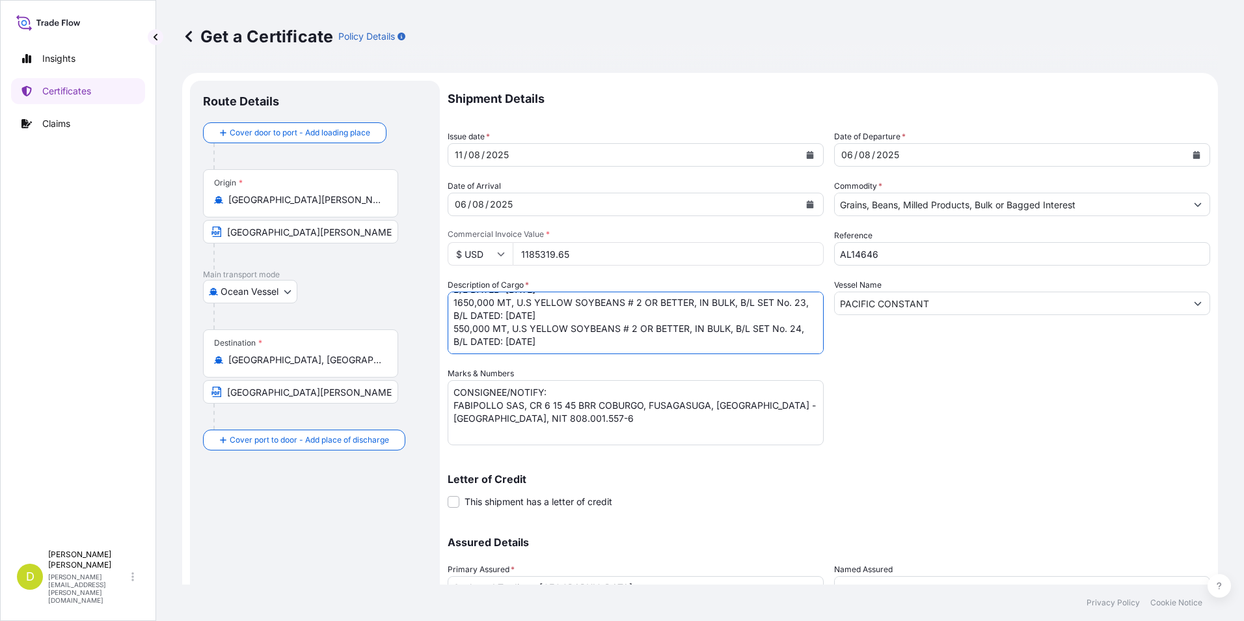
type textarea "384,465 MT, U.S YELLOW SOYBEANS # 2 OR BETTER, IN BULK, B/L SET No. 22, B/L DAT…"
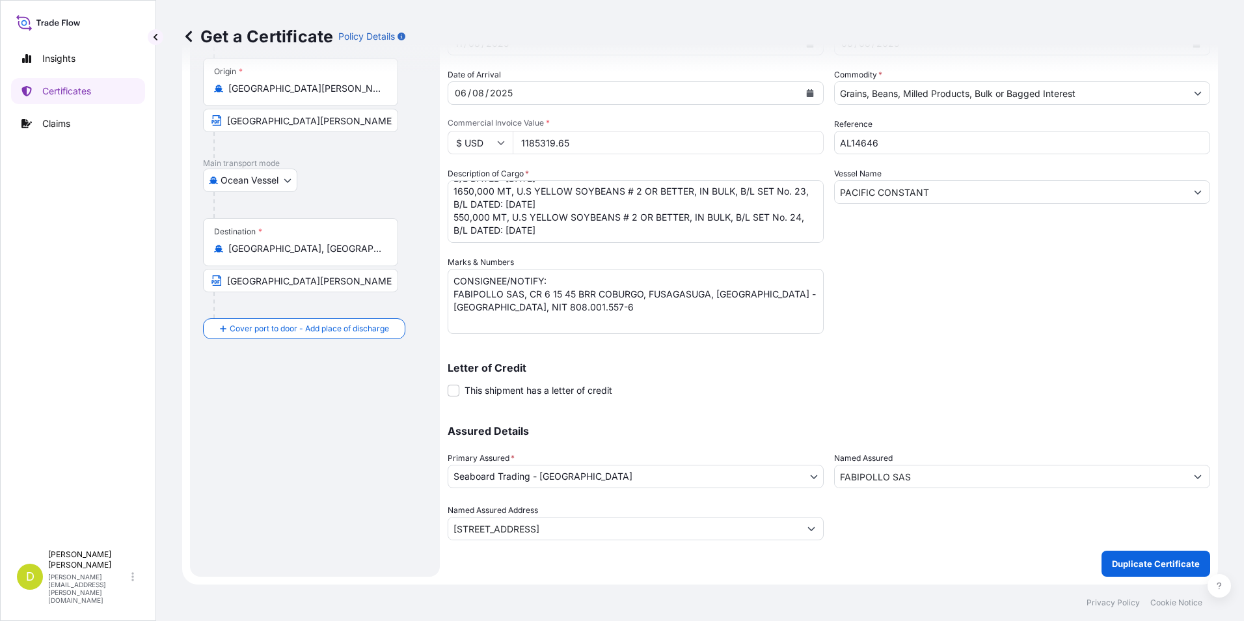
drag, startPoint x: 927, startPoint y: 464, endPoint x: 933, endPoint y: 468, distance: 6.7
click at [927, 464] on div "FABIPOLLO SAS" at bounding box center [1022, 475] width 376 height 23
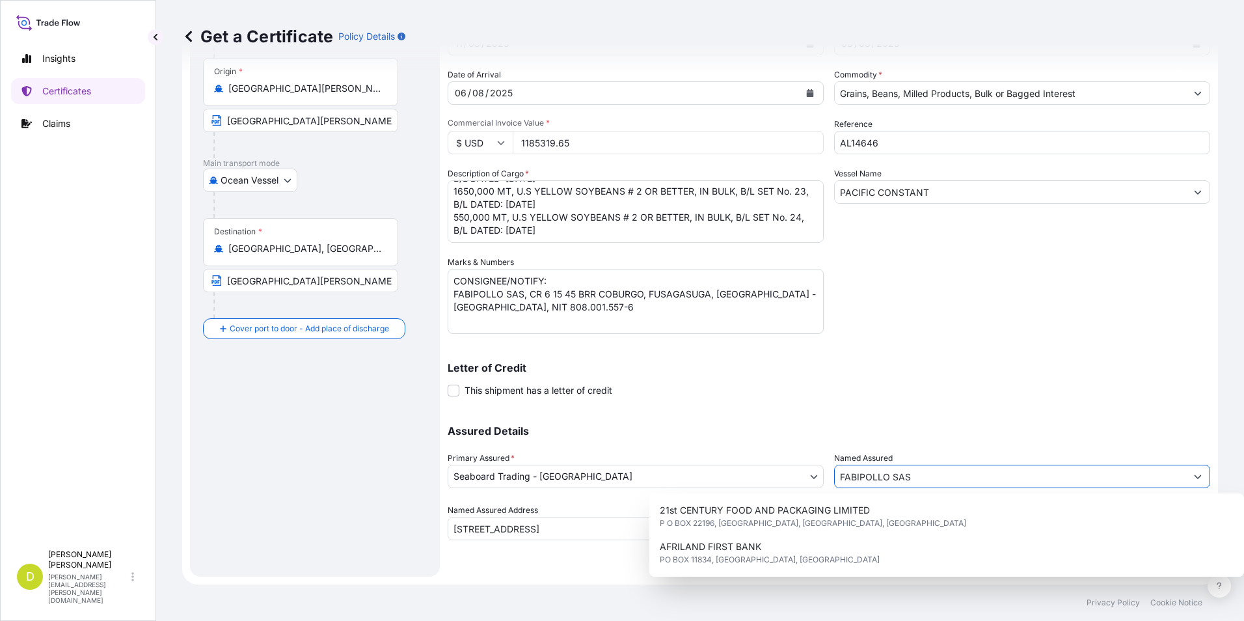
drag, startPoint x: 938, startPoint y: 476, endPoint x: 653, endPoint y: 465, distance: 285.1
click at [653, 465] on div "Assured Details Primary Assured * Seaboard Trading - Colombia Seaboard Corporat…" at bounding box center [829, 475] width 762 height 130
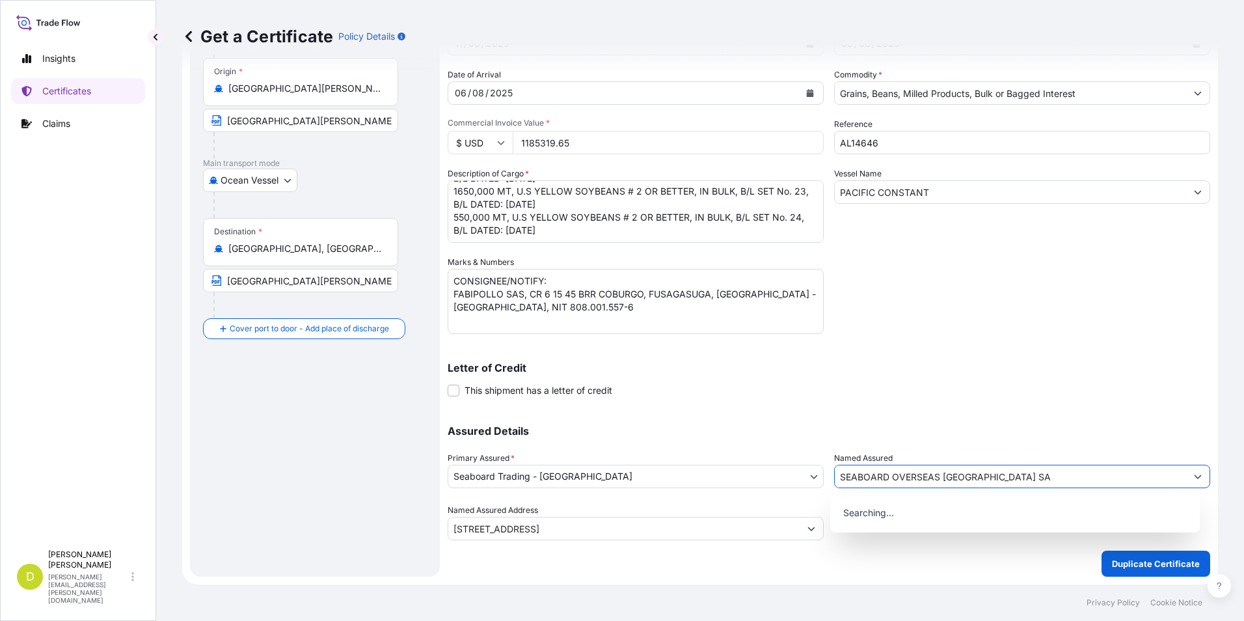
type input "SEABOARD OVERSEAS [GEOGRAPHIC_DATA] SAS"
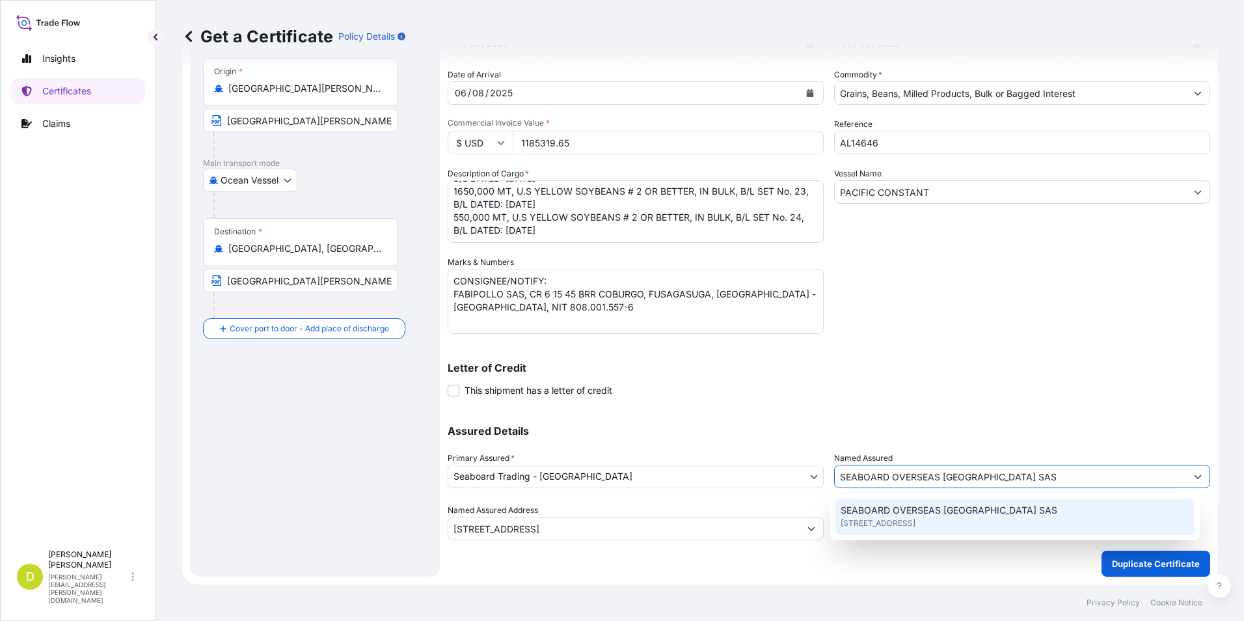
click at [983, 512] on span "SEABOARD OVERSEAS [GEOGRAPHIC_DATA] SAS" at bounding box center [948, 509] width 217 height 13
type input "CARRERA 11 NO 77A-49 OF.902"
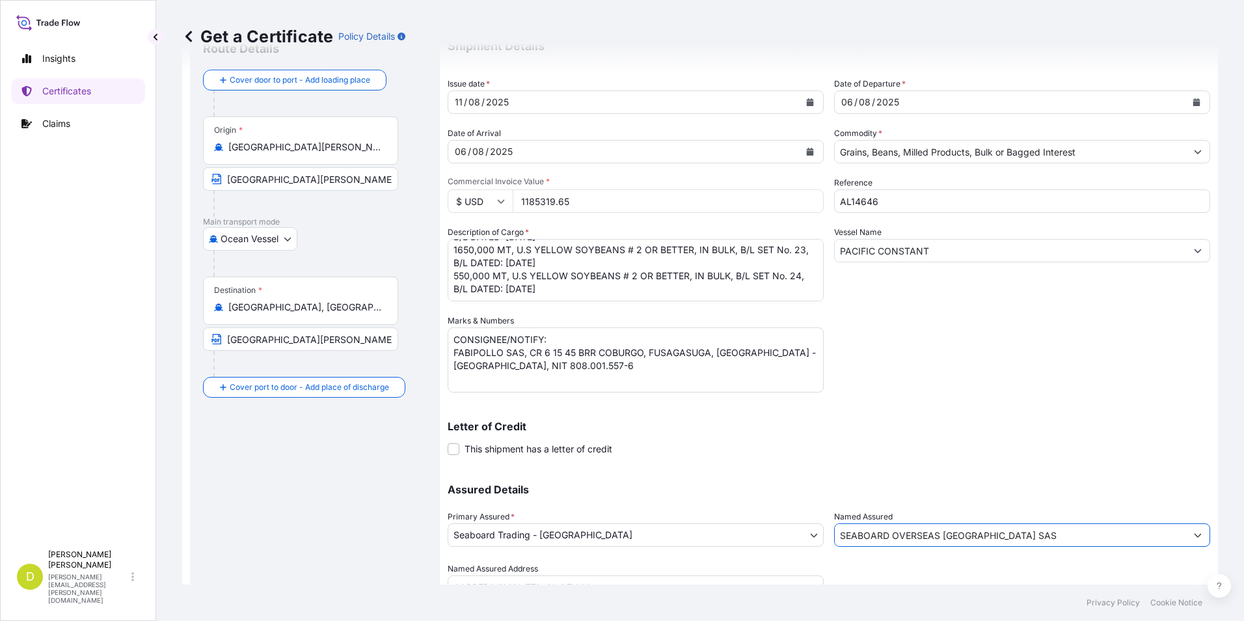
scroll to position [0, 0]
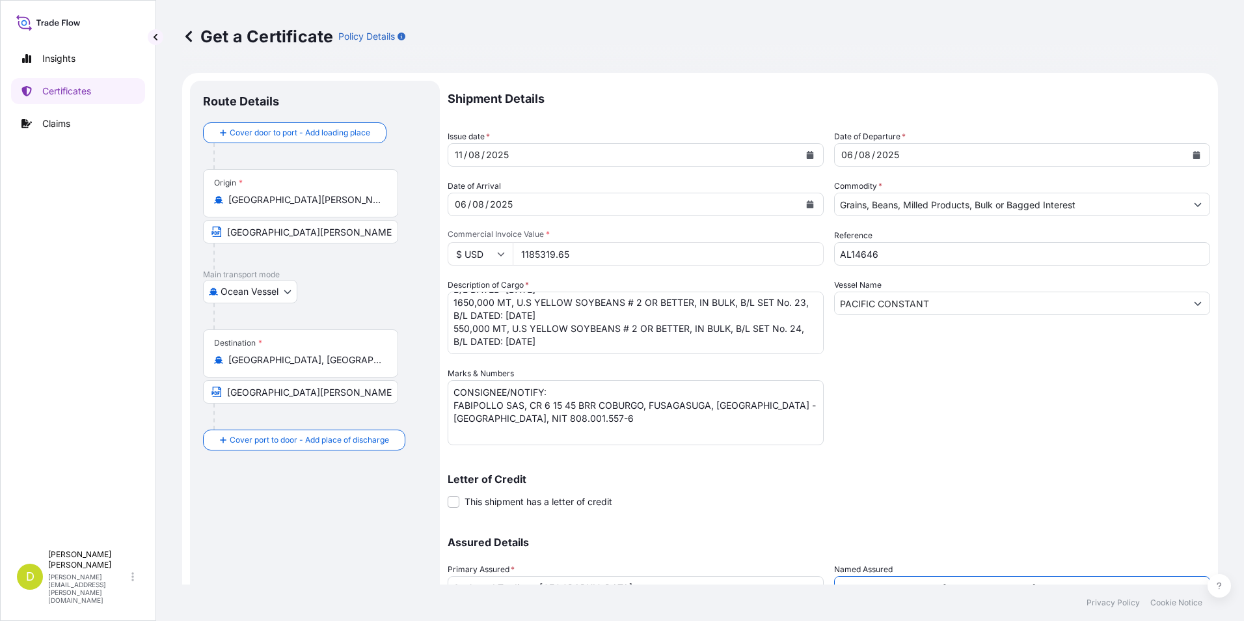
type input "SEABOARD OVERSEAS [GEOGRAPHIC_DATA] SAS"
drag, startPoint x: 620, startPoint y: 416, endPoint x: 444, endPoint y: 403, distance: 176.1
click at [444, 403] on form "Route Details Cover door to port - Add loading place Place of loading Road / [G…" at bounding box center [700, 384] width 1036 height 622
paste textarea "SEABOARD OVERSEAS [GEOGRAPHIC_DATA] S.A.S., [STREET_ADDRESS], NIT 900.219.353-1"
type textarea "CONSIGNEE/NOTIFY: SEABOARD OVERSEAS [GEOGRAPHIC_DATA] S.A.S., [STREET_ADDRESS],…"
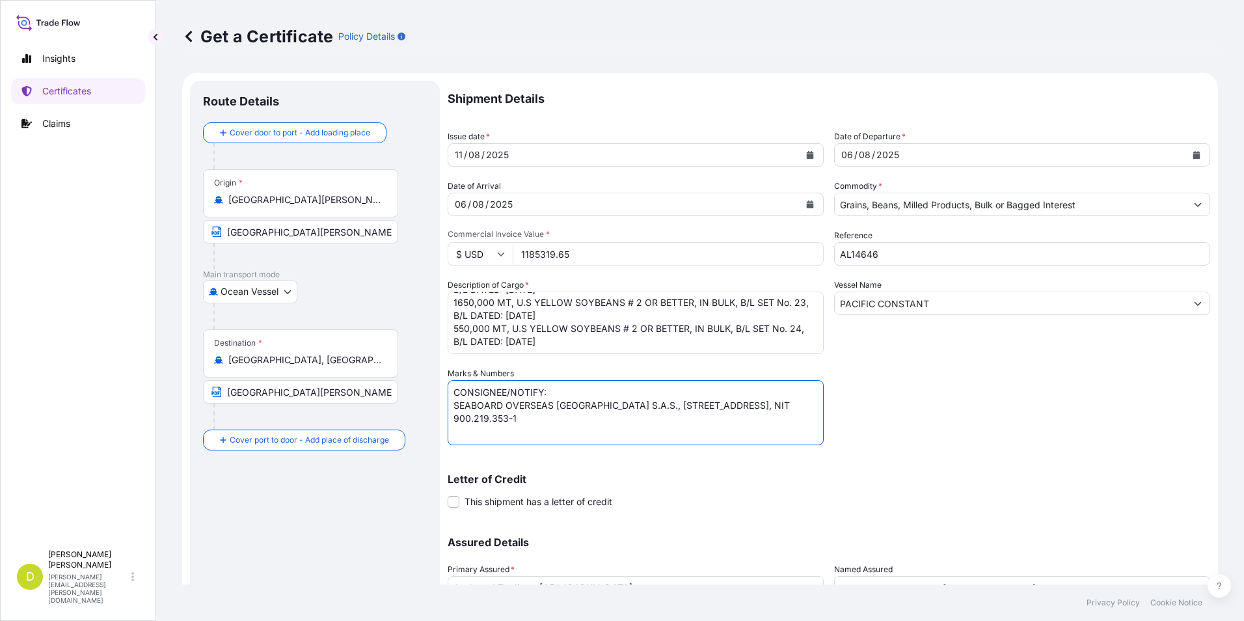
click at [934, 380] on div "Shipment Details Issue date * [DATE] Date of Departure * [DATE] Date of Arrival…" at bounding box center [829, 366] width 762 height 570
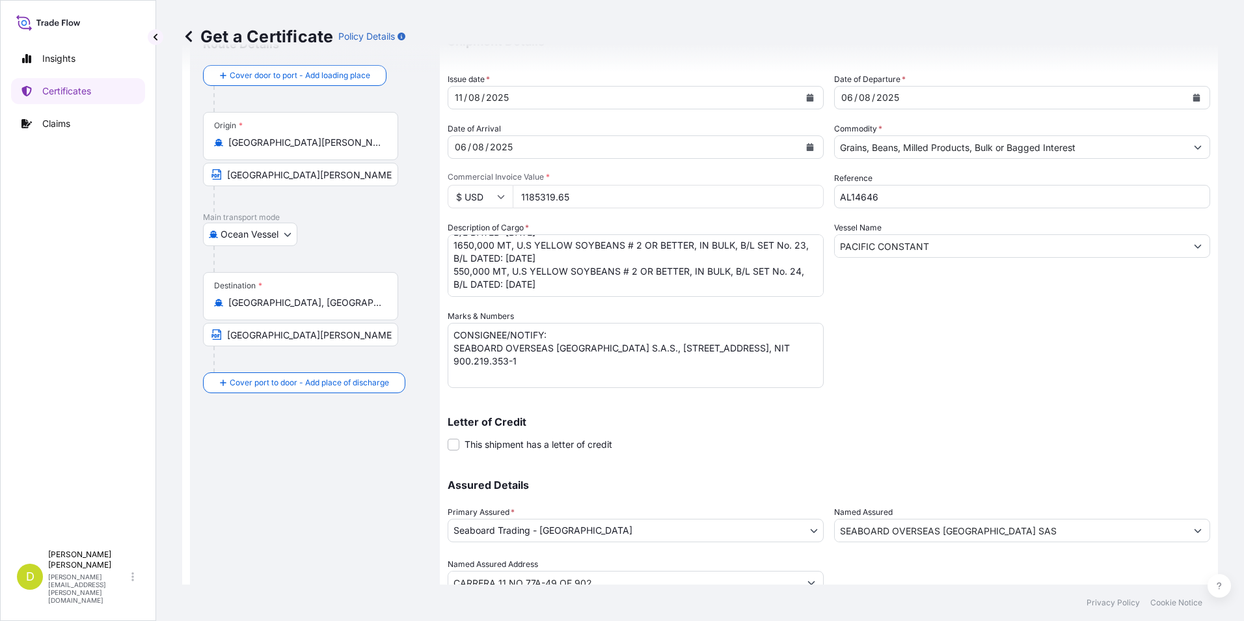
scroll to position [111, 0]
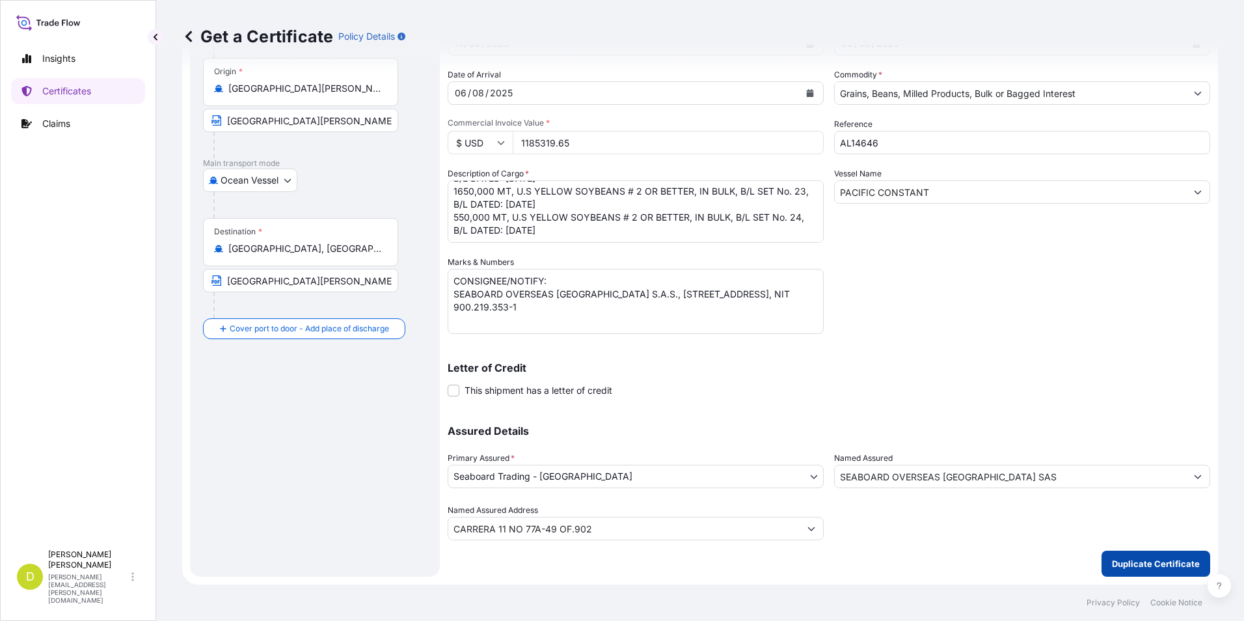
click at [1140, 565] on p "Duplicate Certificate" at bounding box center [1156, 563] width 88 height 13
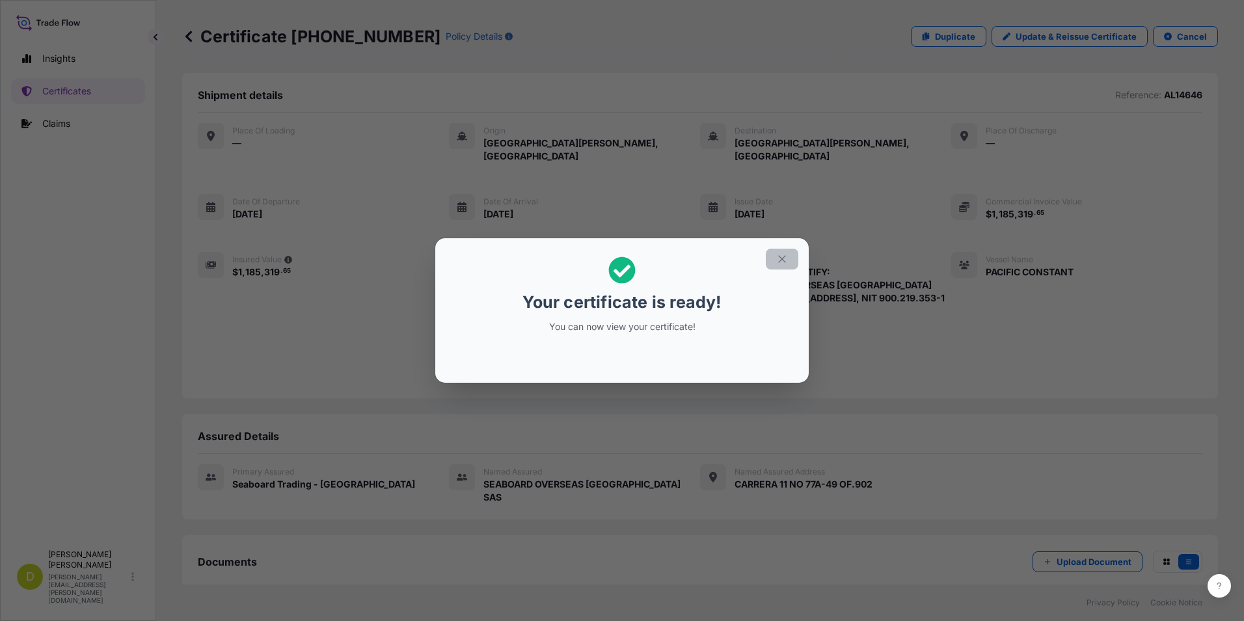
click at [781, 256] on icon "button" at bounding box center [782, 259] width 12 height 12
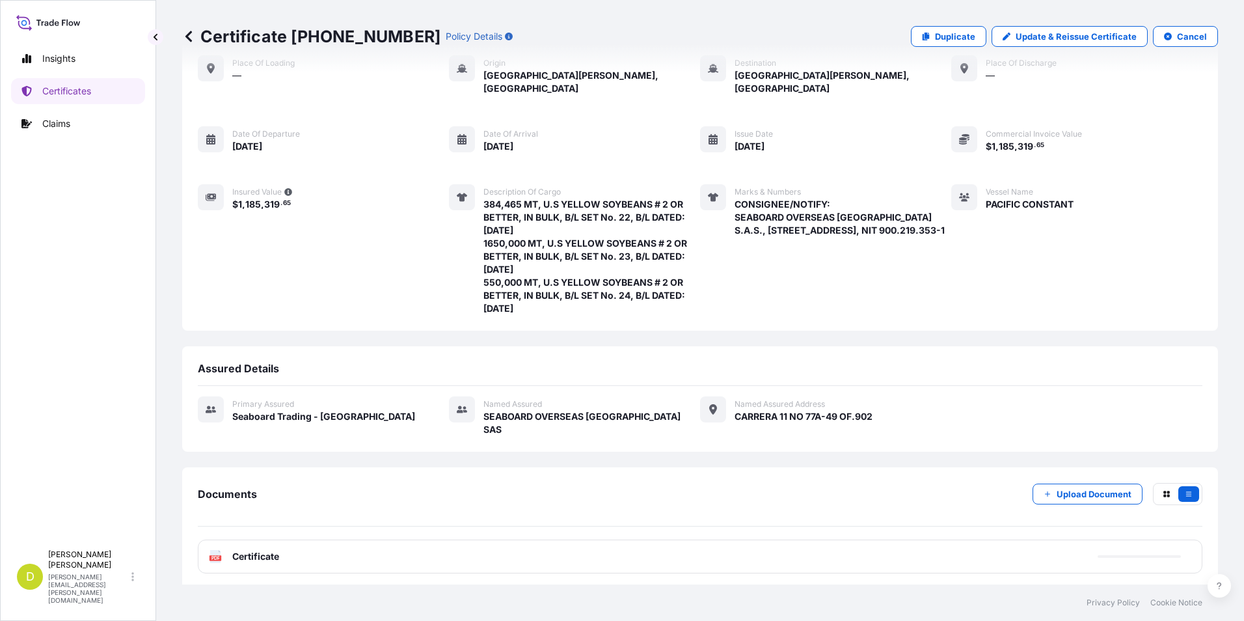
scroll to position [127, 0]
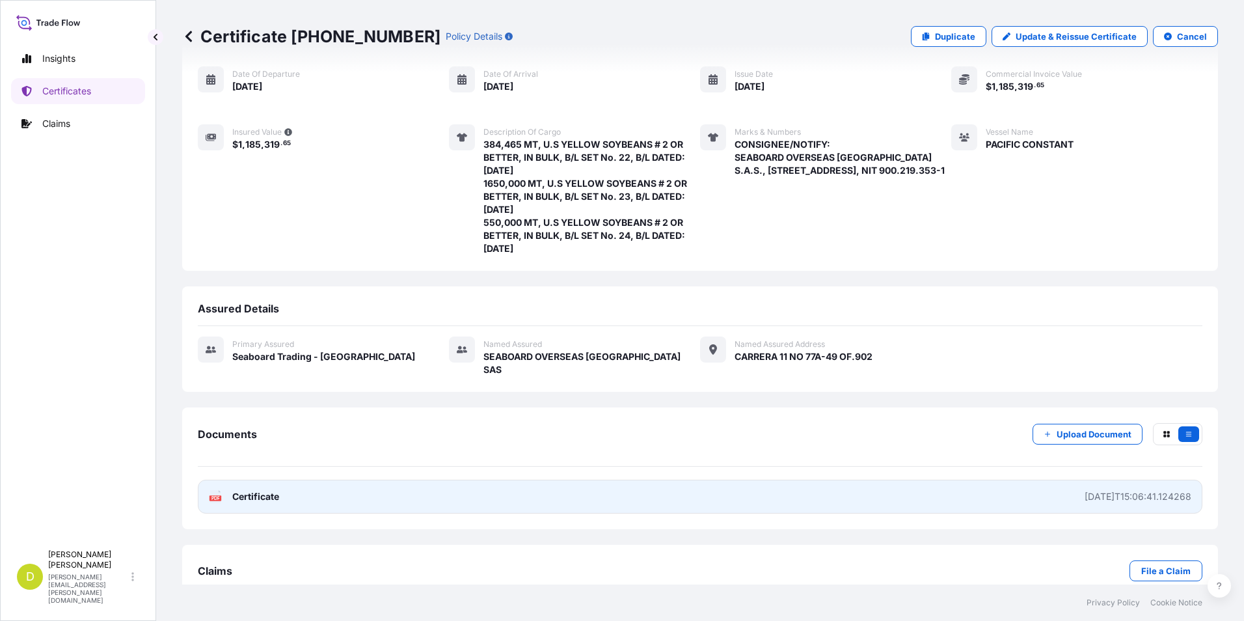
click at [671, 479] on link "PDF Certificate [DATE]T15:06:41.124268" at bounding box center [700, 496] width 1004 height 34
